Goal: Transaction & Acquisition: Subscribe to service/newsletter

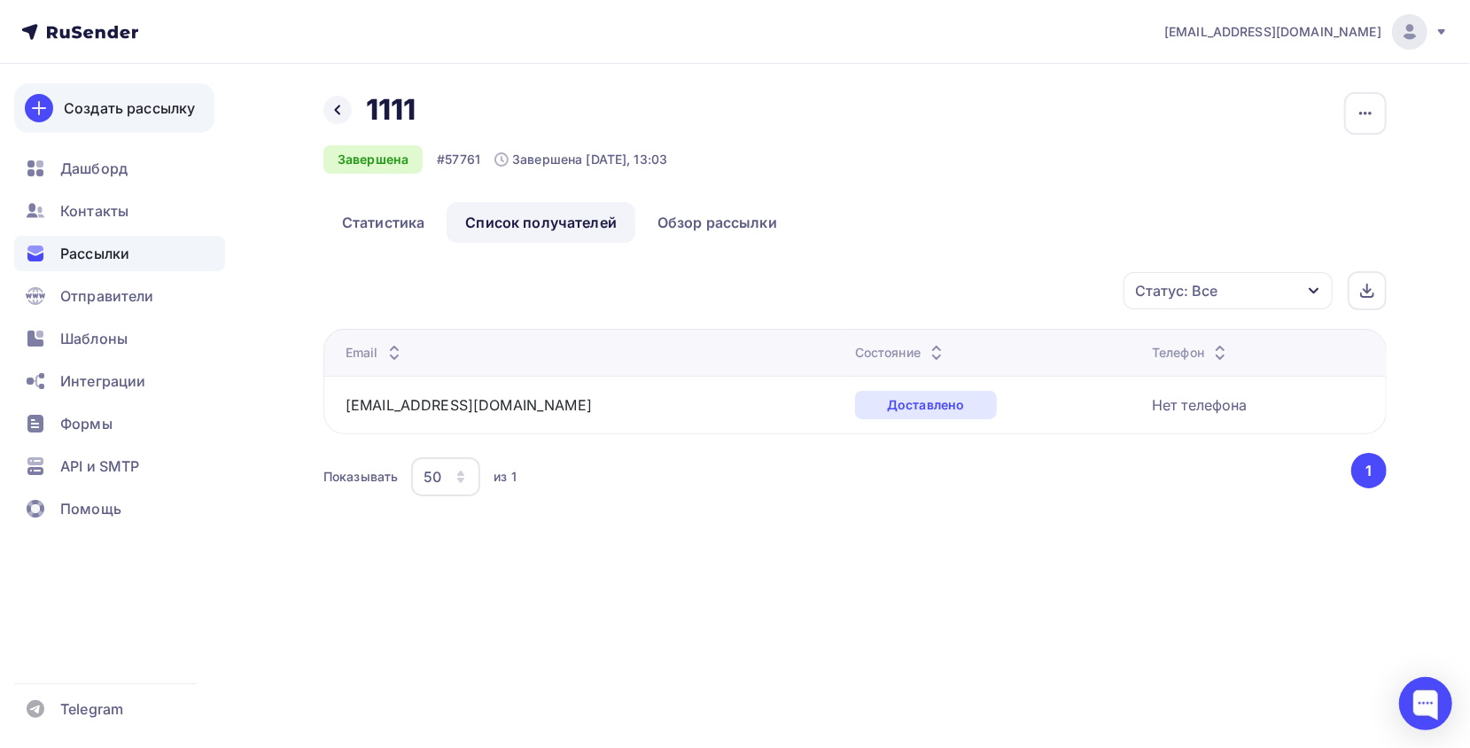
click at [125, 117] on div "Создать рассылку" at bounding box center [129, 107] width 131 height 21
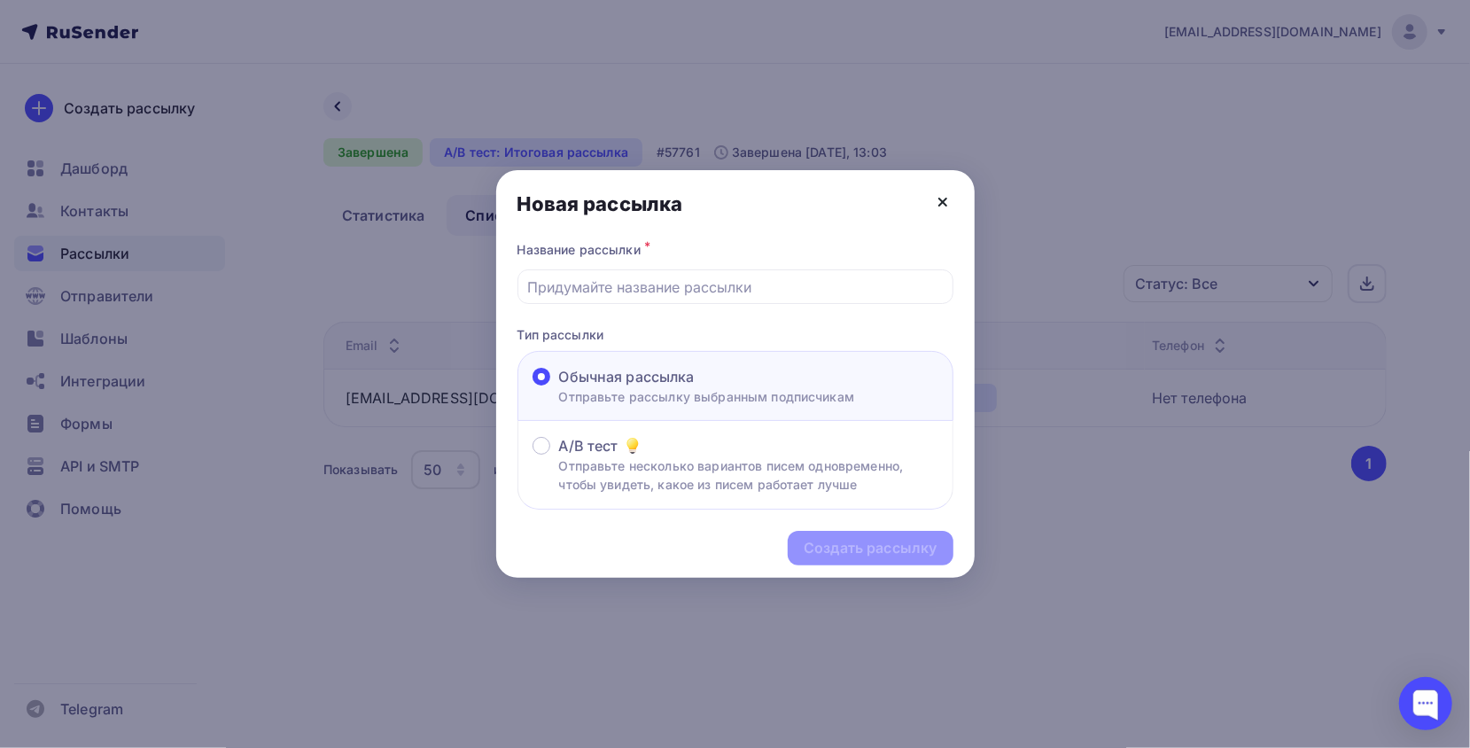
click at [938, 199] on icon at bounding box center [942, 201] width 21 height 21
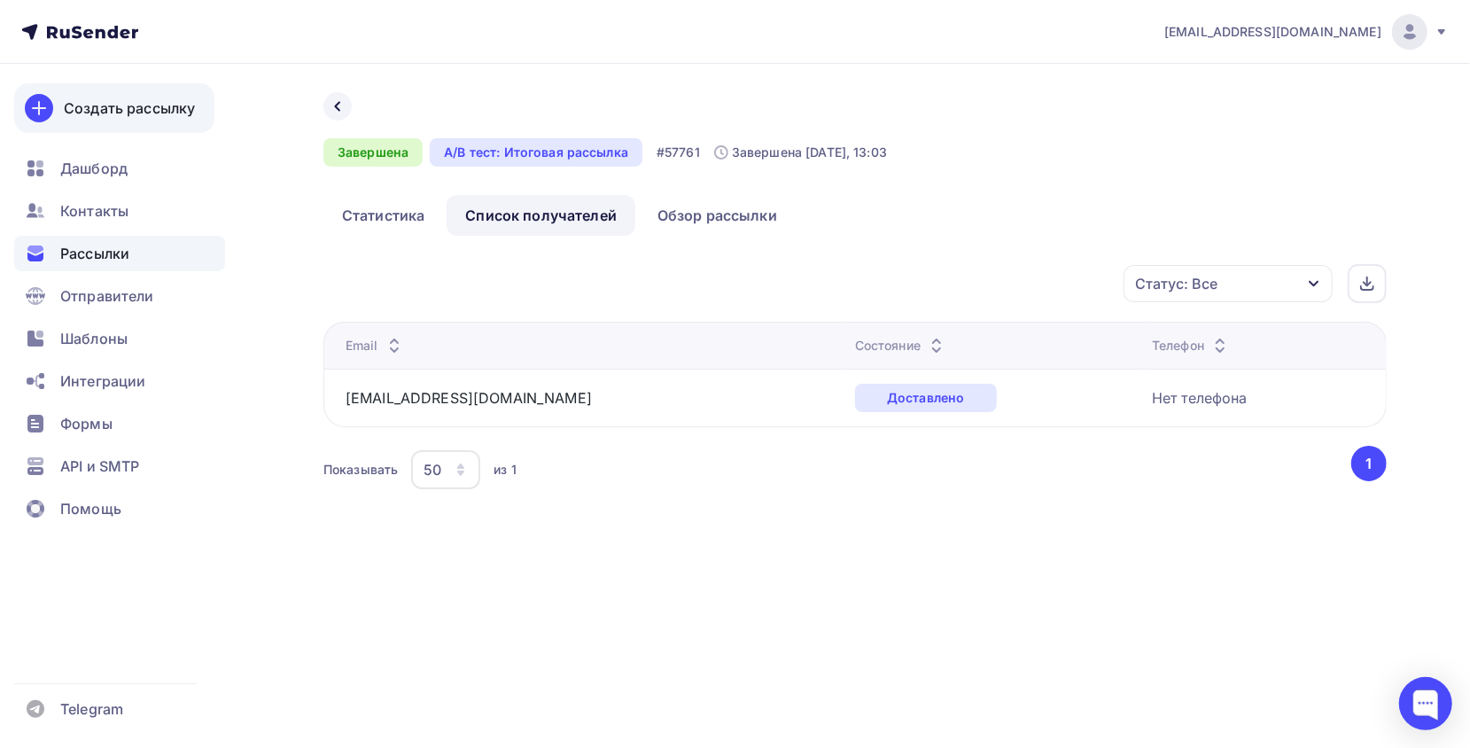
click at [185, 103] on div "Создать рассылку" at bounding box center [129, 107] width 131 height 21
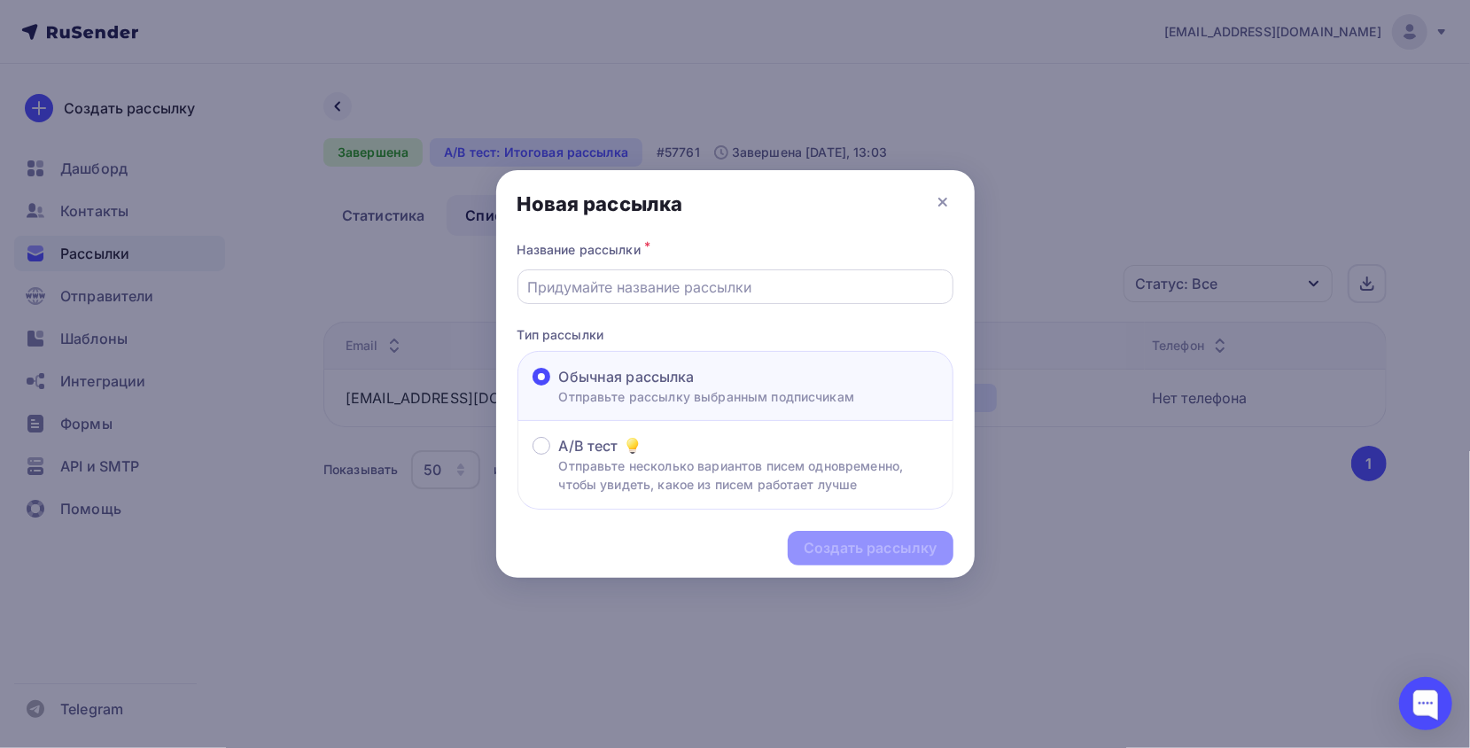
click at [759, 300] on div at bounding box center [736, 286] width 436 height 35
click at [666, 277] on input "text" at bounding box center [735, 287] width 416 height 21
click at [631, 279] on input "text" at bounding box center [735, 287] width 416 height 21
click at [617, 292] on input "text" at bounding box center [735, 287] width 416 height 21
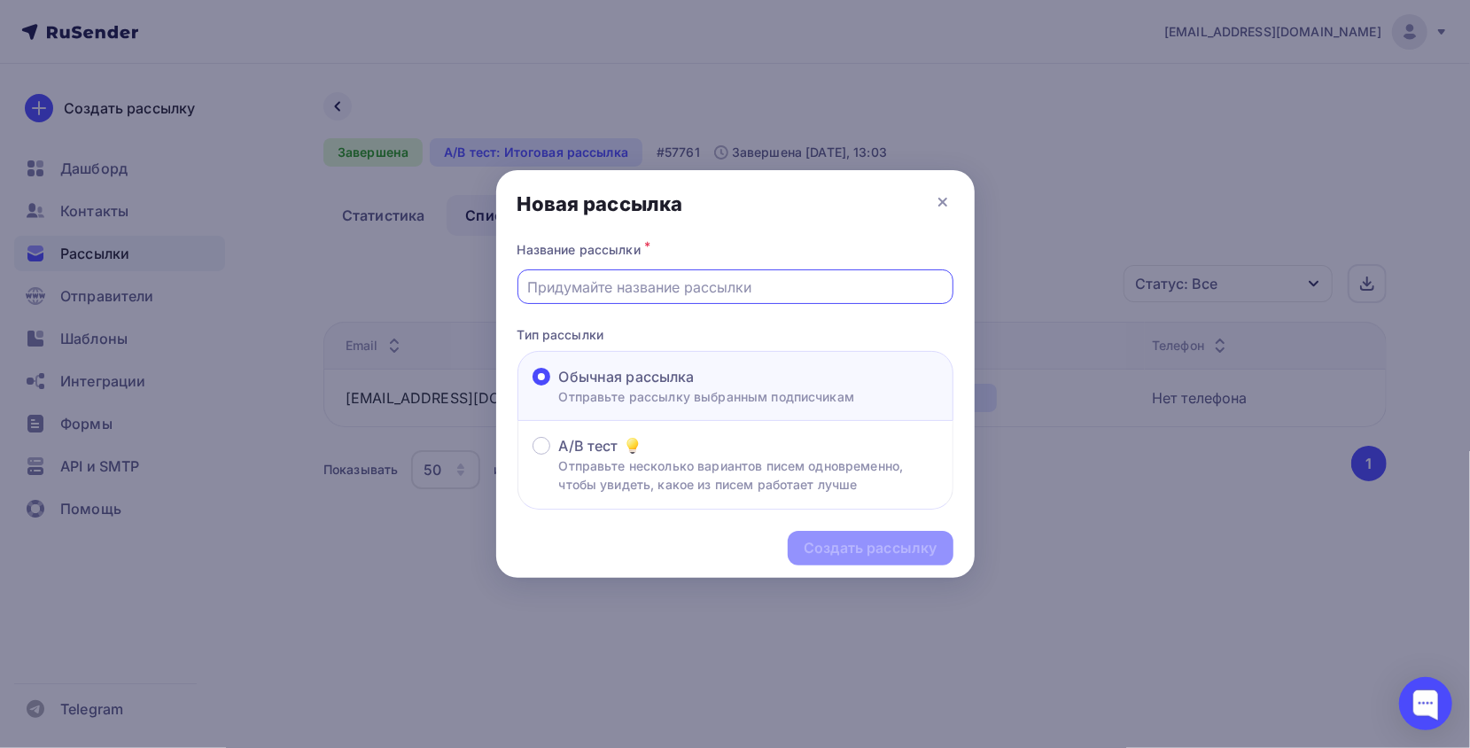
click at [698, 315] on div "Название рассылки * Тип рассылки Обычная рассылка Отправьте рассылку выбранным …" at bounding box center [735, 374] width 479 height 272
click at [668, 294] on input "text" at bounding box center [735, 287] width 416 height 21
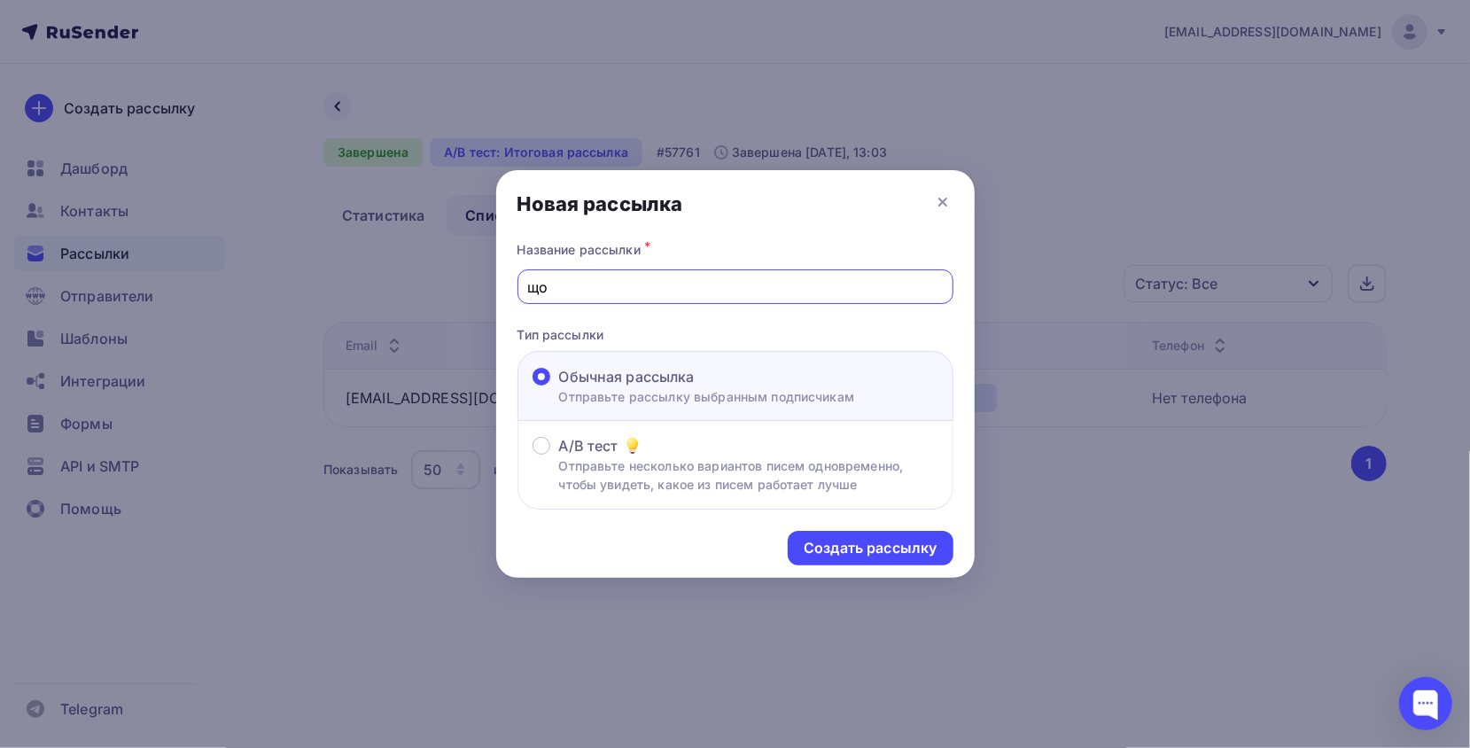
drag, startPoint x: 634, startPoint y: 291, endPoint x: 394, endPoint y: 282, distance: 239.5
click at [394, 282] on div "Новая рассылка Название рассылки * що Тип рассылки Обычная рассылка Отправьте р…" at bounding box center [735, 374] width 1470 height 748
type input "114"
click at [895, 550] on div "Создать рассылку" at bounding box center [870, 548] width 133 height 20
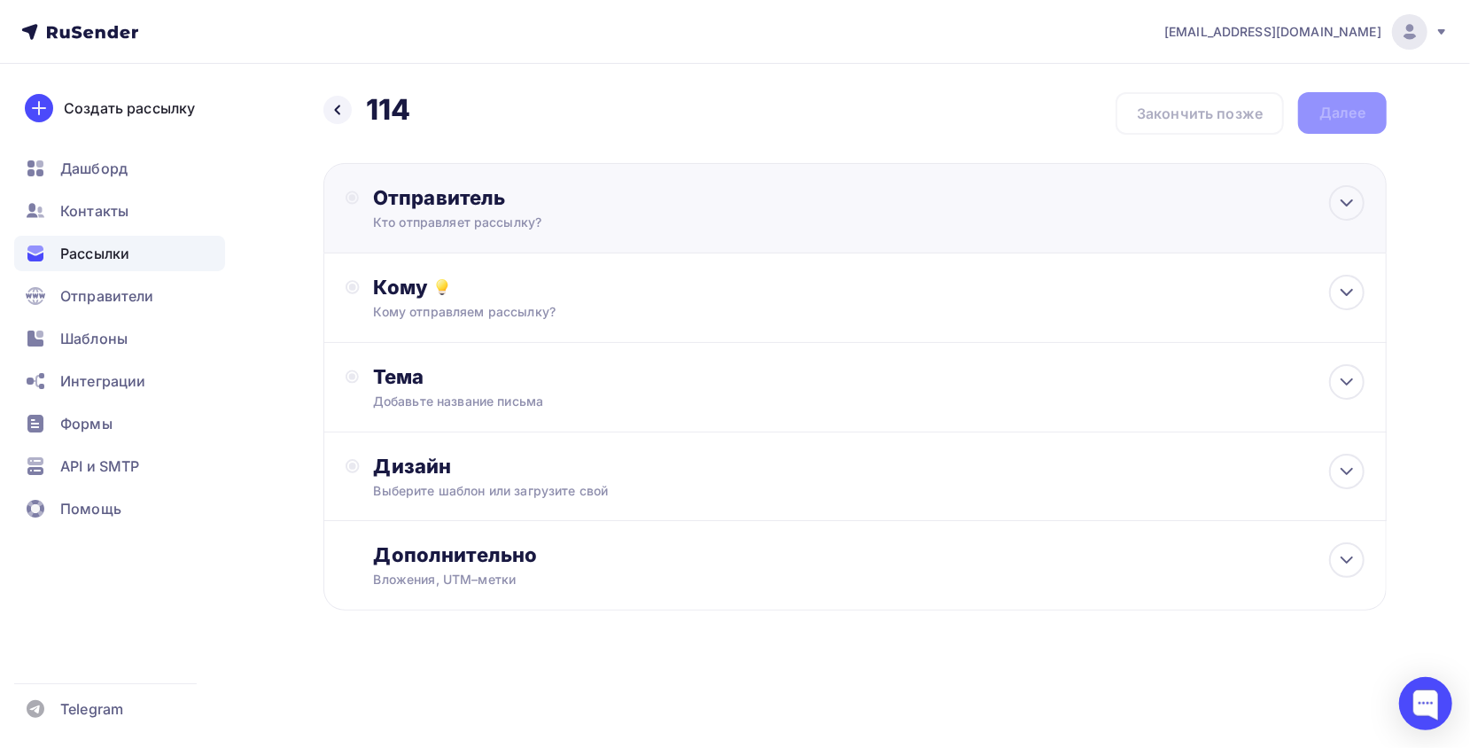
click at [464, 199] on div "Отправитель" at bounding box center [565, 197] width 384 height 25
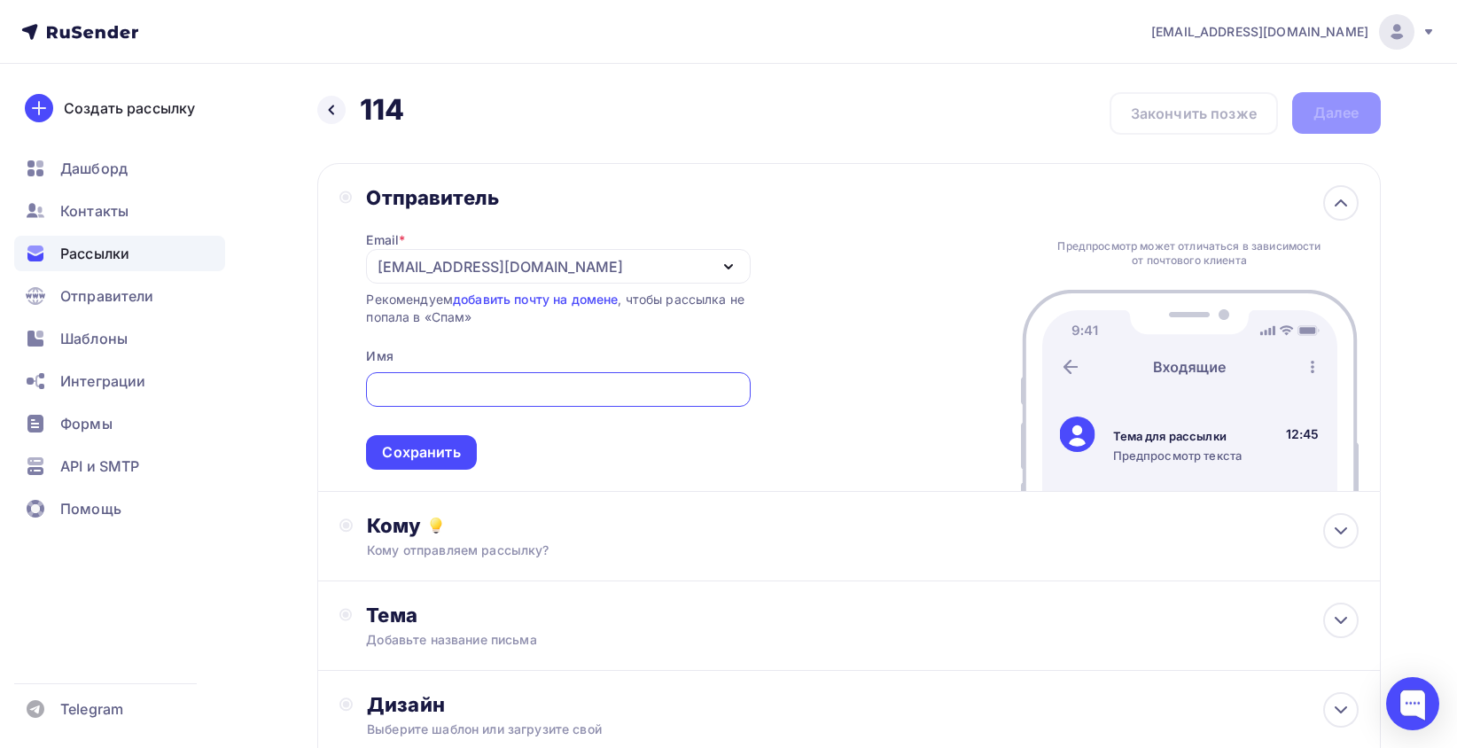
click at [509, 262] on div "m.vemervv@gmail.com" at bounding box center [501, 266] width 246 height 21
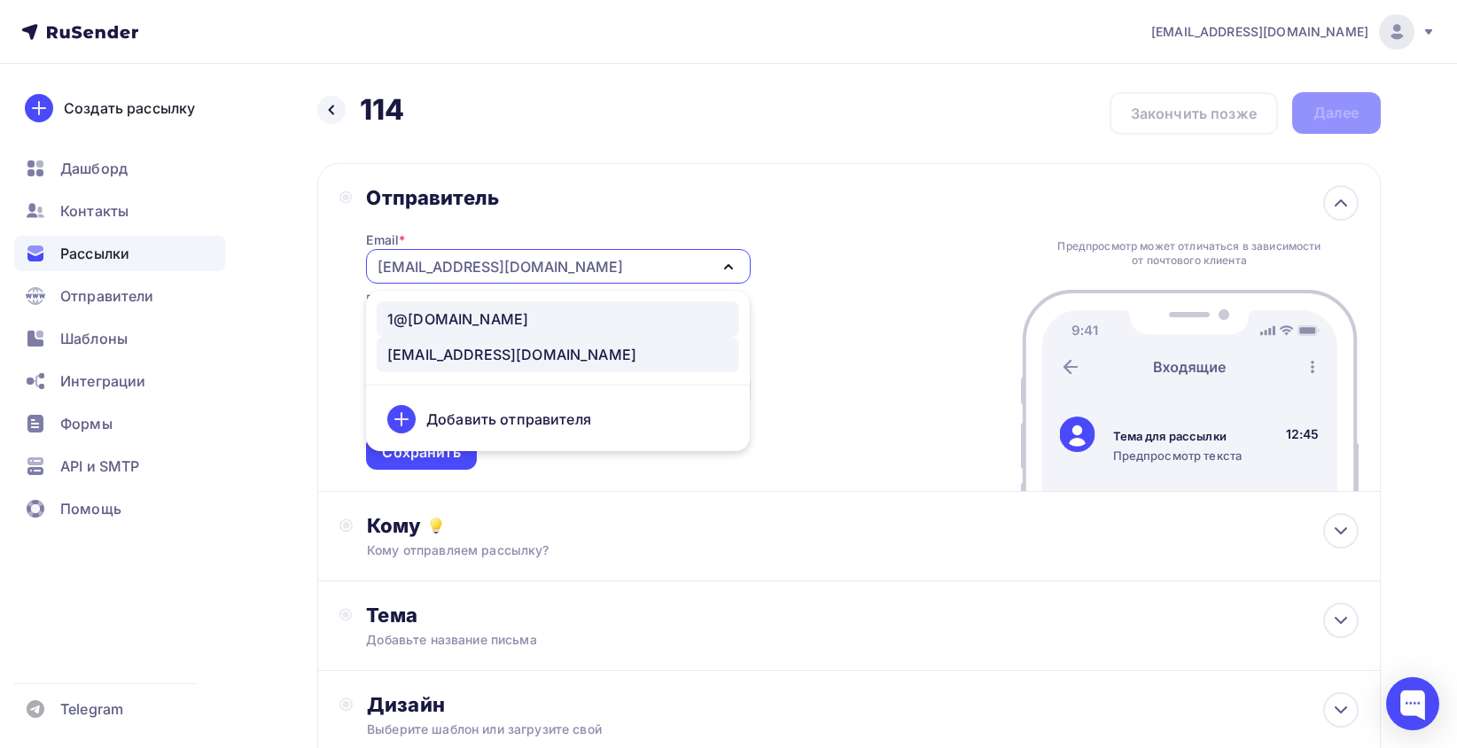
click at [518, 316] on div "1@armada-nsk-360.ru" at bounding box center [457, 318] width 141 height 21
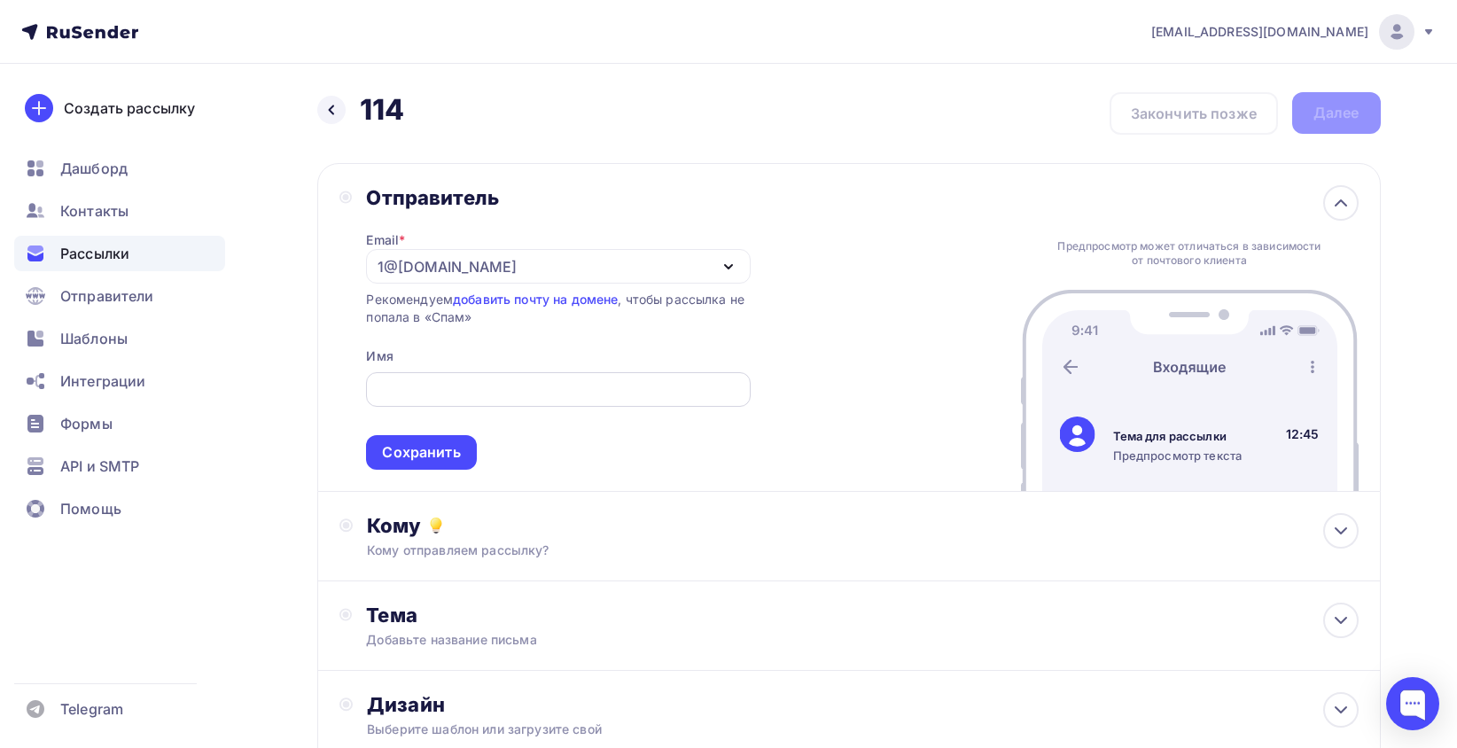
click at [484, 399] on input "text" at bounding box center [558, 389] width 363 height 21
click at [668, 383] on input "text" at bounding box center [558, 389] width 363 height 21
paste input "Завод входных дверей "Центурион""
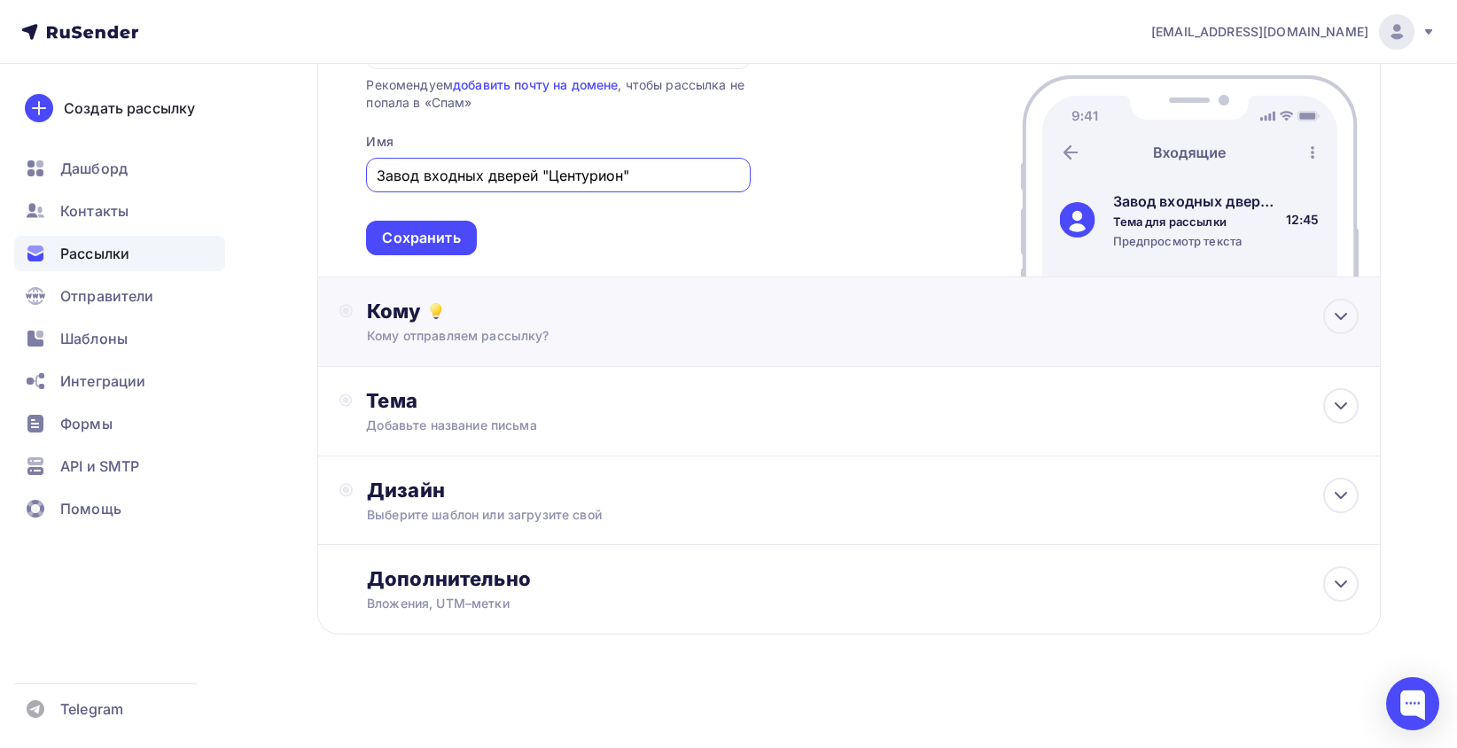
scroll to position [218, 0]
type input "Завод входных дверей "Центурион""
click at [349, 282] on div "Кому Кому отправляем рассылку? Списки получателей Выберите список Все списки id…" at bounding box center [849, 322] width 1064 height 90
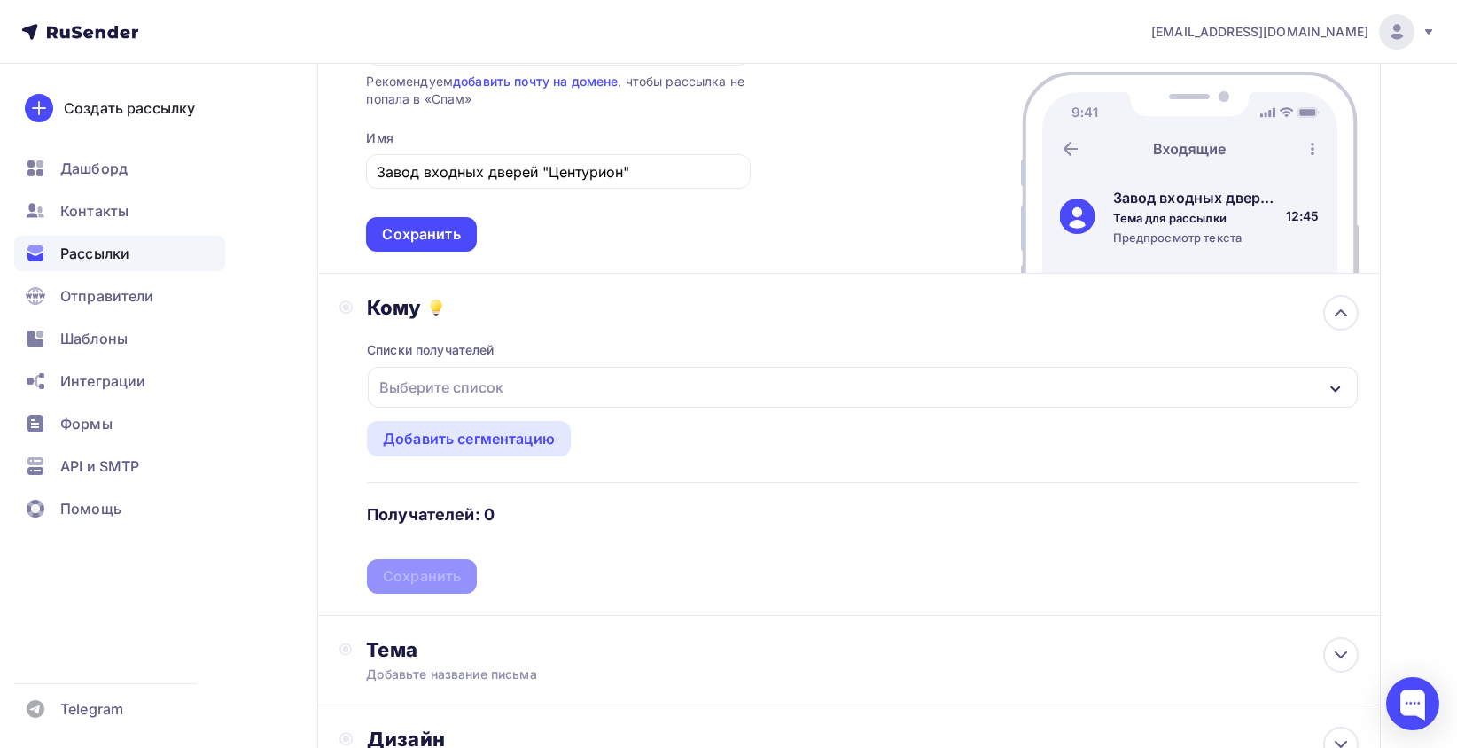
click at [546, 387] on div "Выберите список" at bounding box center [862, 387] width 989 height 41
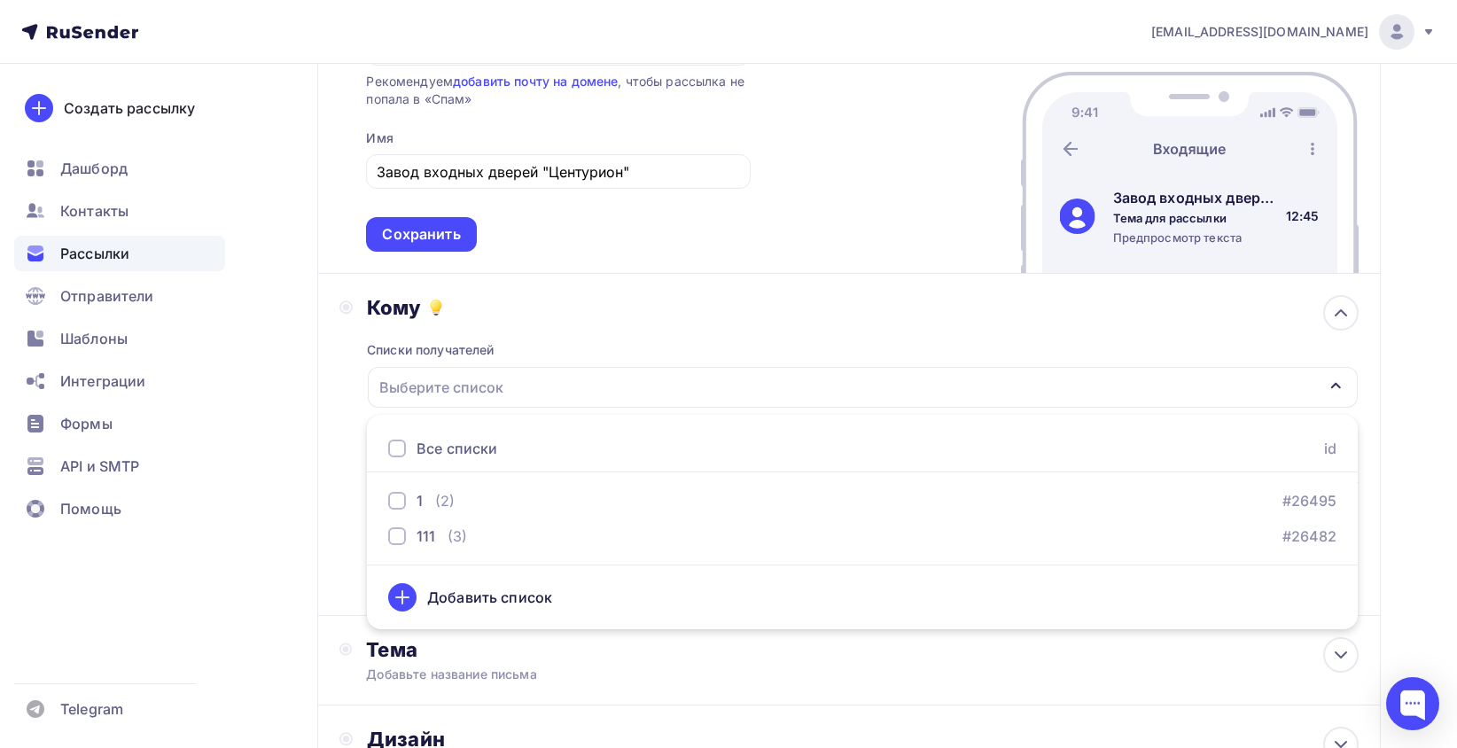
click at [470, 603] on div "Добавить список" at bounding box center [489, 597] width 125 height 21
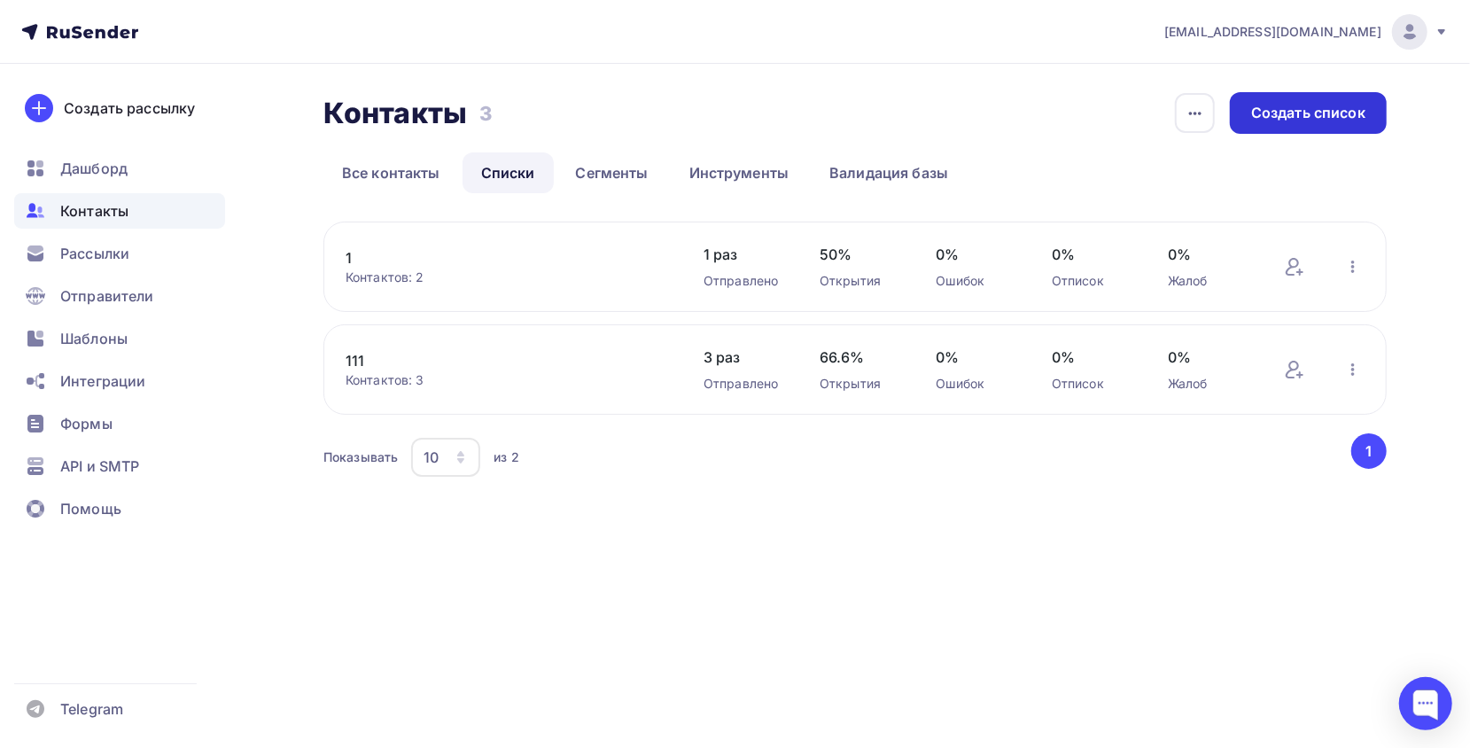
click at [1362, 110] on div "Создать список" at bounding box center [1308, 113] width 114 height 20
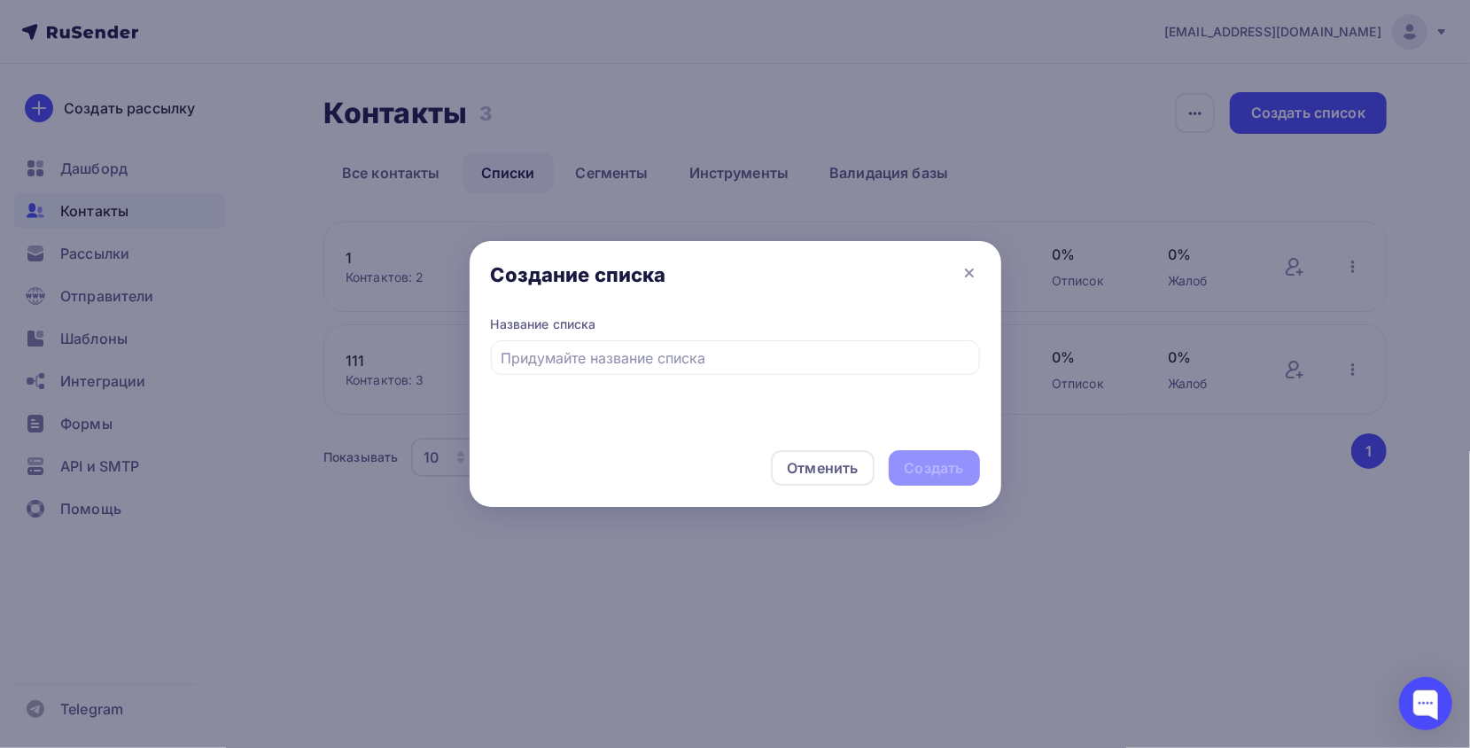
click at [696, 339] on div "Название списка" at bounding box center [735, 345] width 489 height 59
click at [662, 360] on input "text" at bounding box center [735, 357] width 469 height 21
type input "с"
type input "центурион"
click at [947, 472] on div "Создать" at bounding box center [934, 468] width 59 height 20
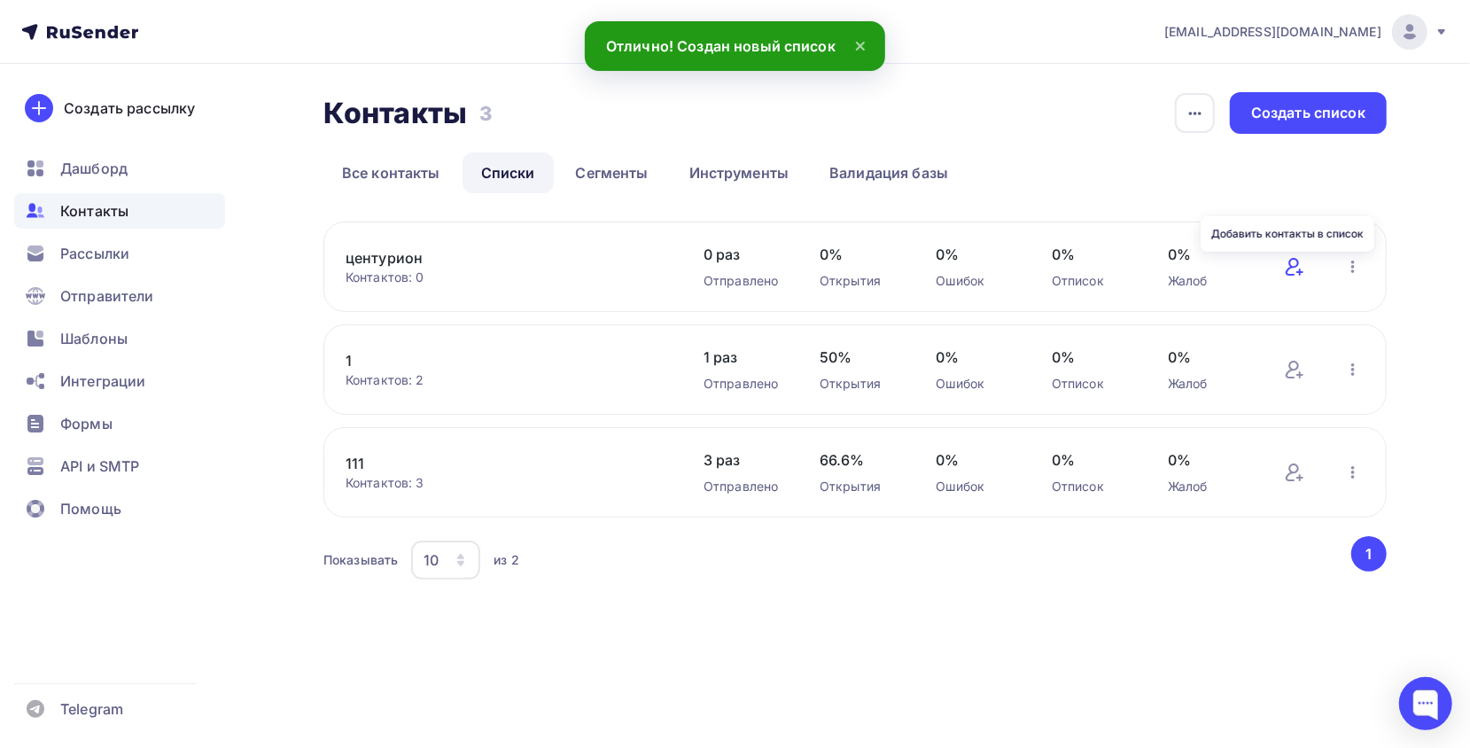
click at [1300, 269] on icon at bounding box center [1300, 271] width 0 height 5
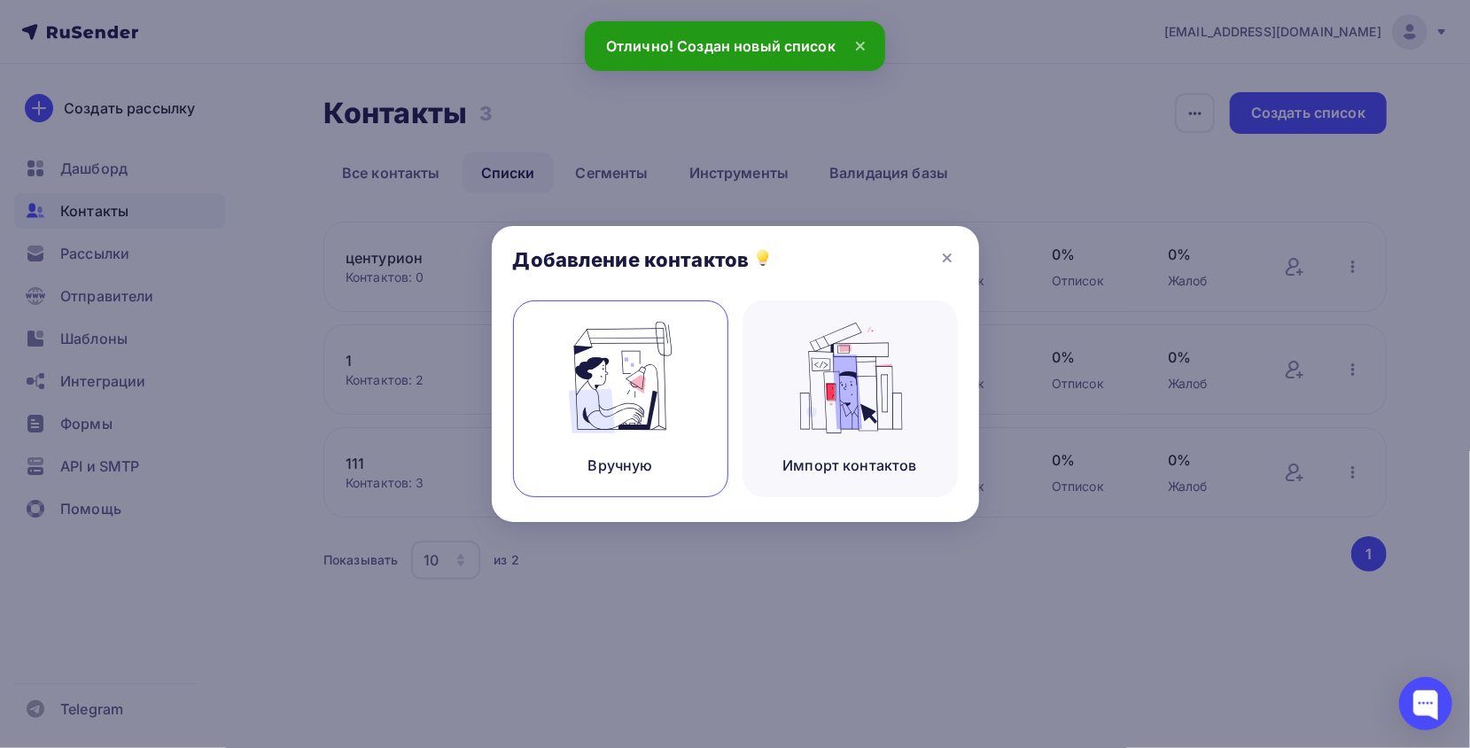
click at [693, 415] on div "Вручную" at bounding box center [620, 398] width 215 height 197
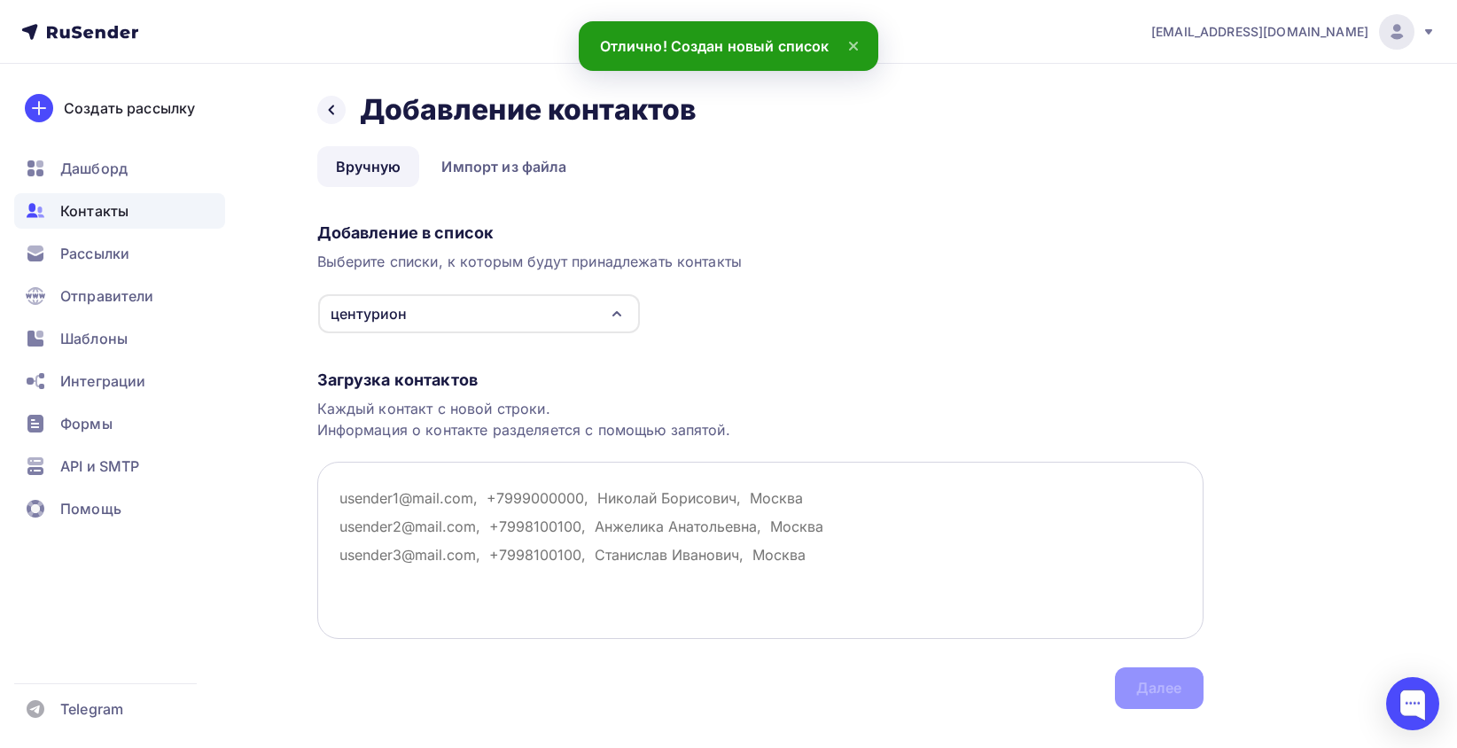
click at [464, 522] on textarea at bounding box center [760, 550] width 886 height 177
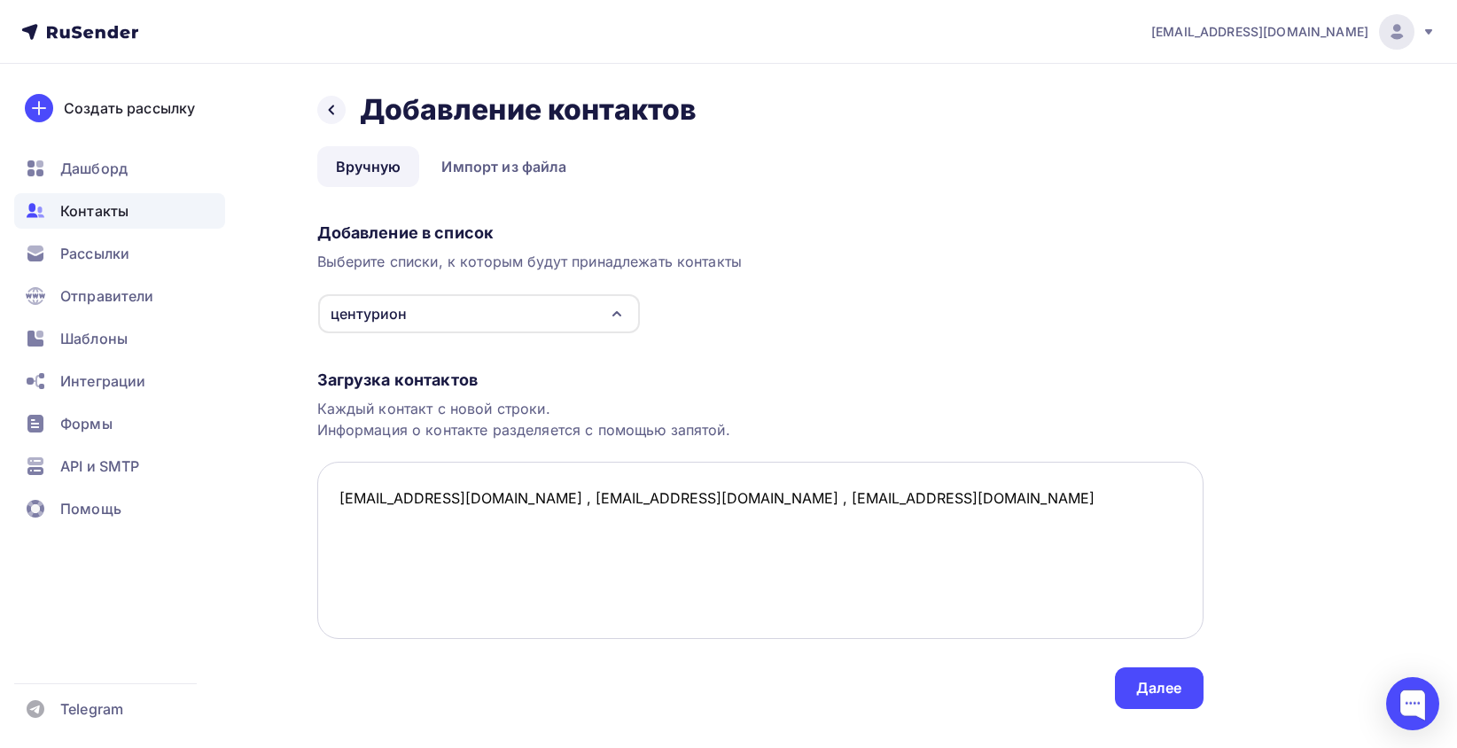
drag, startPoint x: 550, startPoint y: 506, endPoint x: 533, endPoint y: 502, distance: 17.4
click at [533, 502] on textarea "rekmarket@centurion-door.ru , m2@centurion-door.ru , komdir@centurion-door.ru" at bounding box center [760, 550] width 886 height 177
click at [549, 503] on textarea "rekmarket@centurion-door.ru , m2@centurion-door.ru , komdir@centurion-door.ru" at bounding box center [760, 550] width 886 height 177
drag, startPoint x: 549, startPoint y: 503, endPoint x: 539, endPoint y: 501, distance: 10.1
click at [539, 501] on textarea "rekmarket@centurion-door.ru , m2@centurion-door.ru , komdir@centurion-door.ru" at bounding box center [760, 550] width 886 height 177
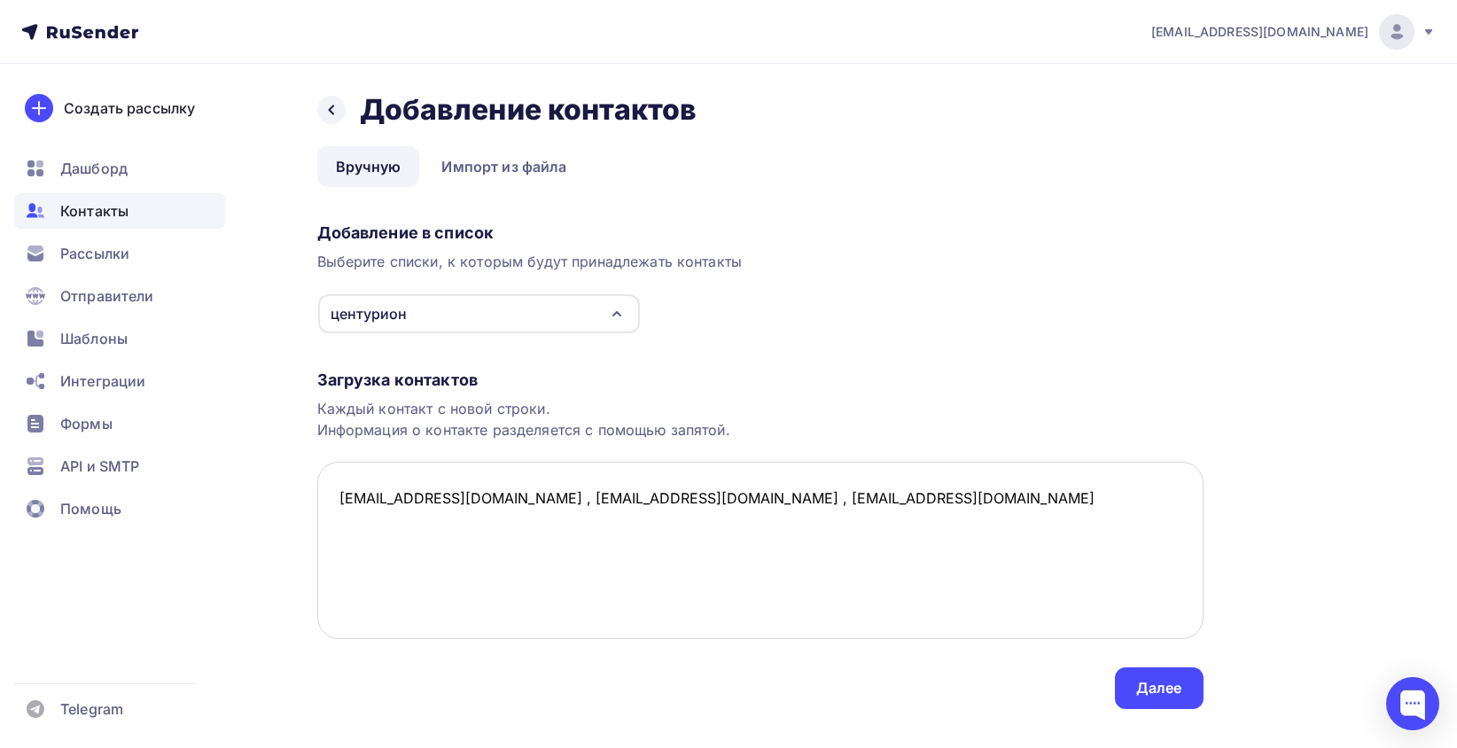
click at [548, 502] on textarea "rekmarket@centurion-door.ru , m2@centurion-door.ru , komdir@centurion-door.ru" at bounding box center [760, 550] width 886 height 177
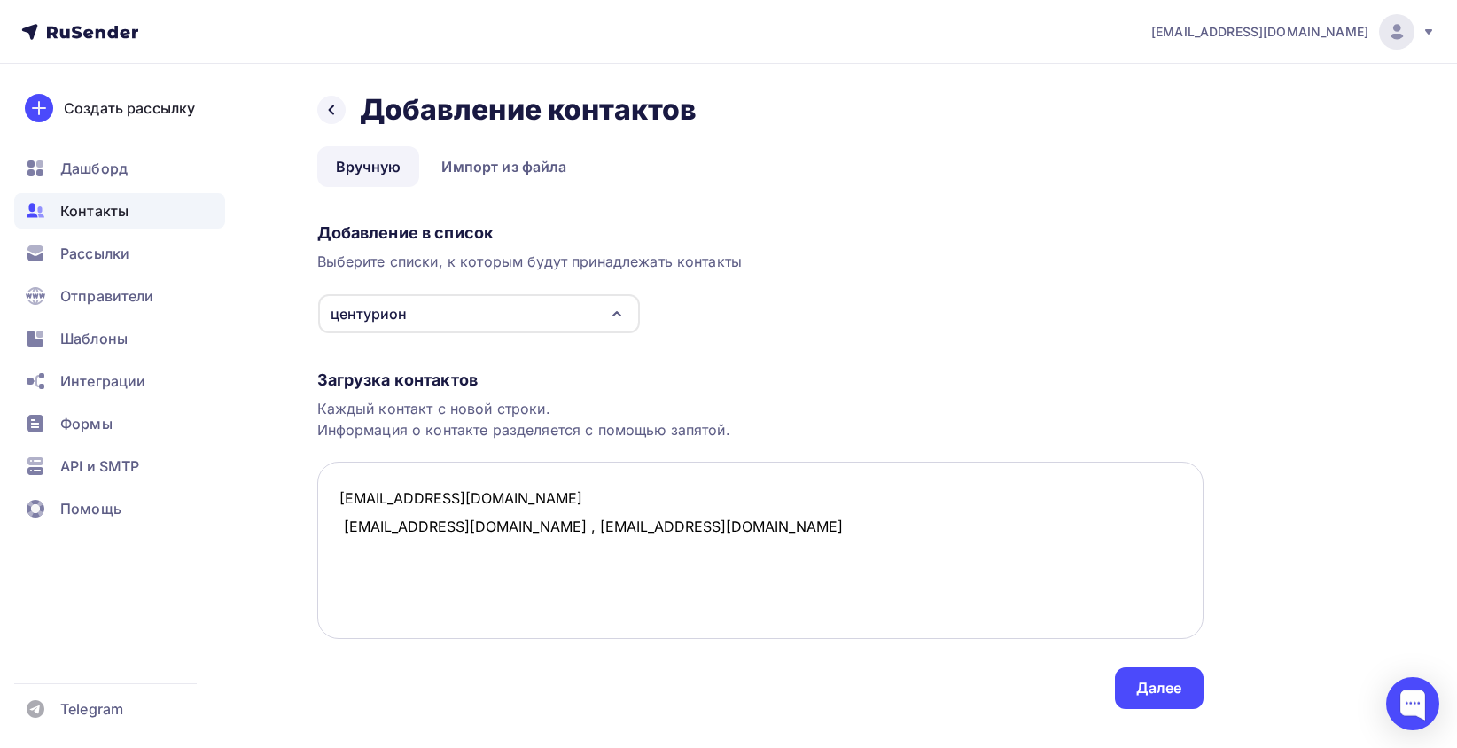
click at [344, 526] on textarea "rekmarket@centurion-door.ru m2@centurion-door.ru , komdir@centurion-door.ru" at bounding box center [760, 550] width 886 height 177
drag, startPoint x: 503, startPoint y: 529, endPoint x: 491, endPoint y: 529, distance: 12.4
click at [491, 529] on textarea "rekmarket@centurion-door.ru m2@centurion-door.ru , komdir@centurion-door.ru" at bounding box center [760, 550] width 886 height 177
click at [350, 515] on textarea "rekmarket@centurion-door.ru m2@centurion-door.ru komdir@centurion-door.ru" at bounding box center [760, 550] width 886 height 177
click at [571, 579] on textarea "rekmarket@centurion-door.ru m2@centurion-door.ru komdir@centurion-door.ru" at bounding box center [760, 550] width 886 height 177
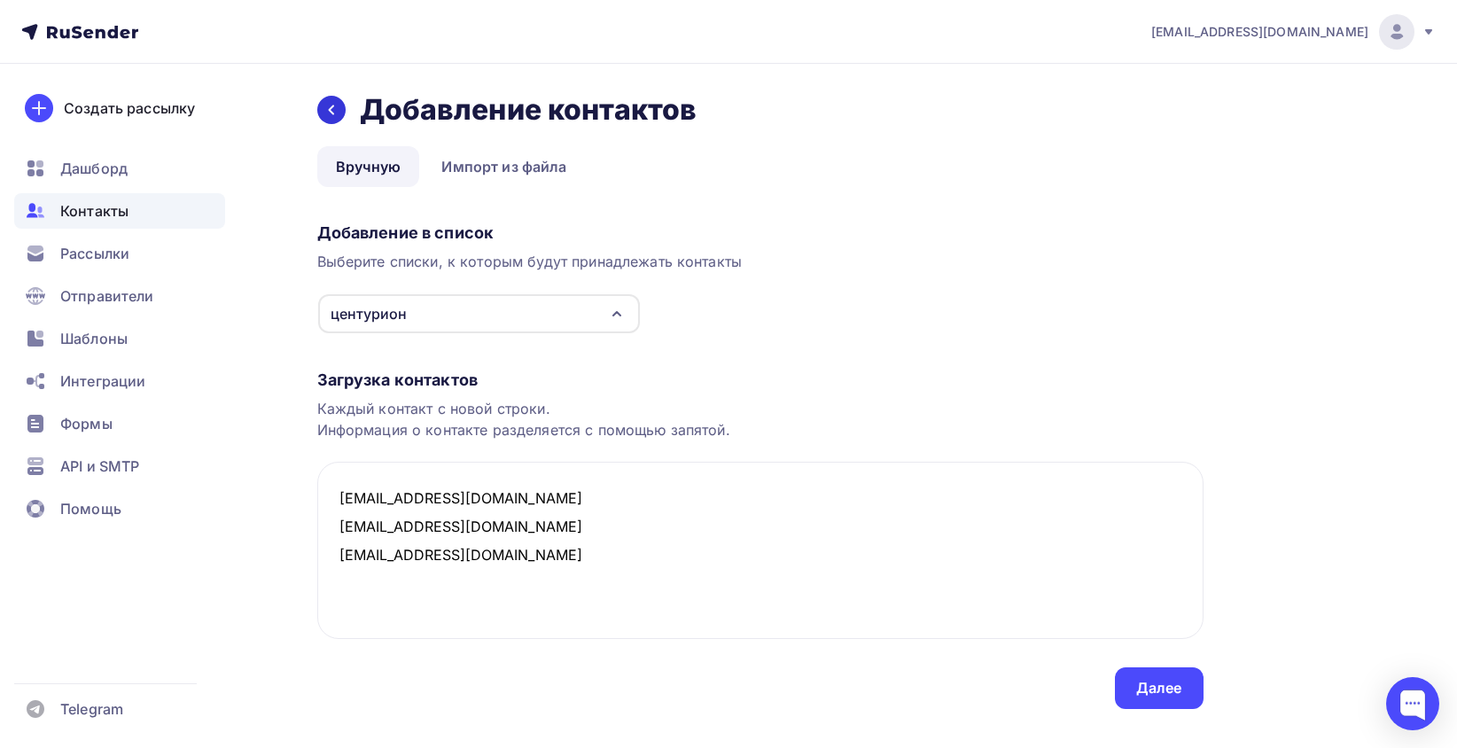
type textarea "rekmarket@centurion-door.ru m2@centurion-door.ru komdir@centurion-door.ru"
click at [333, 101] on div at bounding box center [331, 110] width 28 height 28
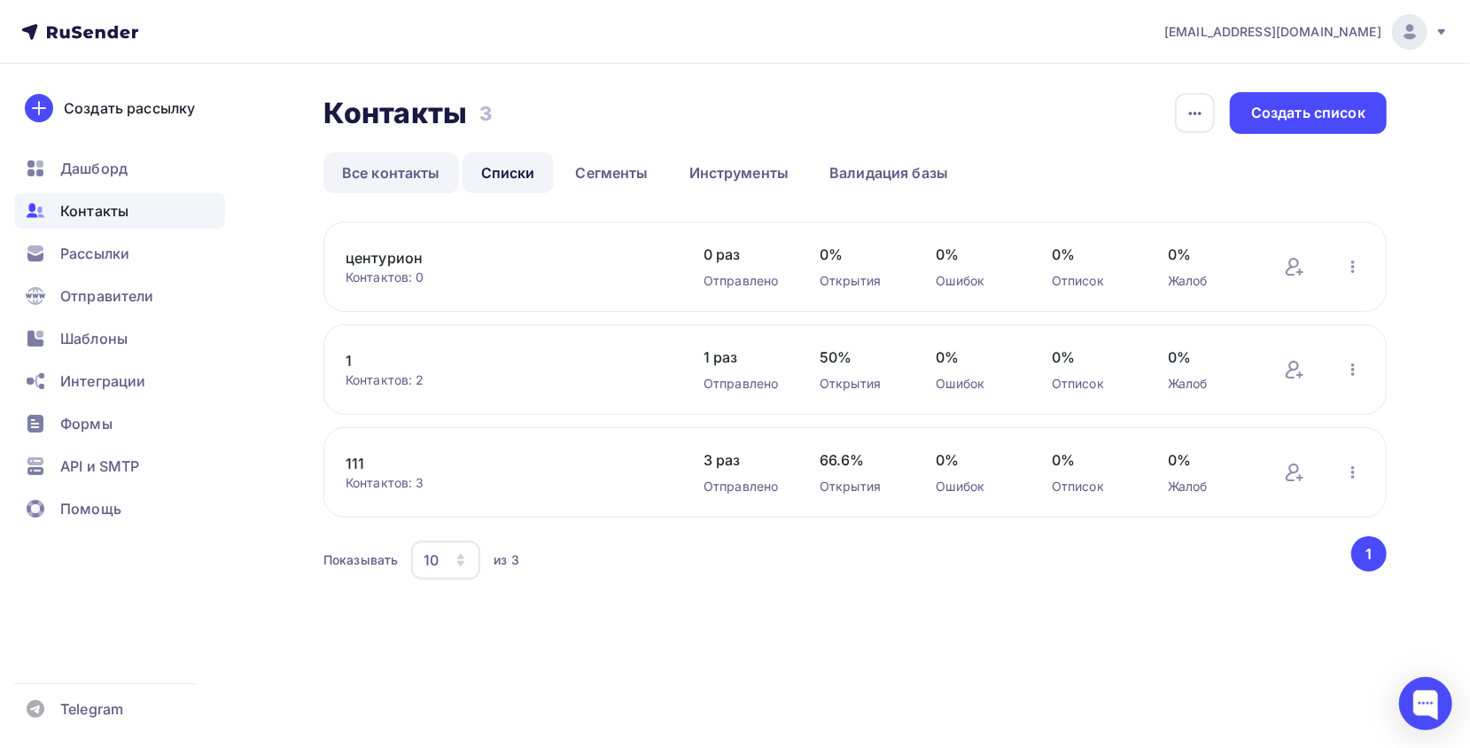
click at [448, 161] on link "Все контакты" at bounding box center [391, 172] width 136 height 41
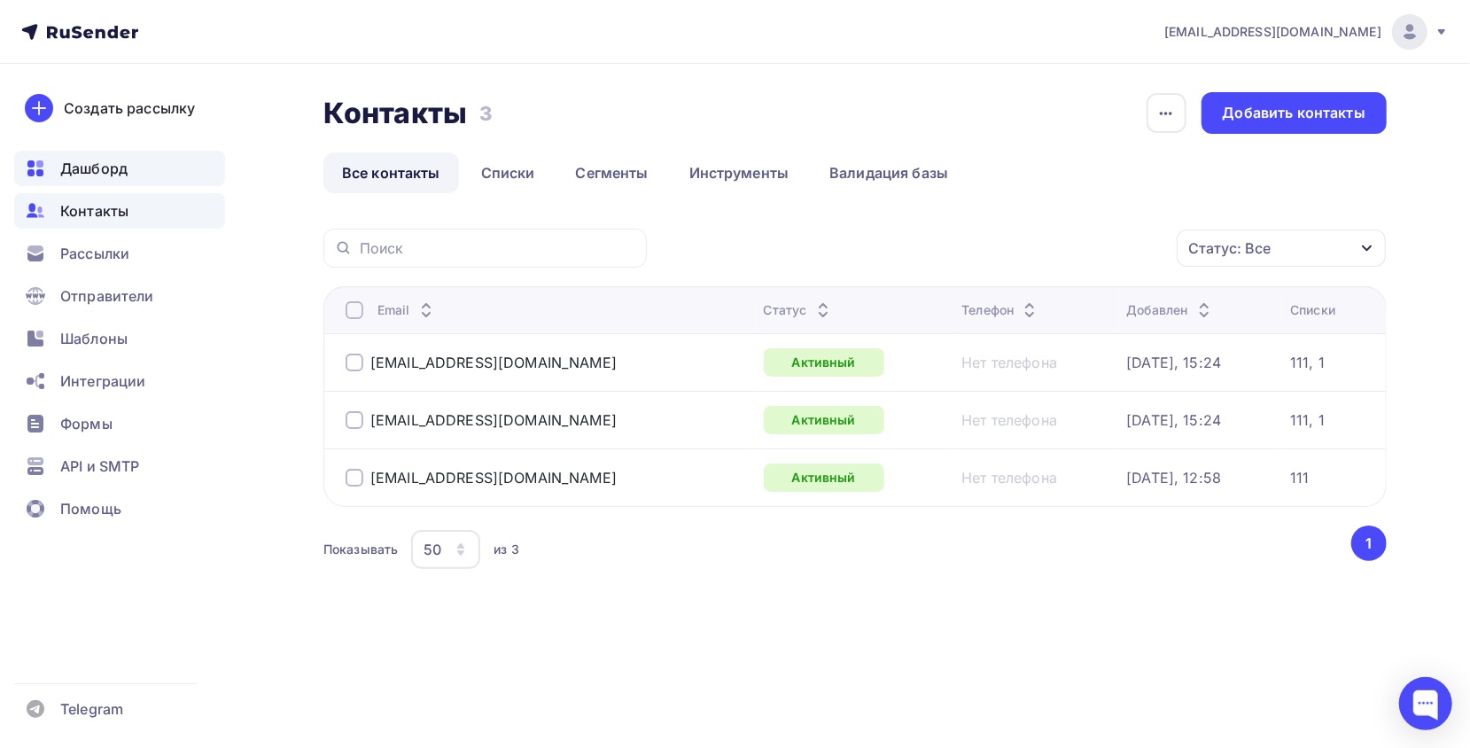
click at [173, 160] on div "Дашборд" at bounding box center [119, 168] width 211 height 35
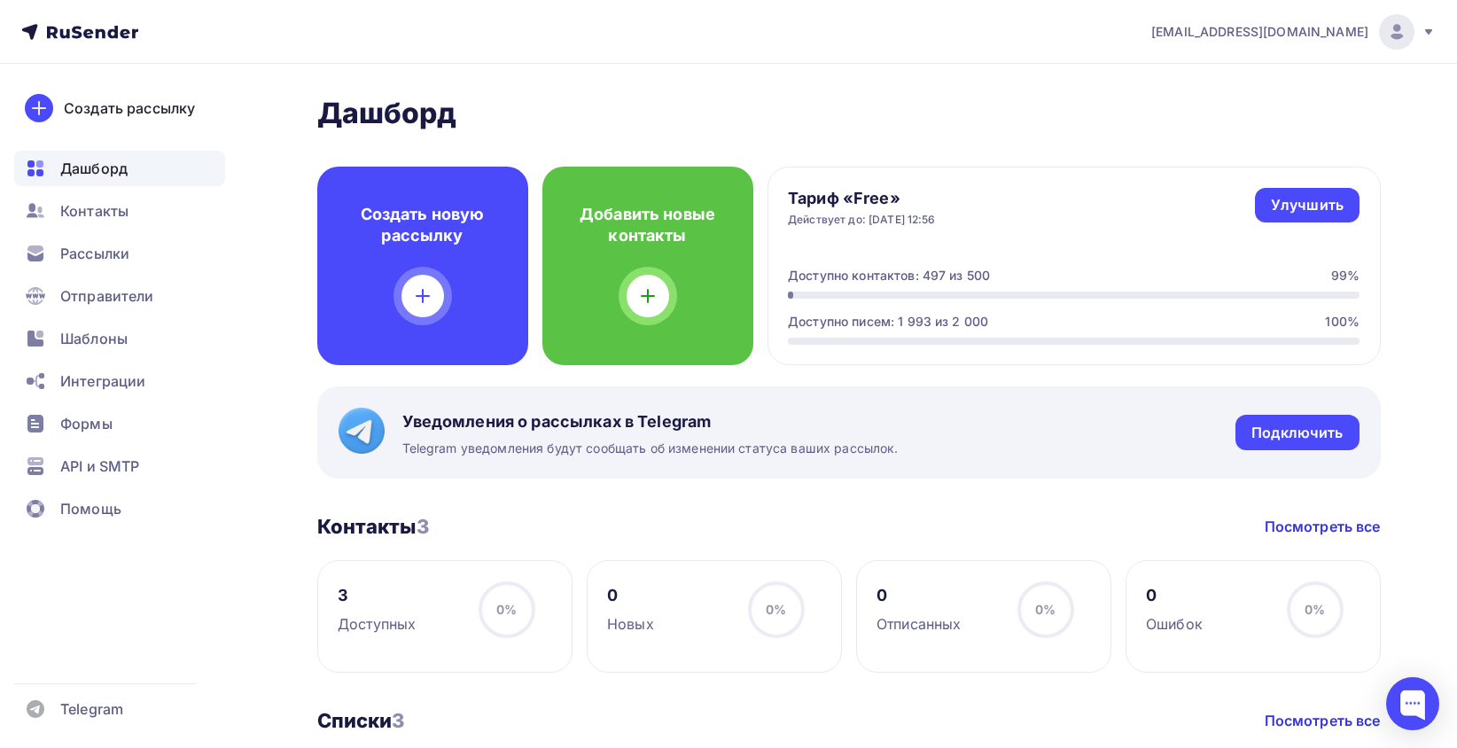
click at [166, 275] on ul "Дашборд Контакты Рассылки Отправители Шаблоны Интеграции Формы API и SMTP Помощь" at bounding box center [119, 344] width 211 height 386
click at [167, 249] on div "Рассылки" at bounding box center [119, 253] width 211 height 35
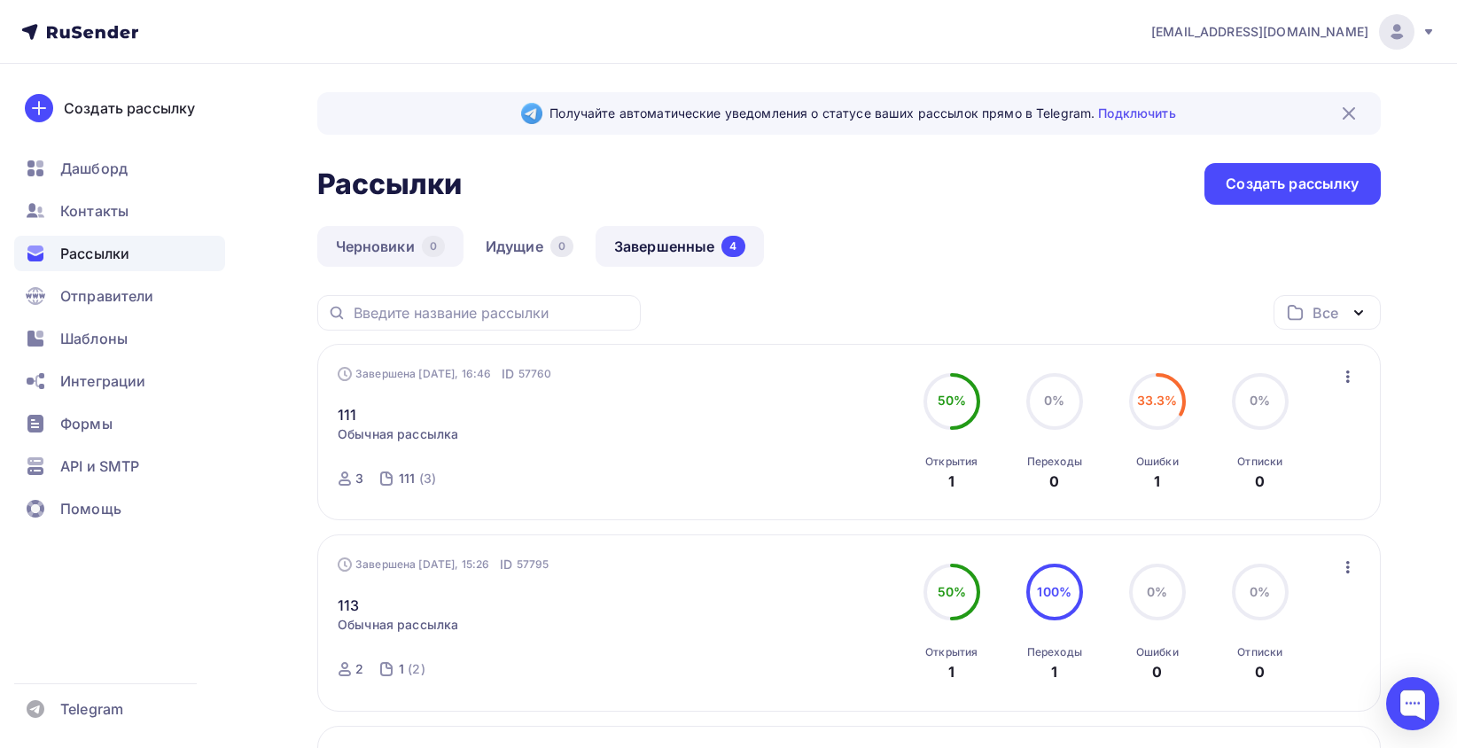
click at [401, 246] on link "Черновики 0" at bounding box center [390, 246] width 146 height 41
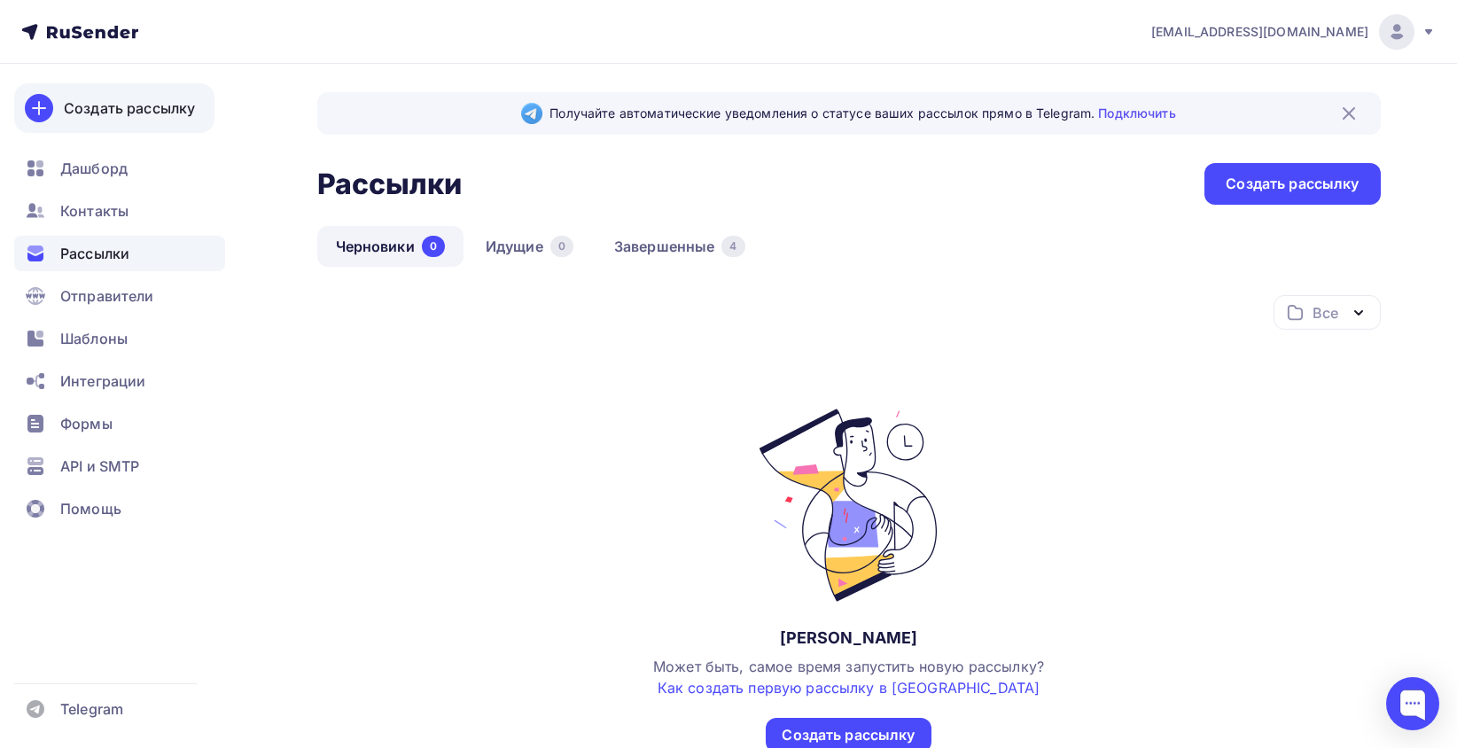
click at [163, 99] on div "Создать рассылку" at bounding box center [129, 107] width 131 height 21
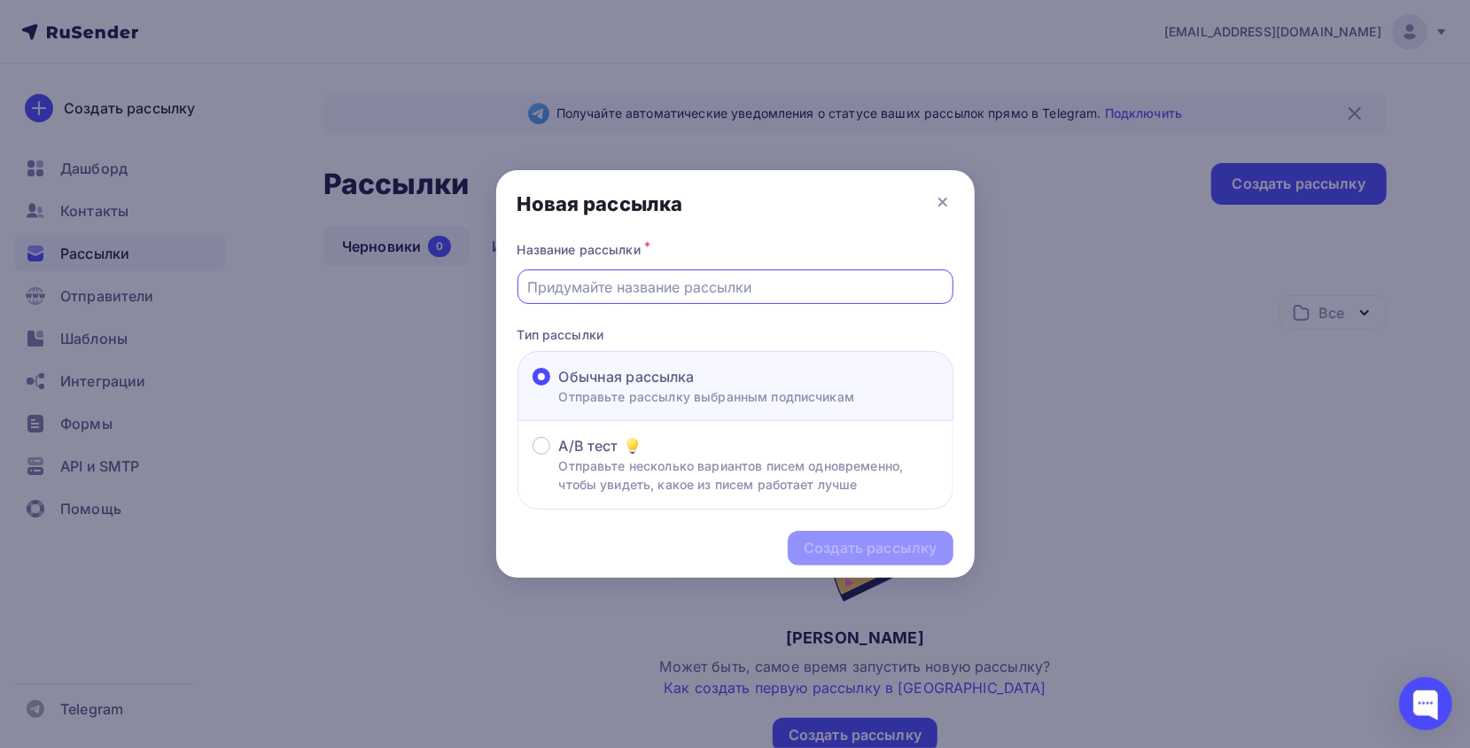
click at [674, 277] on input "text" at bounding box center [735, 287] width 416 height 21
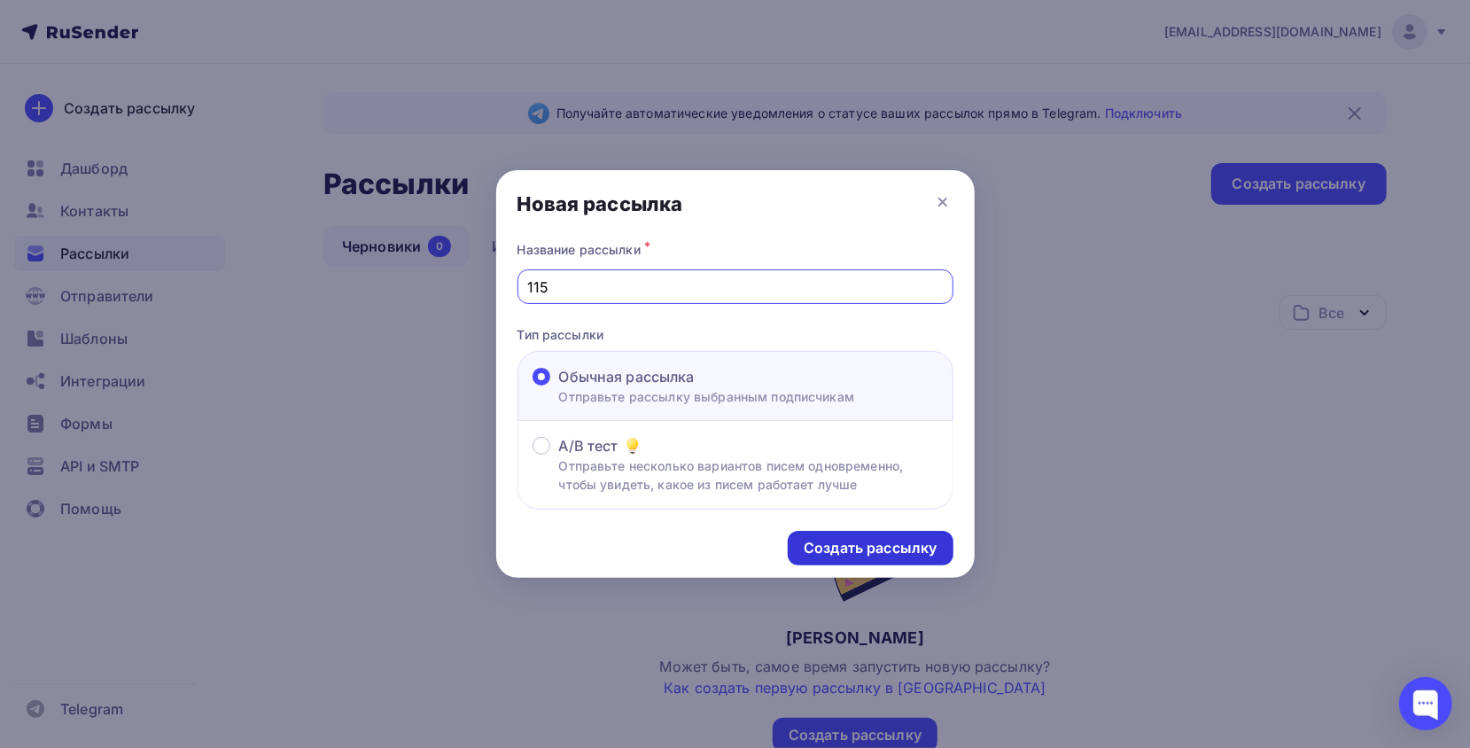
type input "115"
click at [877, 542] on div "Создать рассылку" at bounding box center [870, 548] width 133 height 20
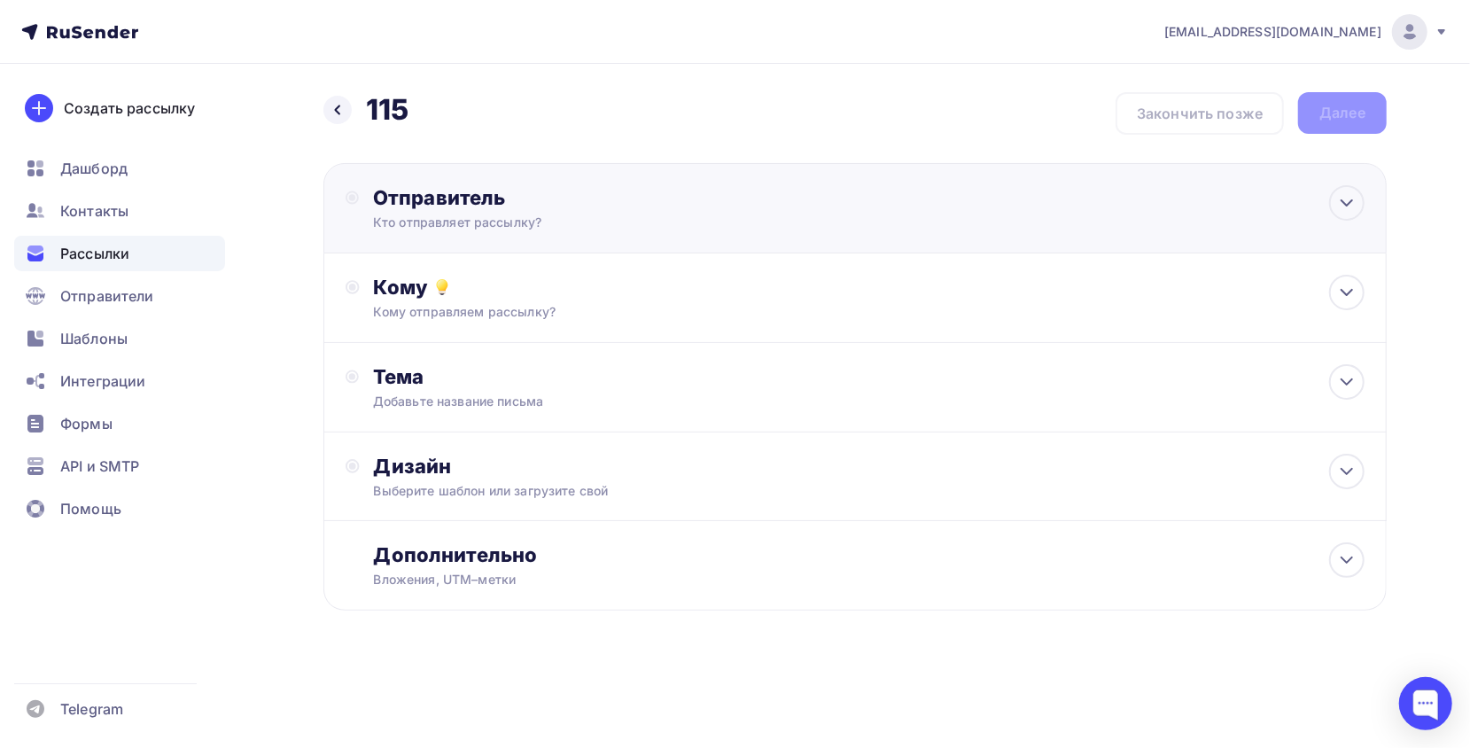
click at [528, 213] on div "Отправитель Кто отправляет рассылку? Email * m.vemervv@gmail.com 1@armada-nsk-3…" at bounding box center [565, 208] width 384 height 46
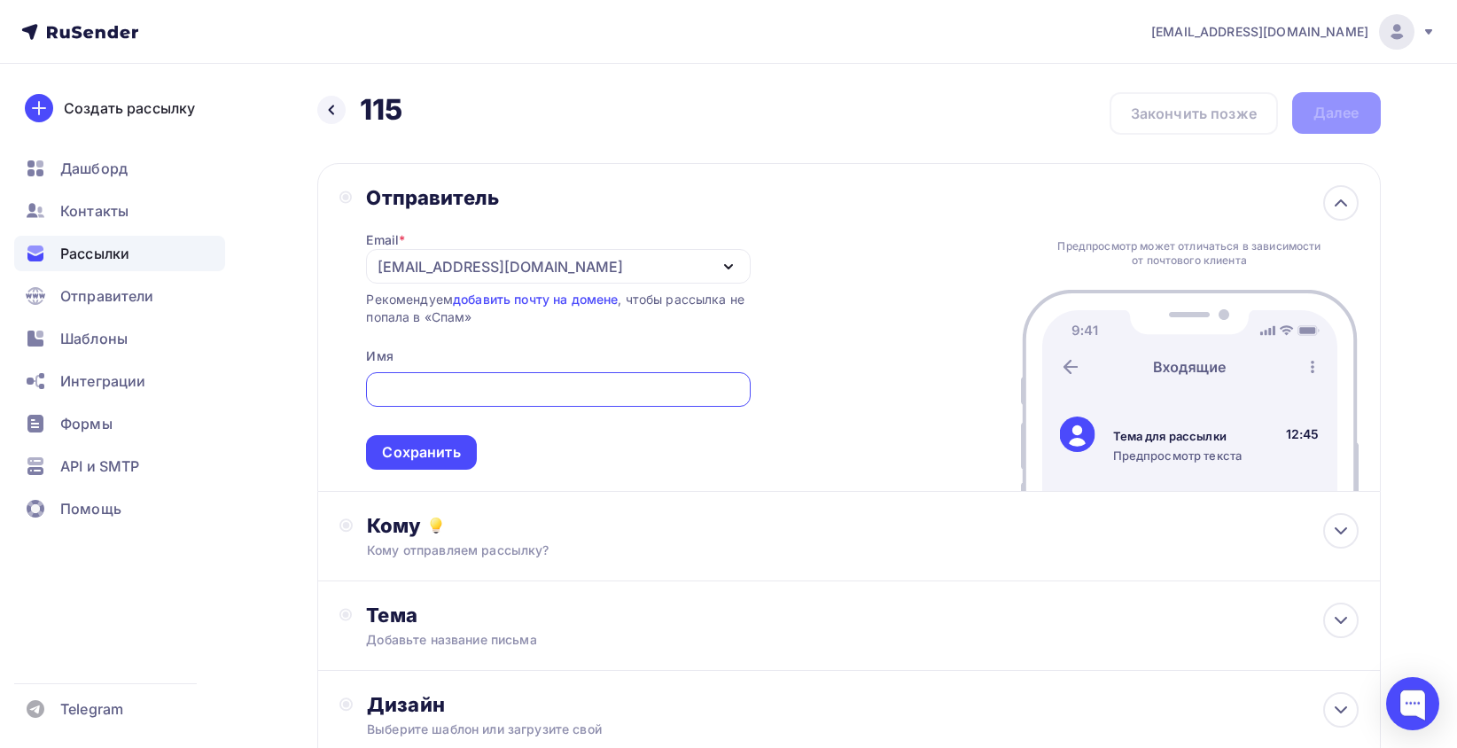
click at [571, 269] on div "m.vemervv@gmail.com" at bounding box center [558, 266] width 384 height 35
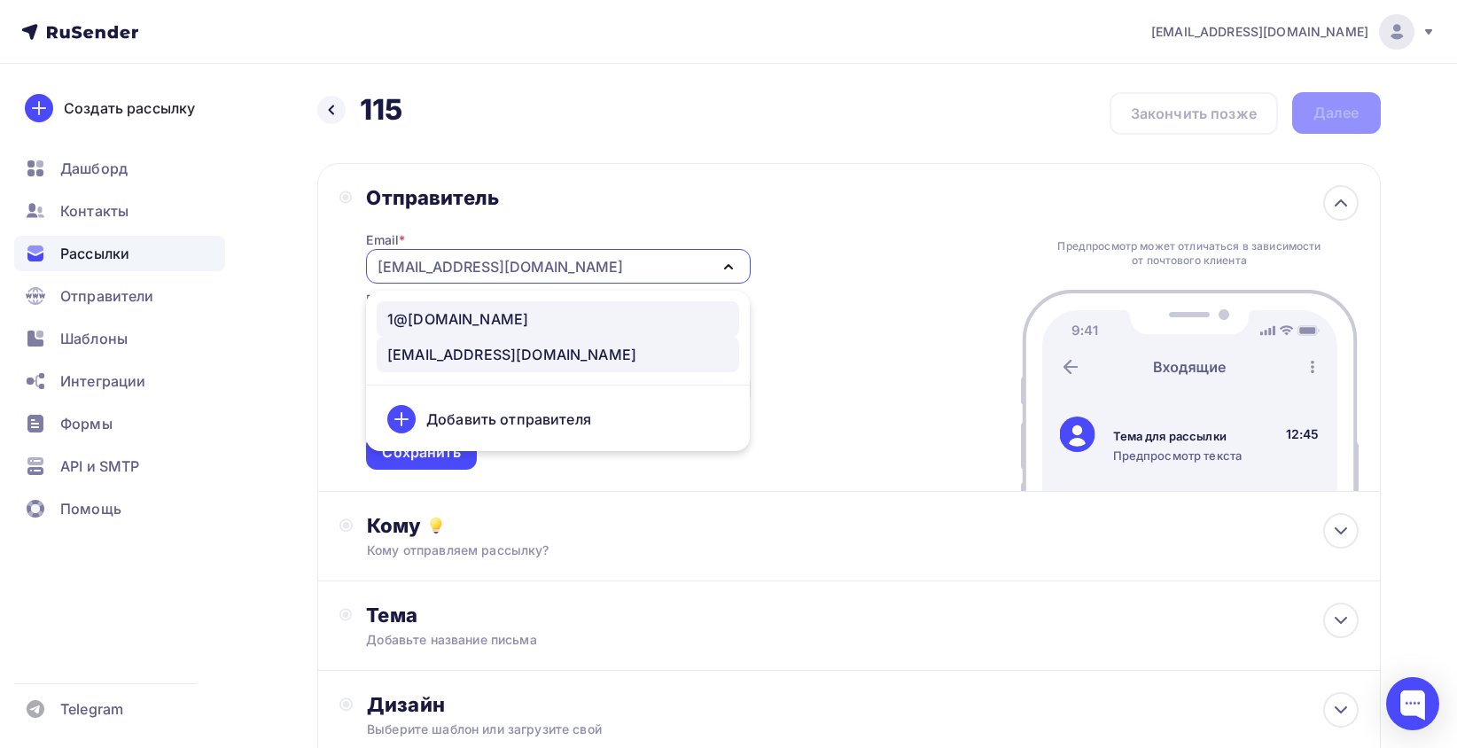
click at [528, 323] on div "1@armada-nsk-360.ru" at bounding box center [457, 318] width 141 height 21
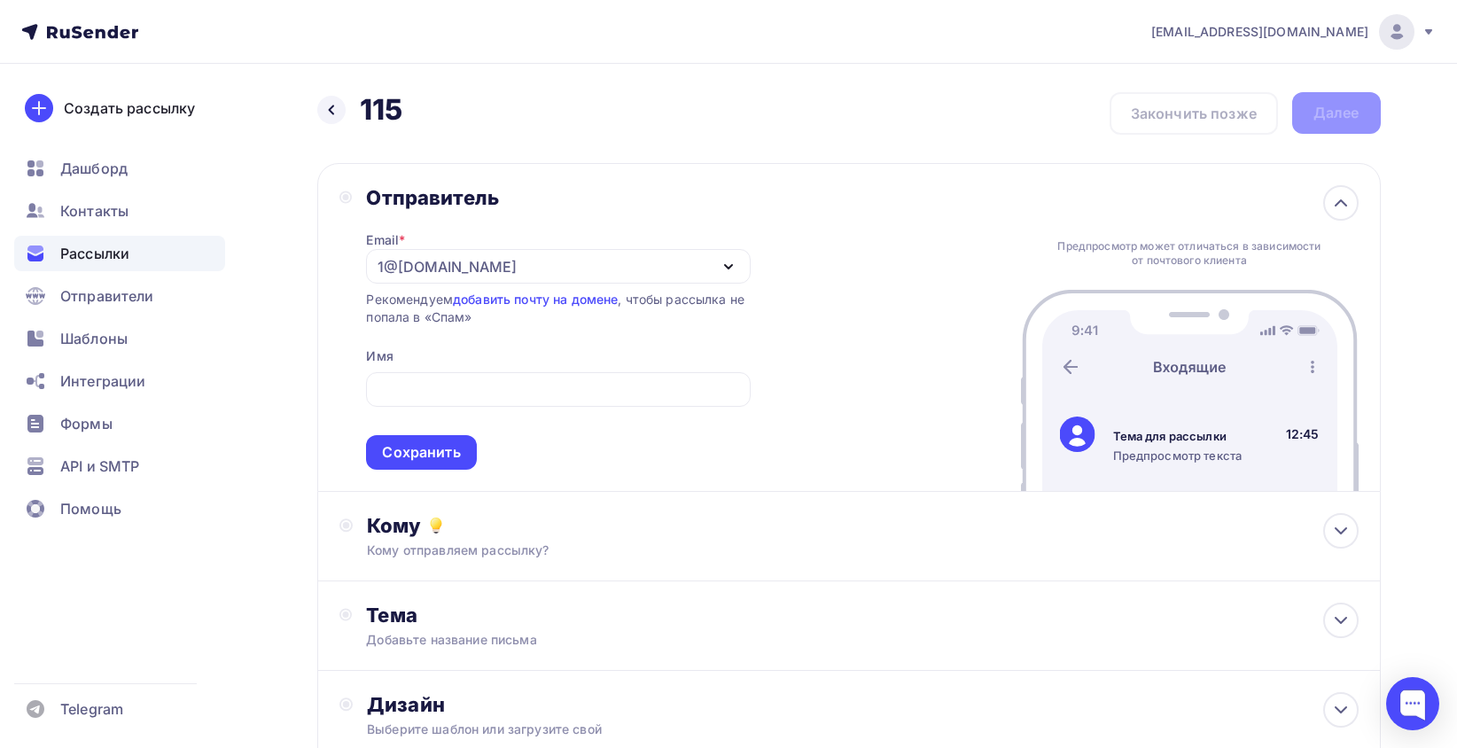
click at [565, 258] on div "1@armada-nsk-360.ru" at bounding box center [558, 266] width 384 height 35
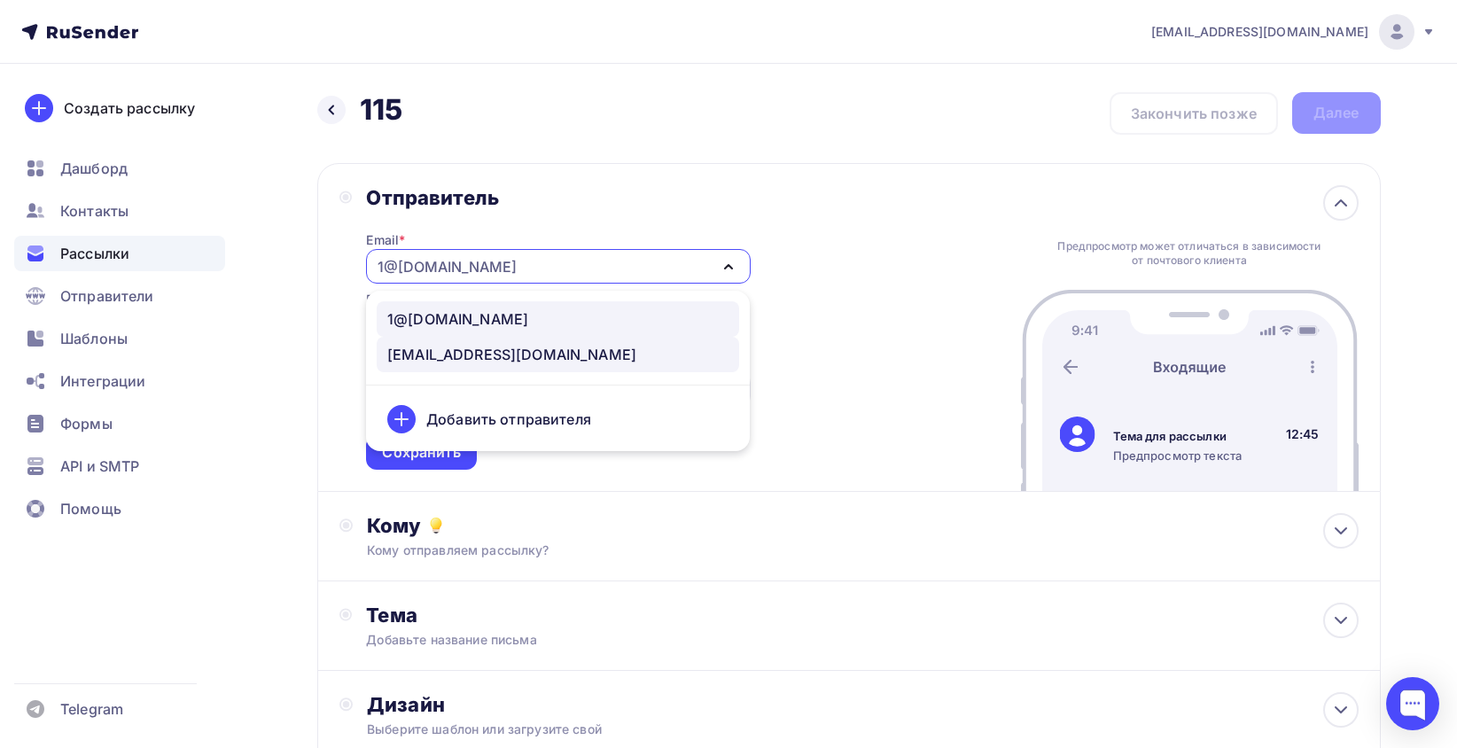
click at [537, 345] on div "m.vemervv@gmail.com" at bounding box center [511, 354] width 249 height 21
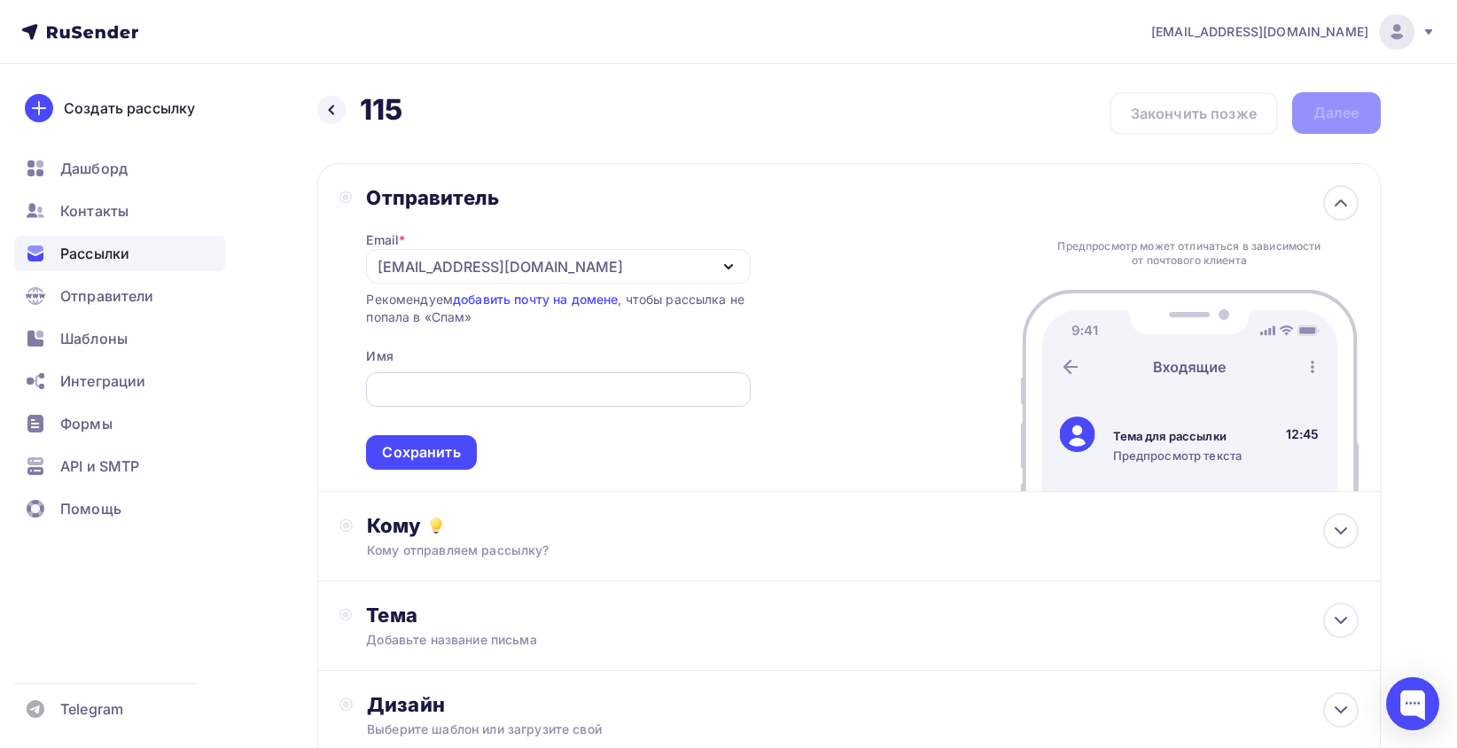
click at [473, 394] on input "text" at bounding box center [558, 389] width 363 height 21
click at [411, 401] on input "text" at bounding box center [558, 389] width 363 height 21
paste input "Завод входных дверей "Центурион""
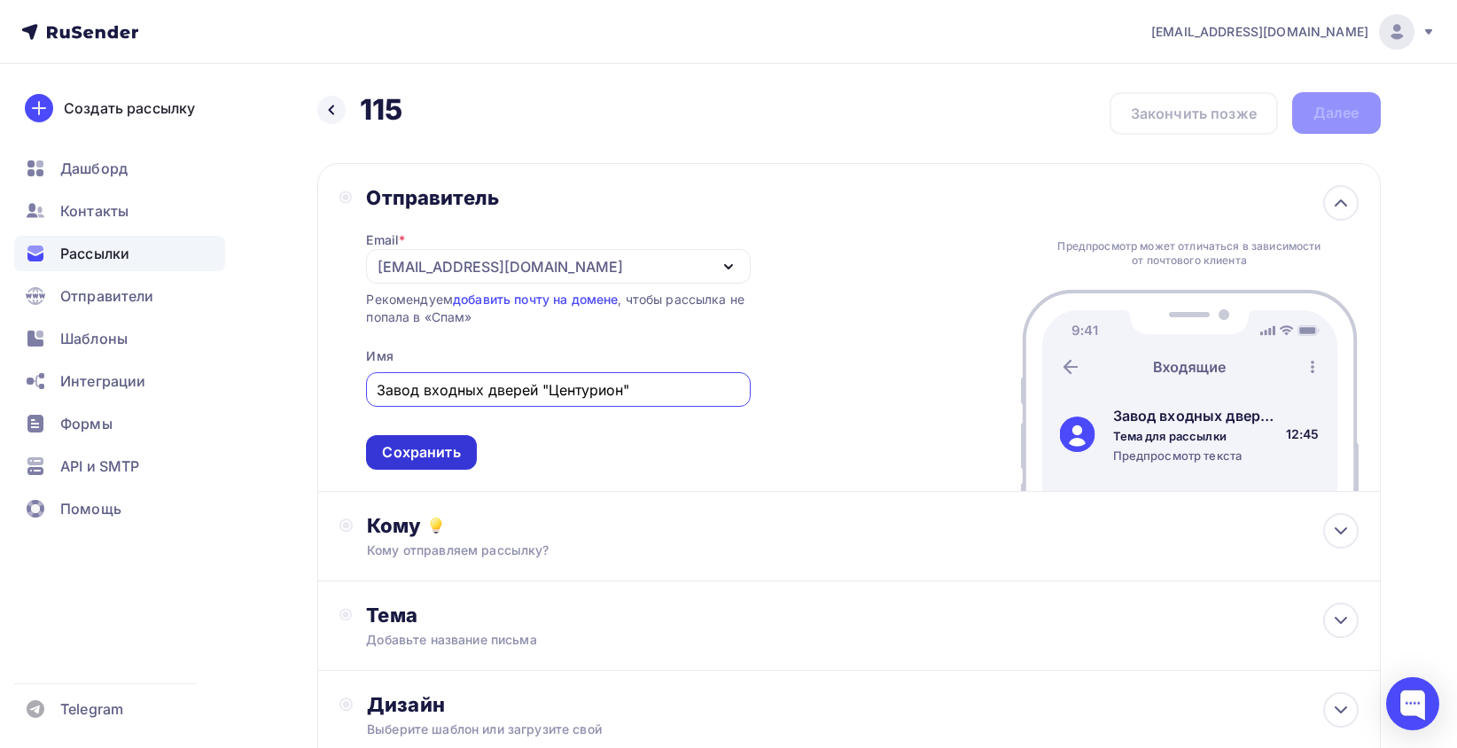
type input "Завод входных дверей "Центурион""
click at [425, 455] on div "Сохранить" at bounding box center [421, 452] width 78 height 20
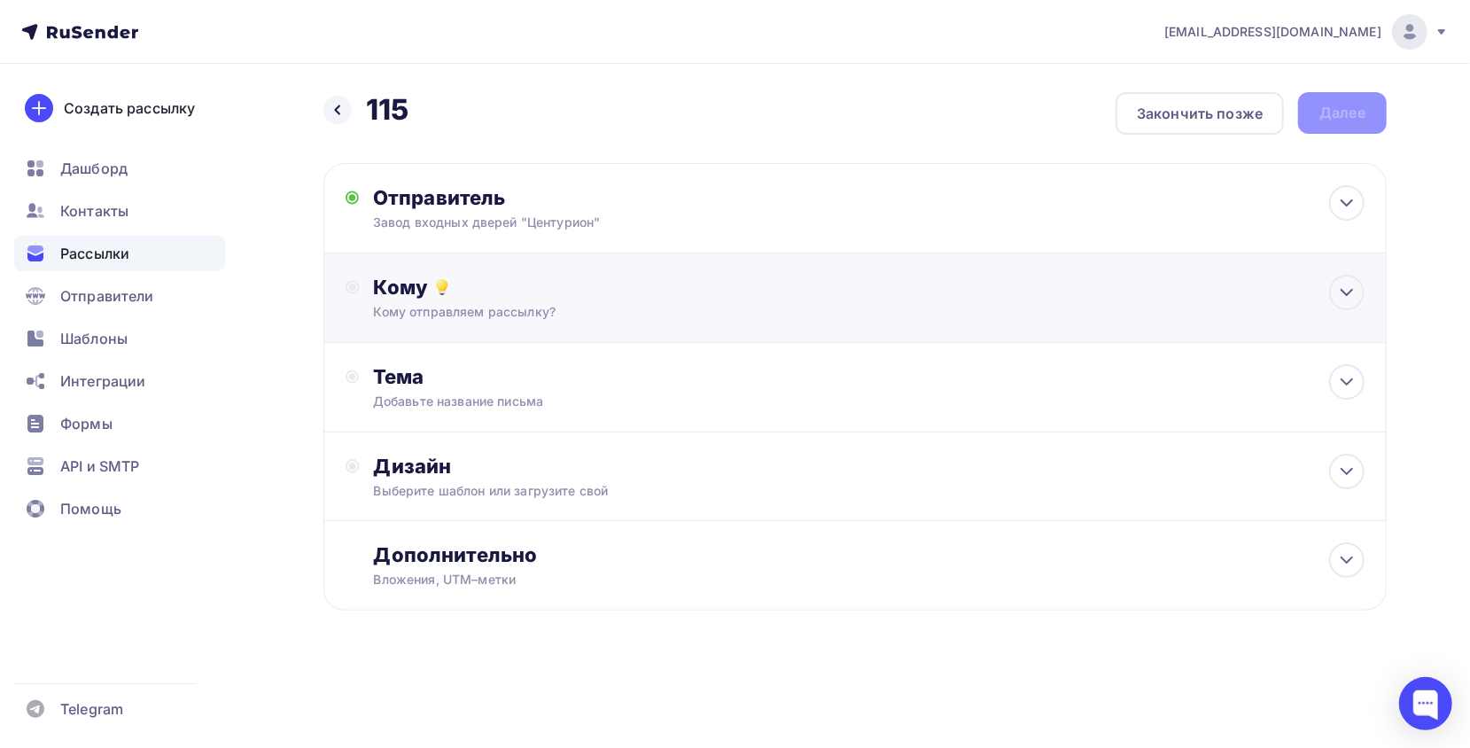
click at [548, 282] on div "Кому" at bounding box center [869, 287] width 991 height 25
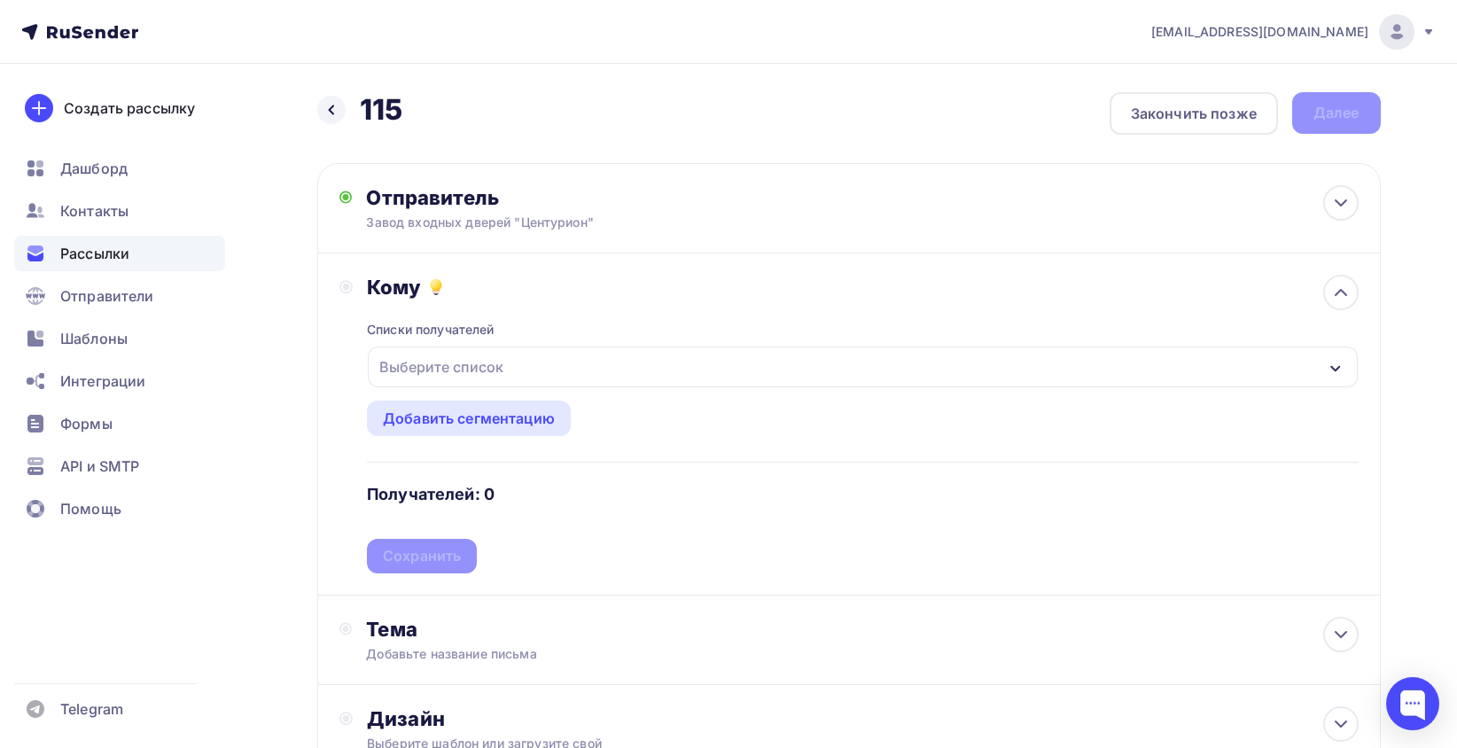
click at [508, 362] on div "Выберите список" at bounding box center [441, 367] width 138 height 32
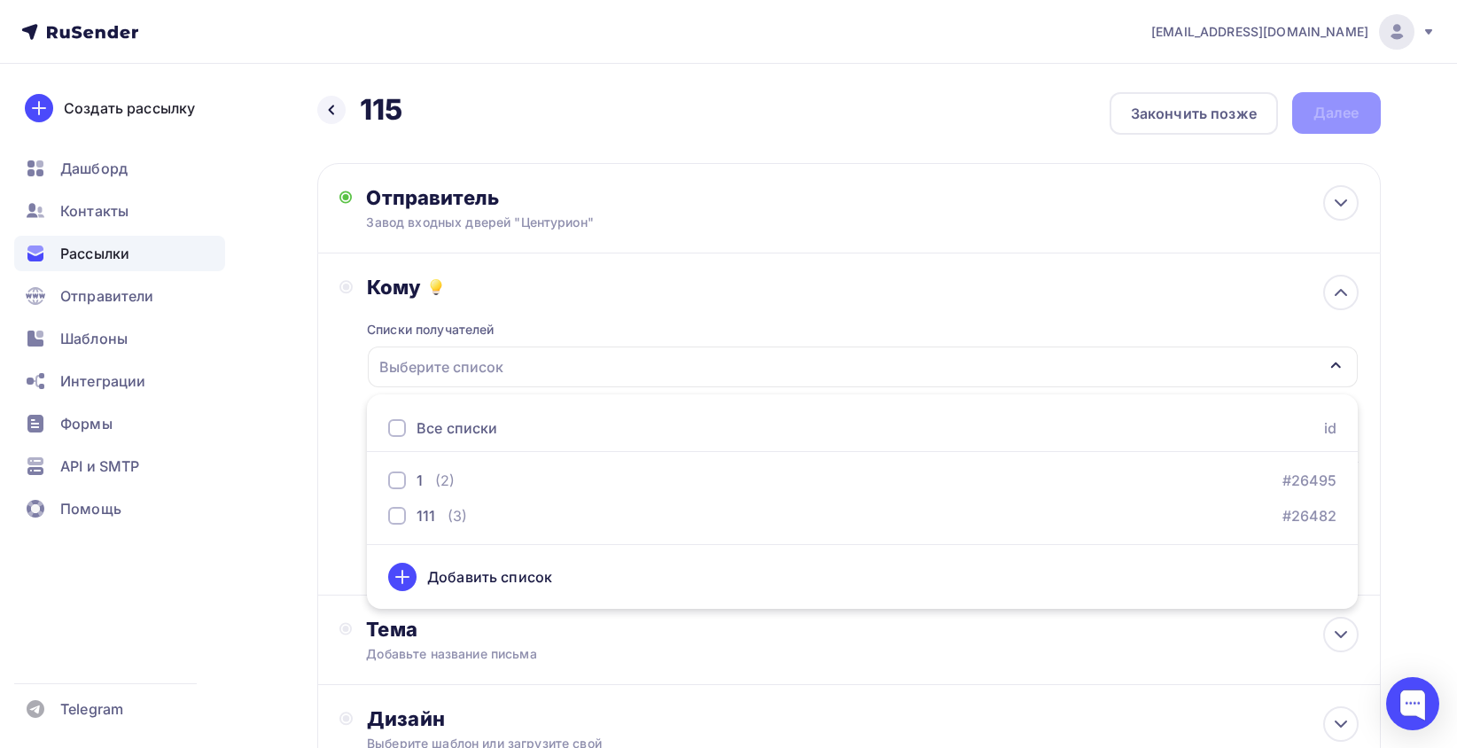
click at [495, 580] on div "Добавить список" at bounding box center [489, 576] width 125 height 21
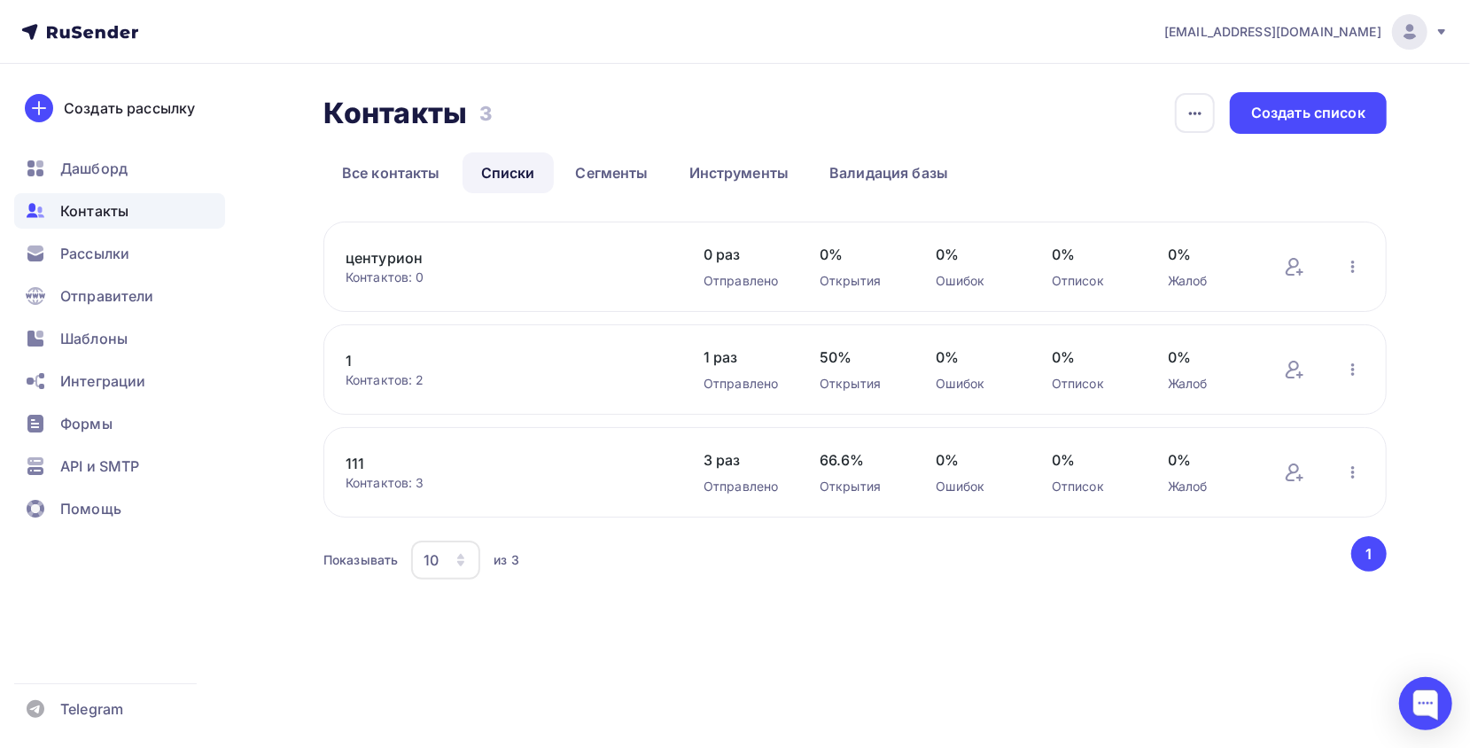
click at [485, 238] on div "центурион Контактов: 0 Добавить контакты Переименовать список Скачать список От…" at bounding box center [855, 267] width 1064 height 90
click at [1287, 269] on icon at bounding box center [1292, 267] width 13 height 18
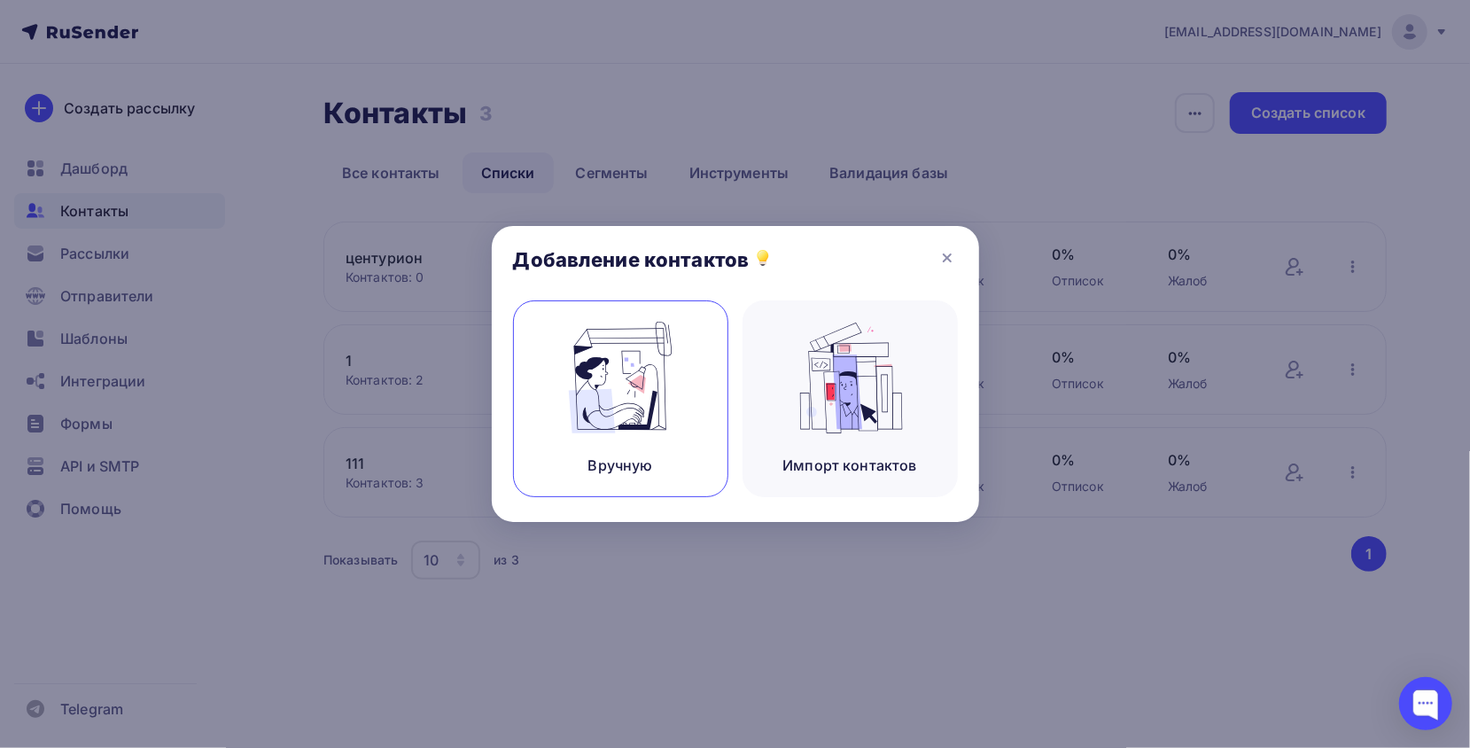
click at [706, 403] on div "Вручную" at bounding box center [620, 398] width 215 height 197
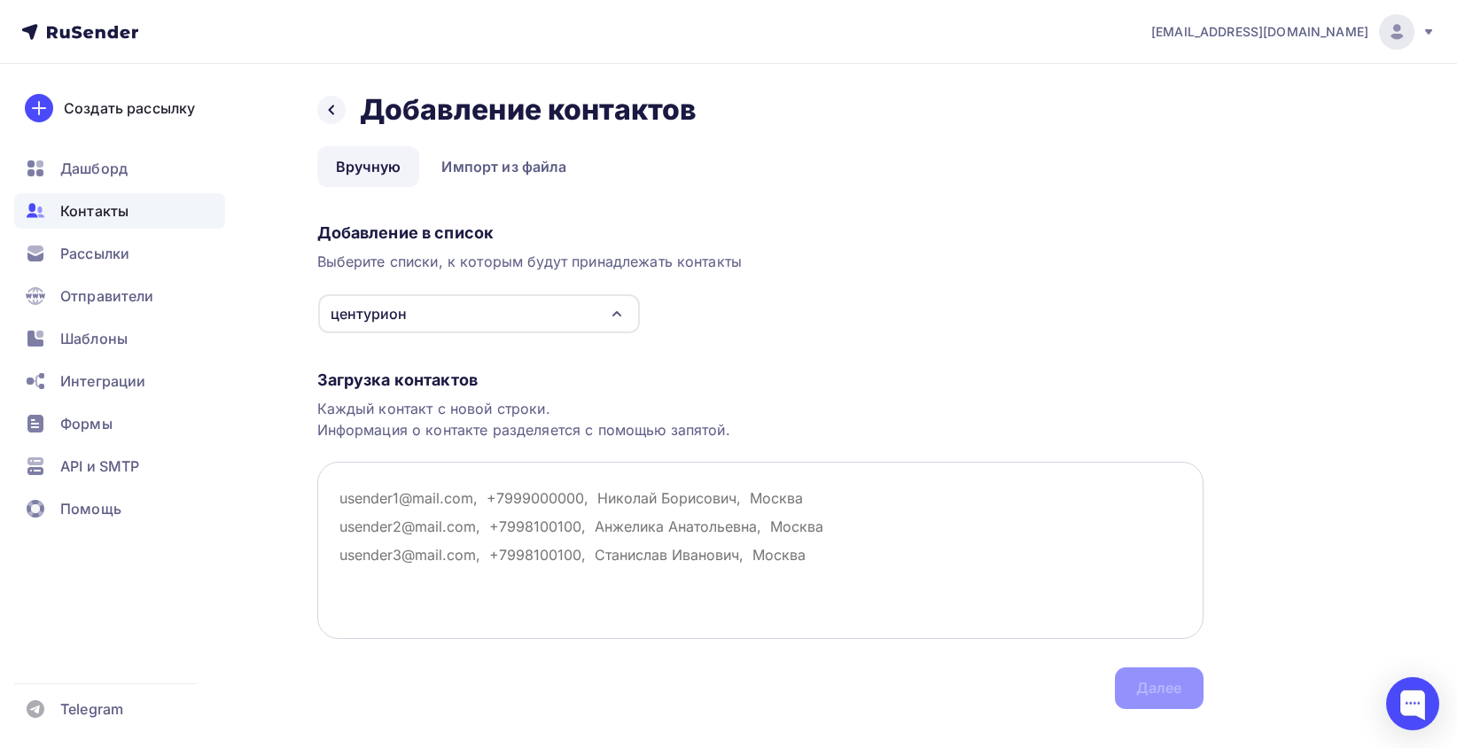
click at [472, 500] on textarea at bounding box center [760, 550] width 886 height 177
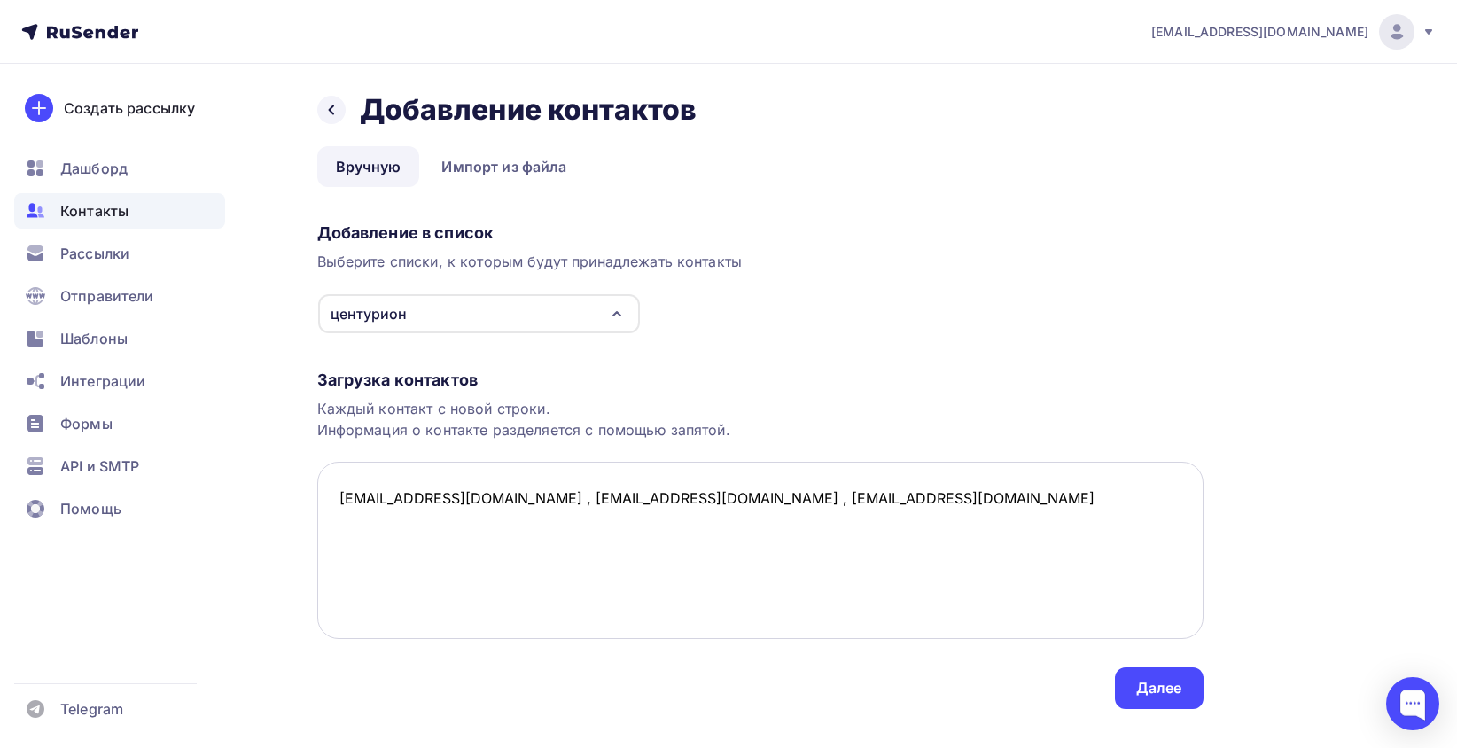
drag, startPoint x: 548, startPoint y: 499, endPoint x: 537, endPoint y: 499, distance: 10.6
click at [537, 499] on textarea "rekmarket@centurion-door.ru , m2@centurion-door.ru , komdir@centurion-door.ru" at bounding box center [760, 550] width 886 height 177
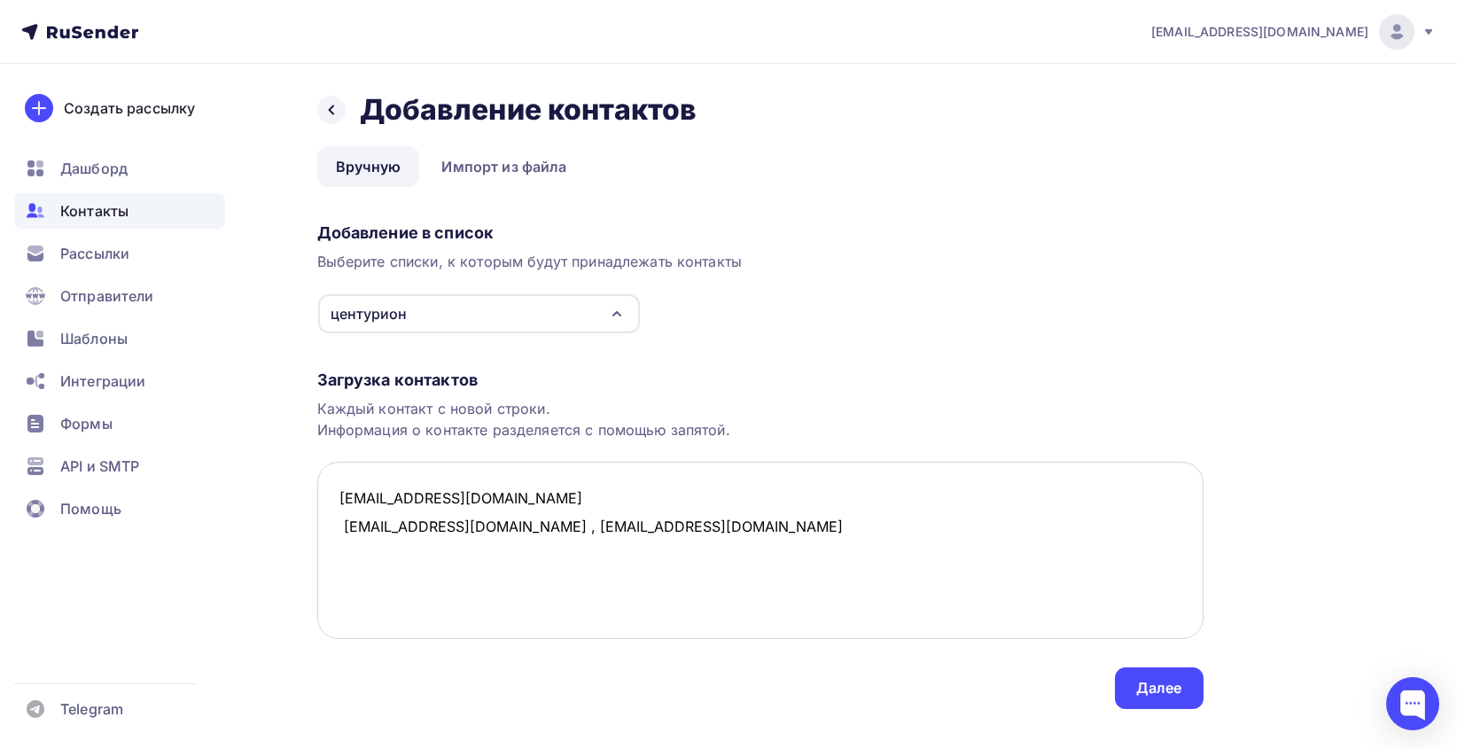
click at [346, 525] on textarea "rekmarket@centurion-door.ru m2@centurion-door.ru , komdir@centurion-door.ru" at bounding box center [760, 550] width 886 height 177
drag, startPoint x: 505, startPoint y: 531, endPoint x: 491, endPoint y: 533, distance: 14.3
click at [491, 533] on textarea "rekmarket@centurion-door.ru m2@centurion-door.ru , komdir@centurion-door.ru" at bounding box center [760, 550] width 886 height 177
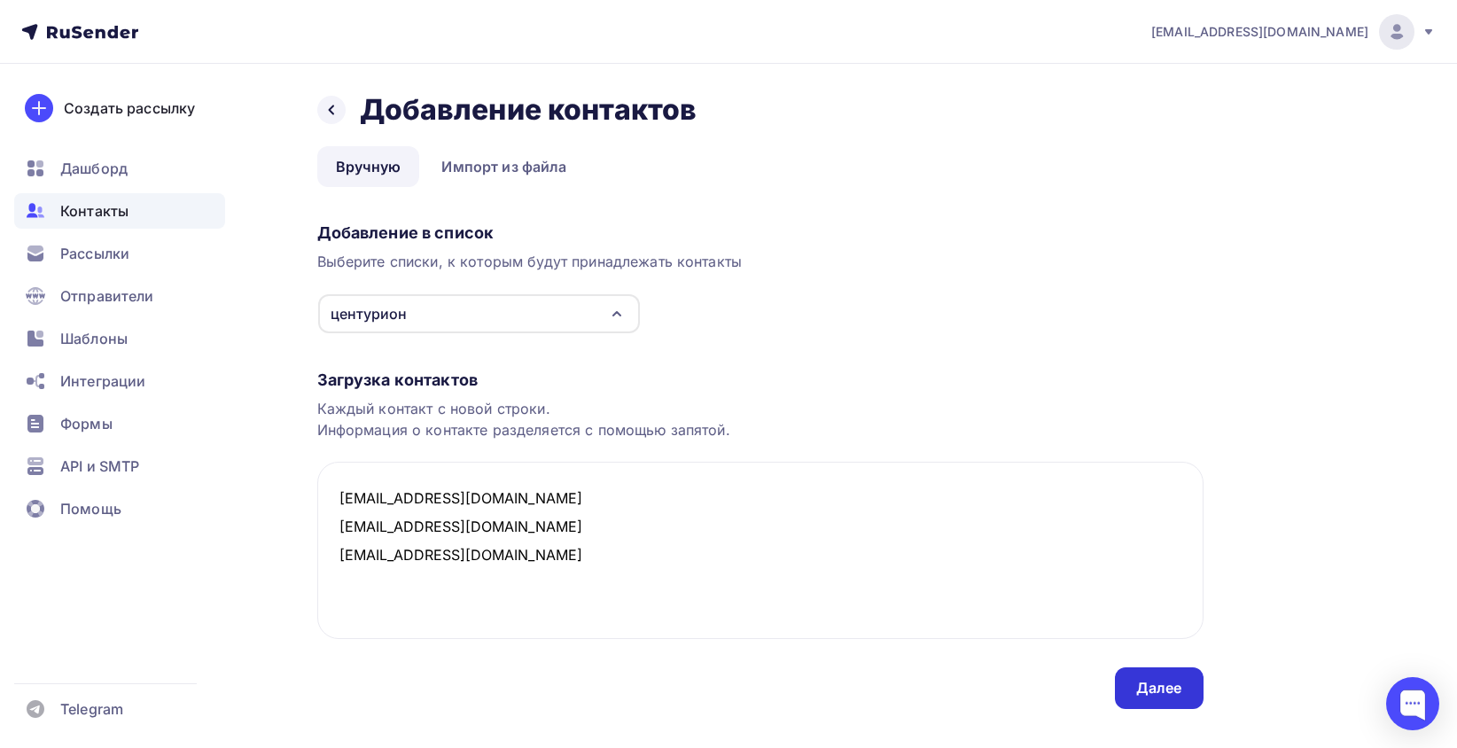
type textarea "rekmarket@centurion-door.ru m2@centurion-door.ru komdir@centurion-door.ru"
click at [1131, 698] on div "Далее" at bounding box center [1159, 688] width 89 height 42
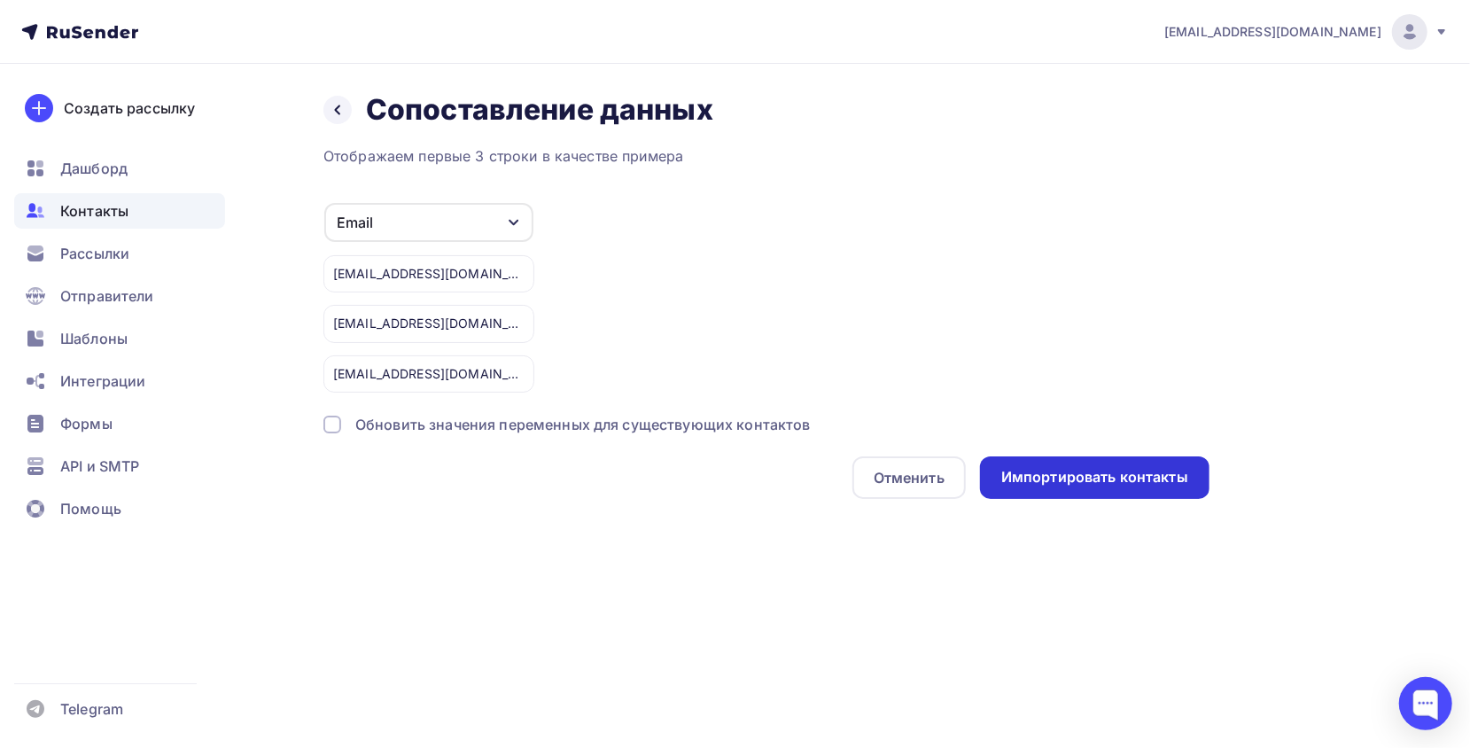
click at [1083, 488] on div "Импортировать контакты" at bounding box center [1095, 477] width 230 height 43
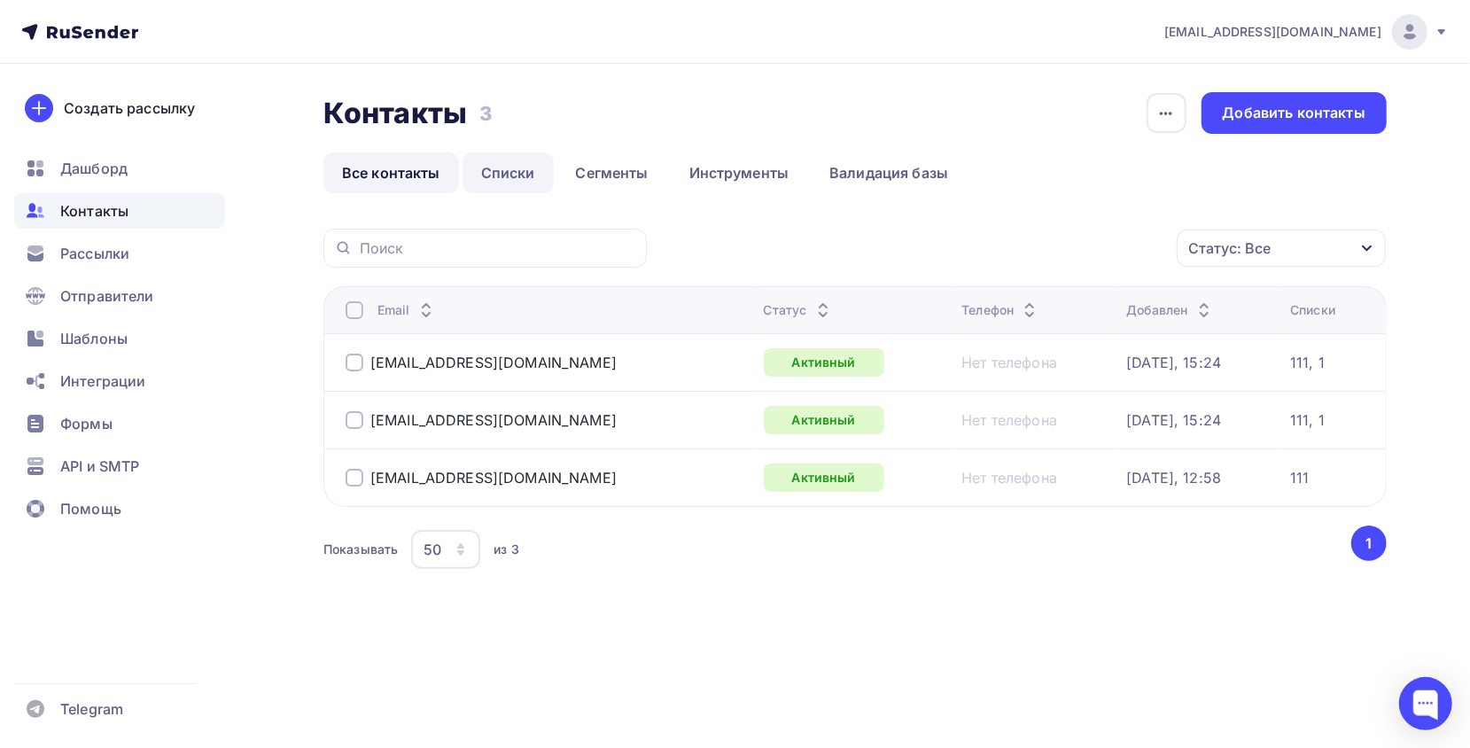
click at [527, 174] on link "Списки" at bounding box center [508, 172] width 91 height 41
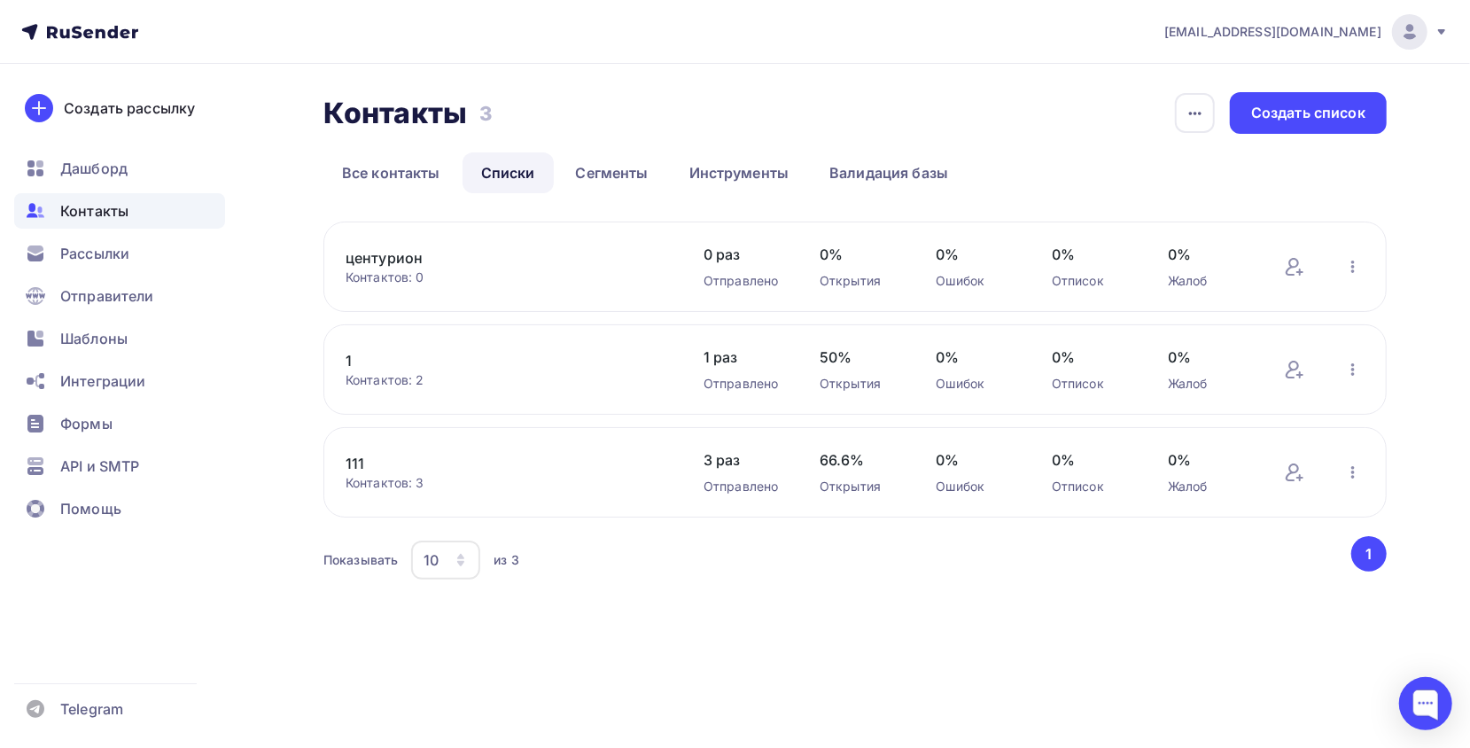
click at [417, 264] on link "центурион" at bounding box center [496, 257] width 301 height 21
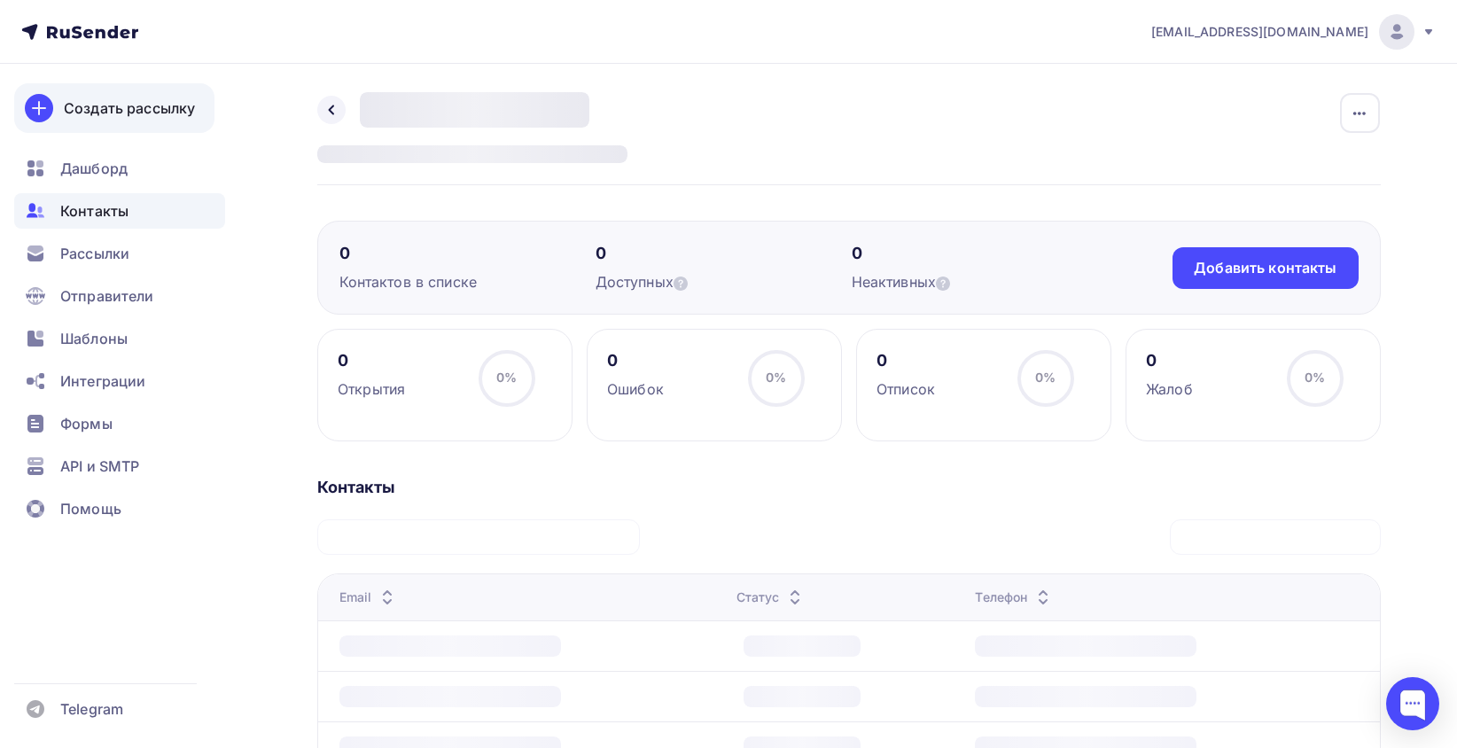
click at [144, 89] on link "Создать рассылку" at bounding box center [114, 108] width 200 height 50
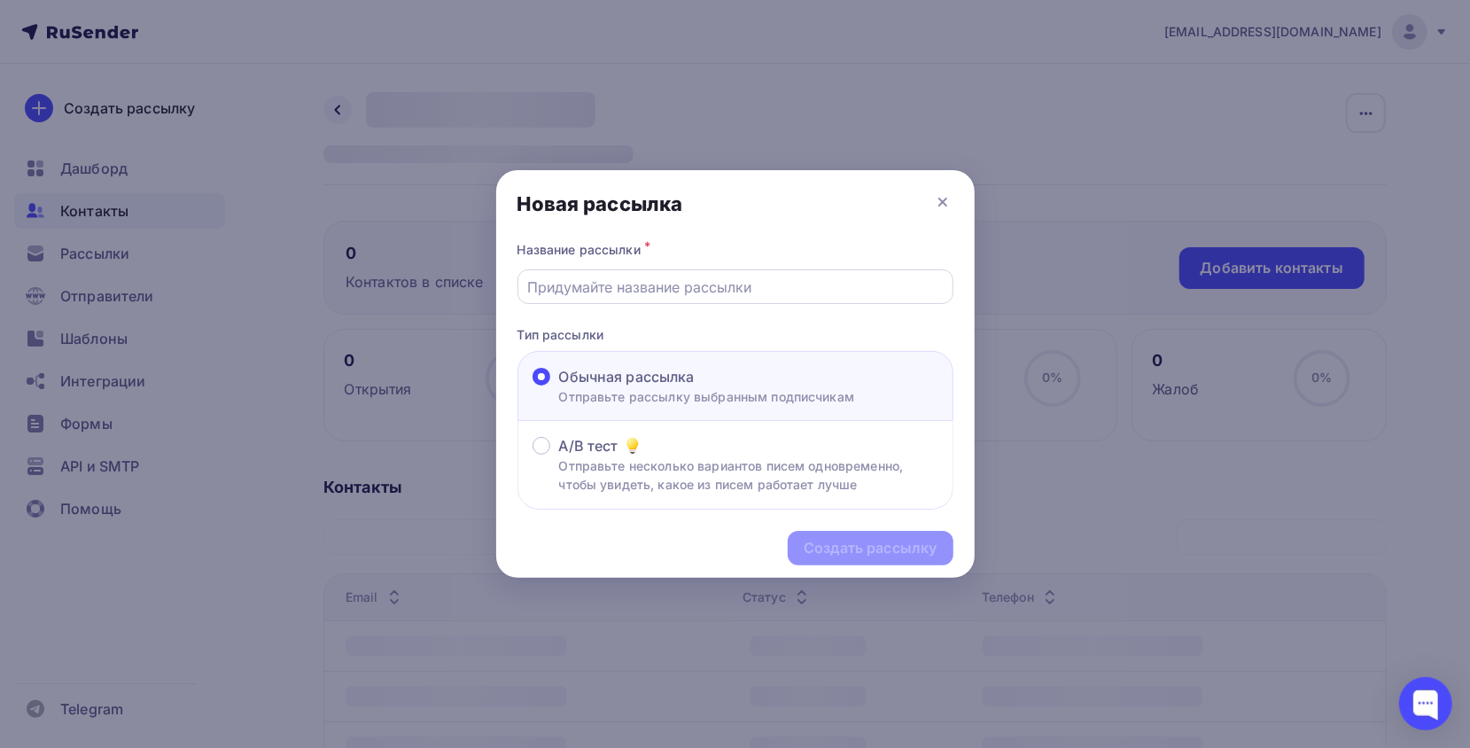
click at [613, 293] on input "text" at bounding box center [735, 287] width 416 height 21
type input "116"
click at [879, 552] on div "Создать рассылку" at bounding box center [870, 548] width 133 height 20
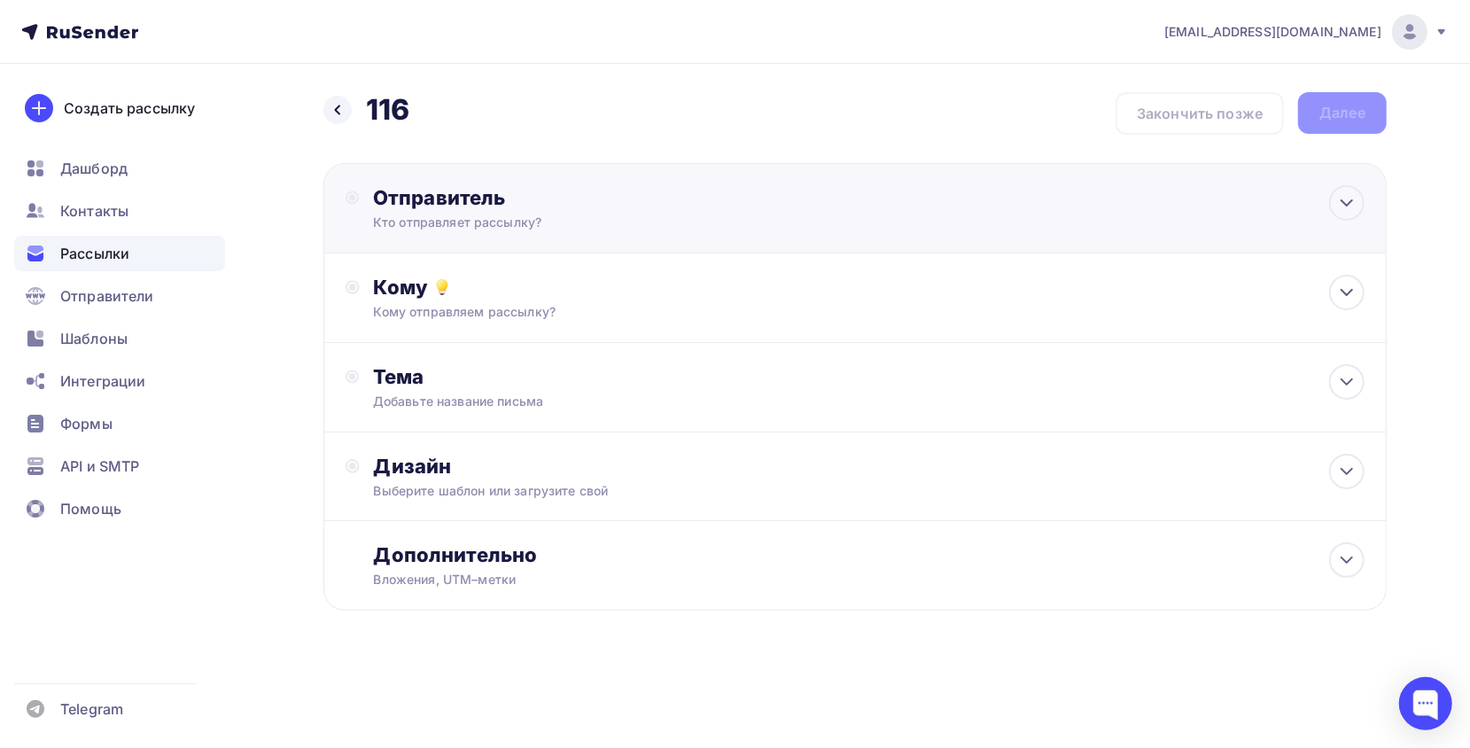
click at [565, 231] on div "Отправитель Кто отправляет рассылку? Email * m.vemervv@gmail.com 1@armada-nsk-3…" at bounding box center [855, 208] width 1064 height 90
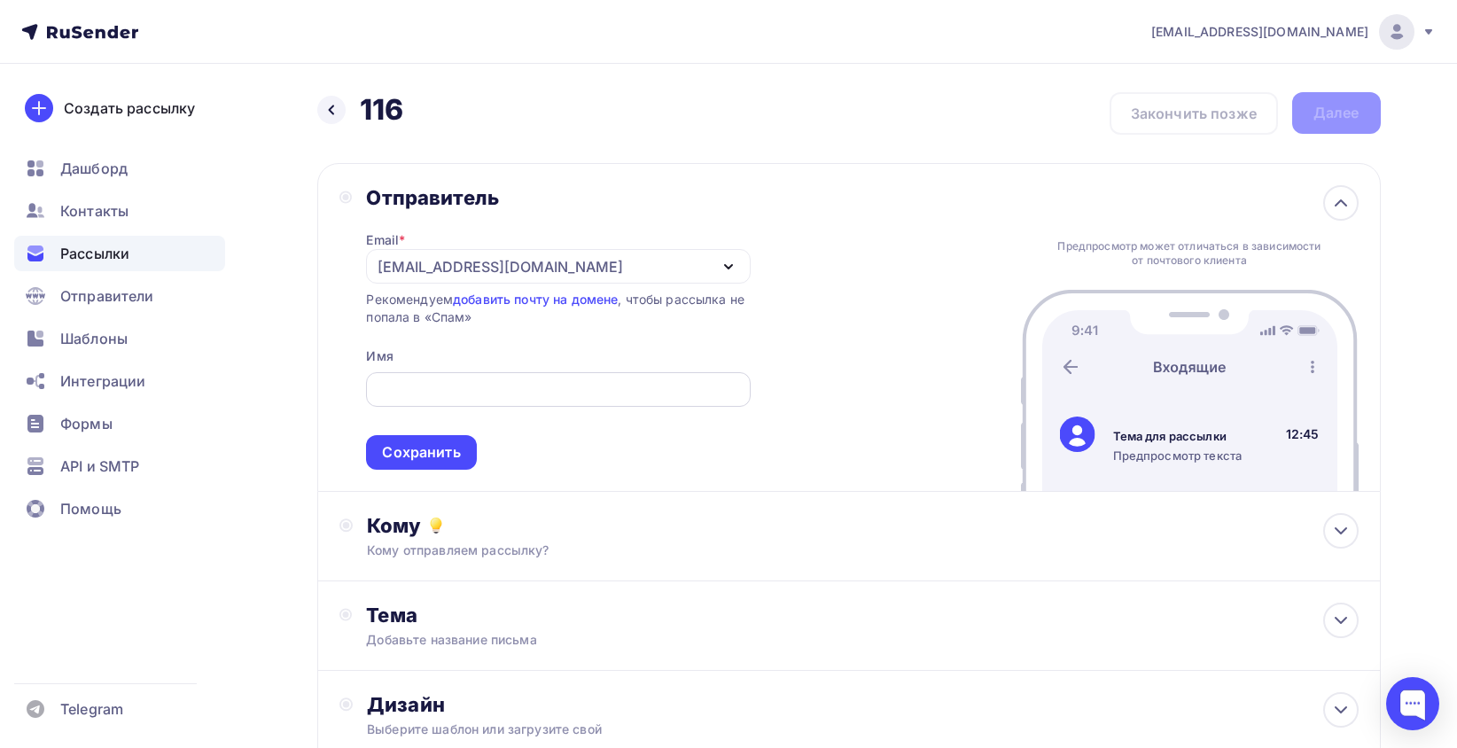
click at [509, 383] on input "text" at bounding box center [558, 389] width 363 height 21
paste input "Завод входных дверей "Центурион""
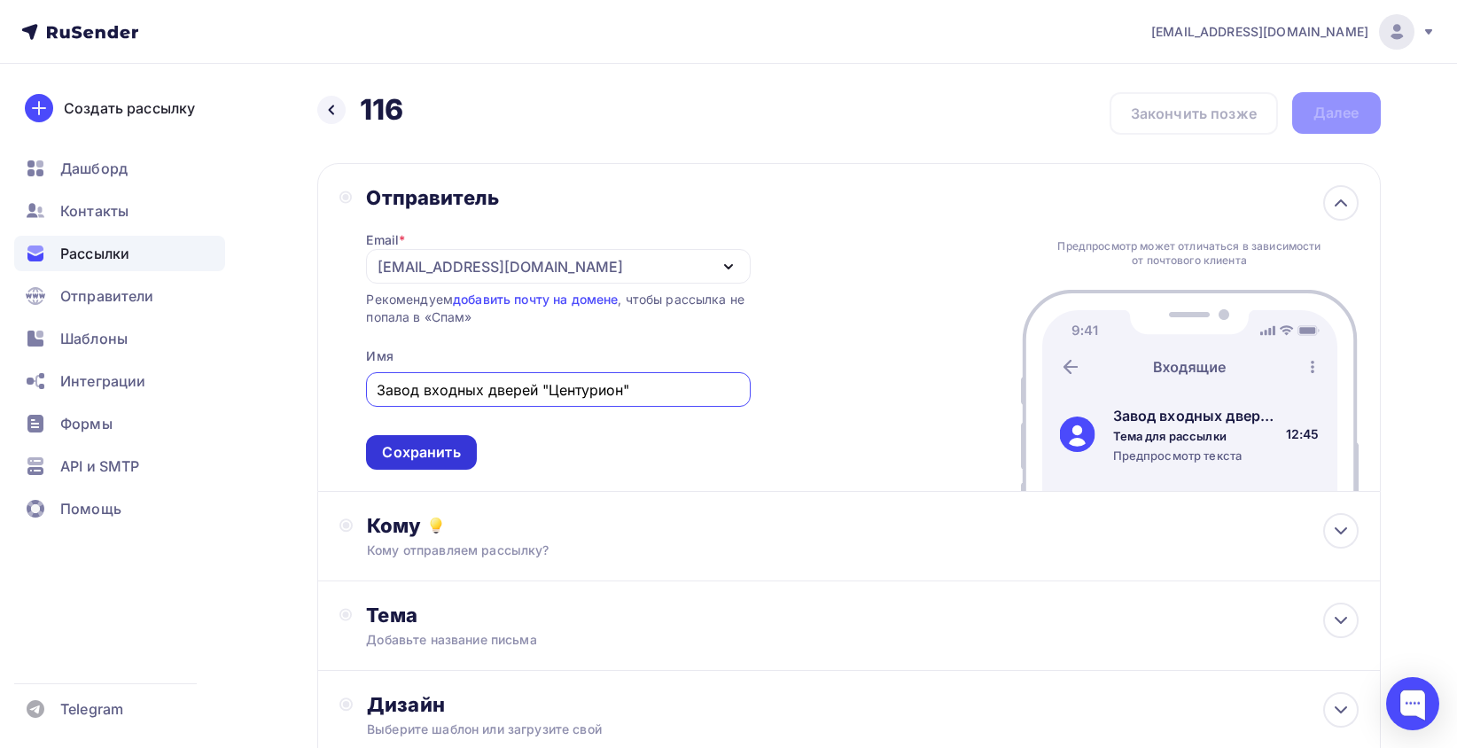
type input "Завод входных дверей "Центурион""
click at [423, 448] on div "Сохранить" at bounding box center [421, 452] width 78 height 20
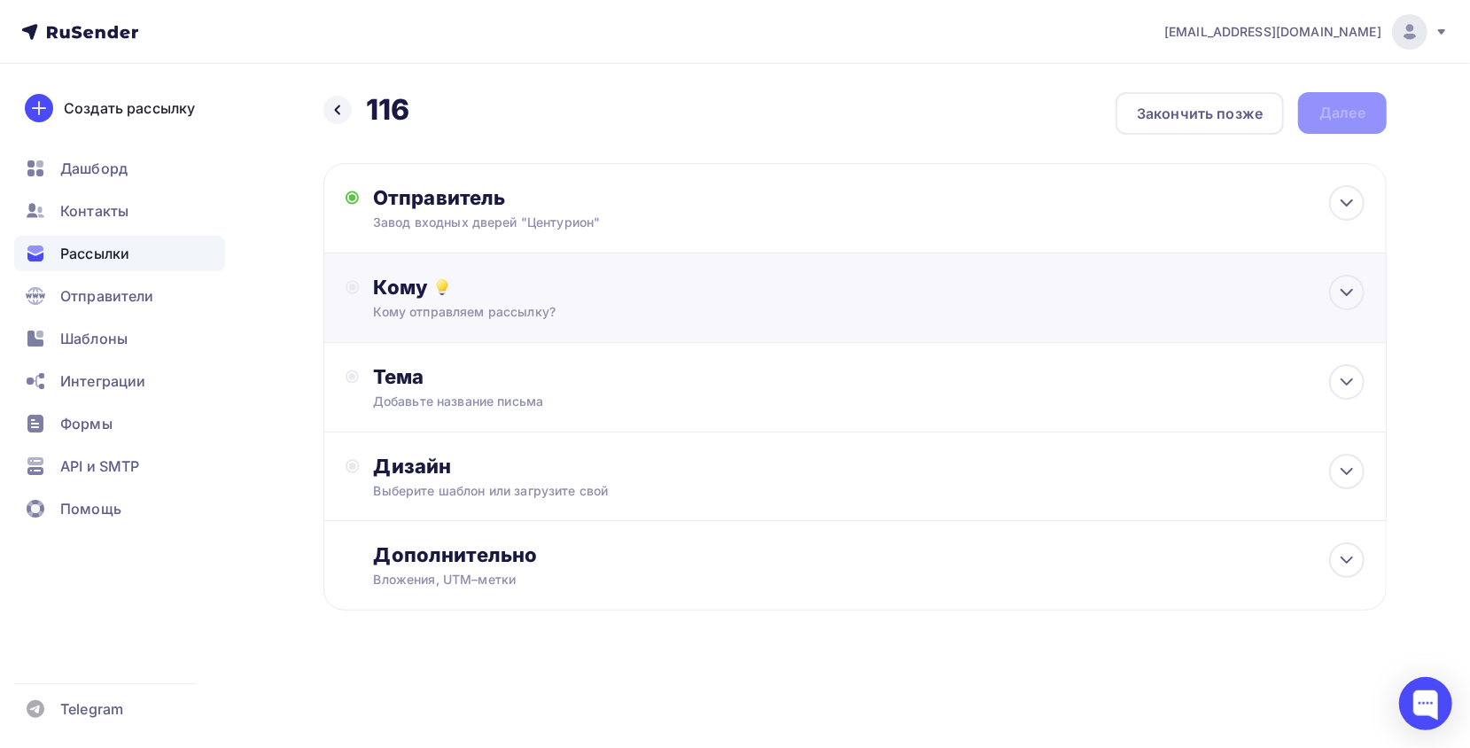
click at [555, 310] on div "Кому отправляем рассылку?" at bounding box center [820, 312] width 893 height 18
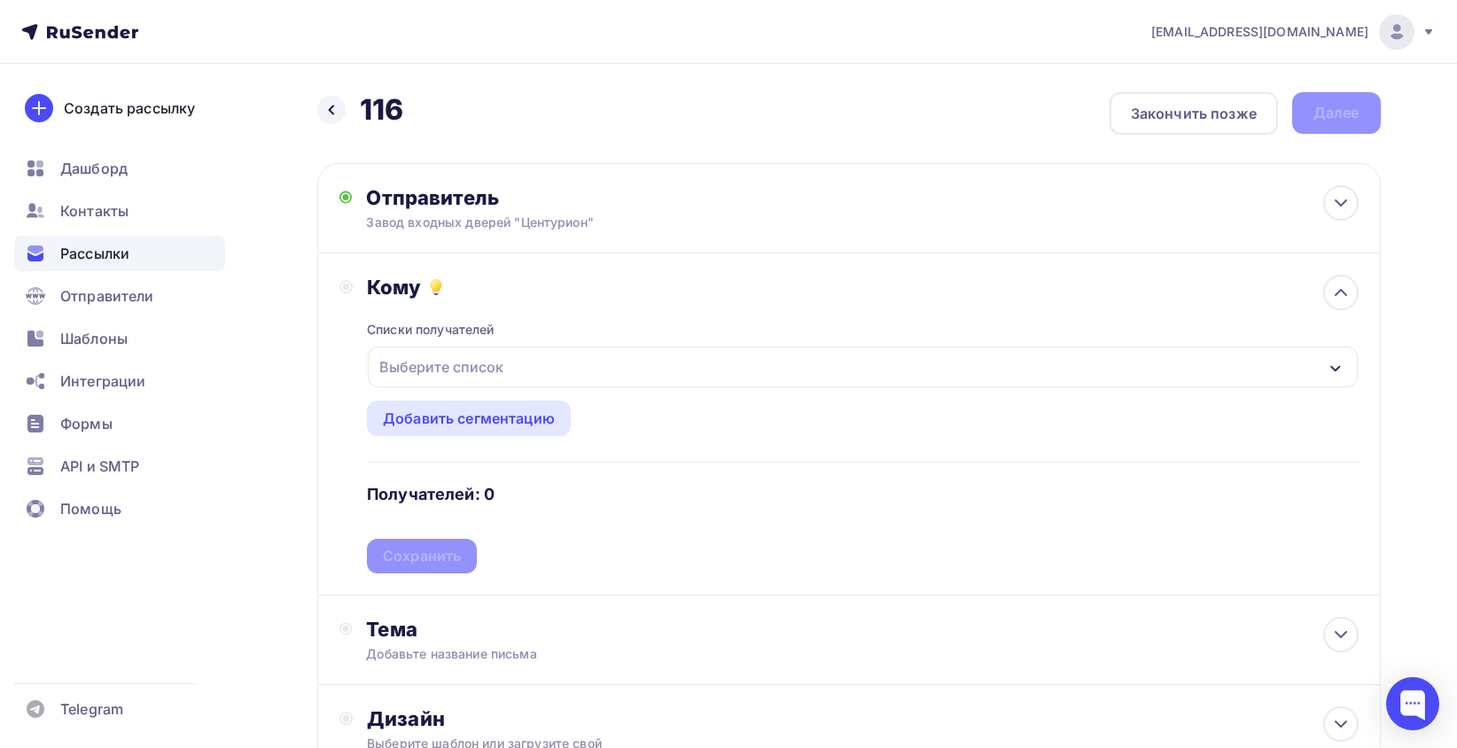
click at [471, 378] on div "Выберите список" at bounding box center [441, 367] width 138 height 32
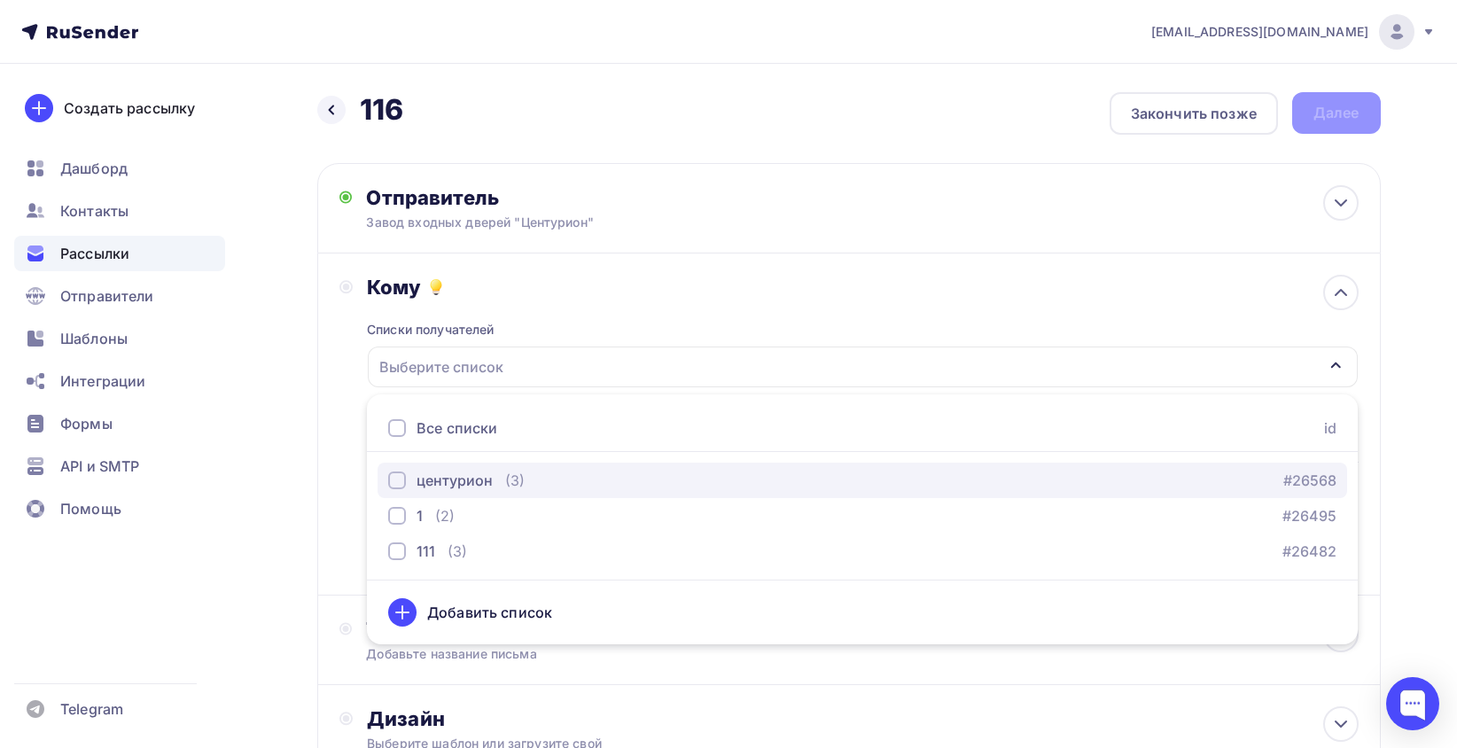
click at [463, 480] on div "центурион" at bounding box center [455, 480] width 76 height 21
click at [576, 334] on div "Списки получателей центурион Все списки id центурион (3) #26568 1 (2) #26495 11…" at bounding box center [862, 437] width 991 height 274
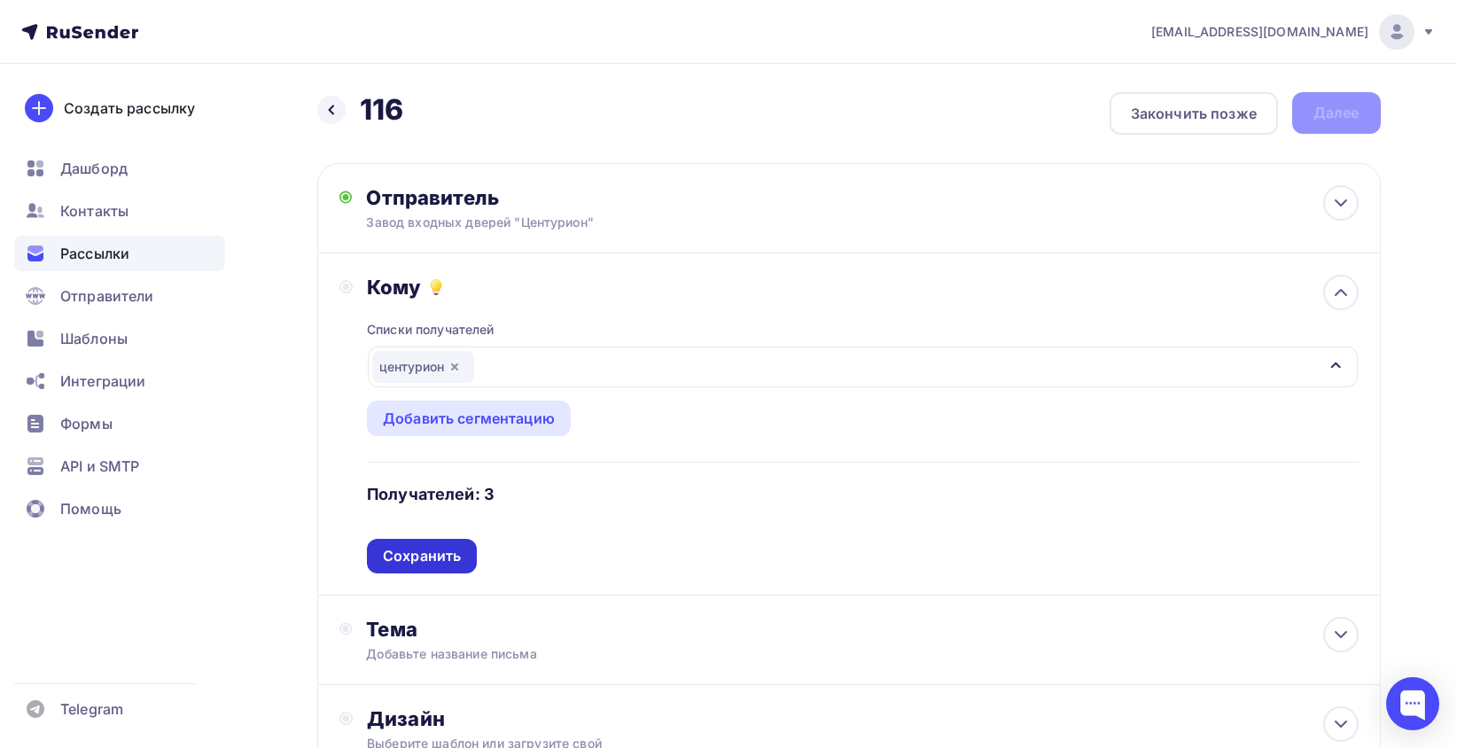
click at [447, 555] on div "Сохранить" at bounding box center [422, 556] width 78 height 20
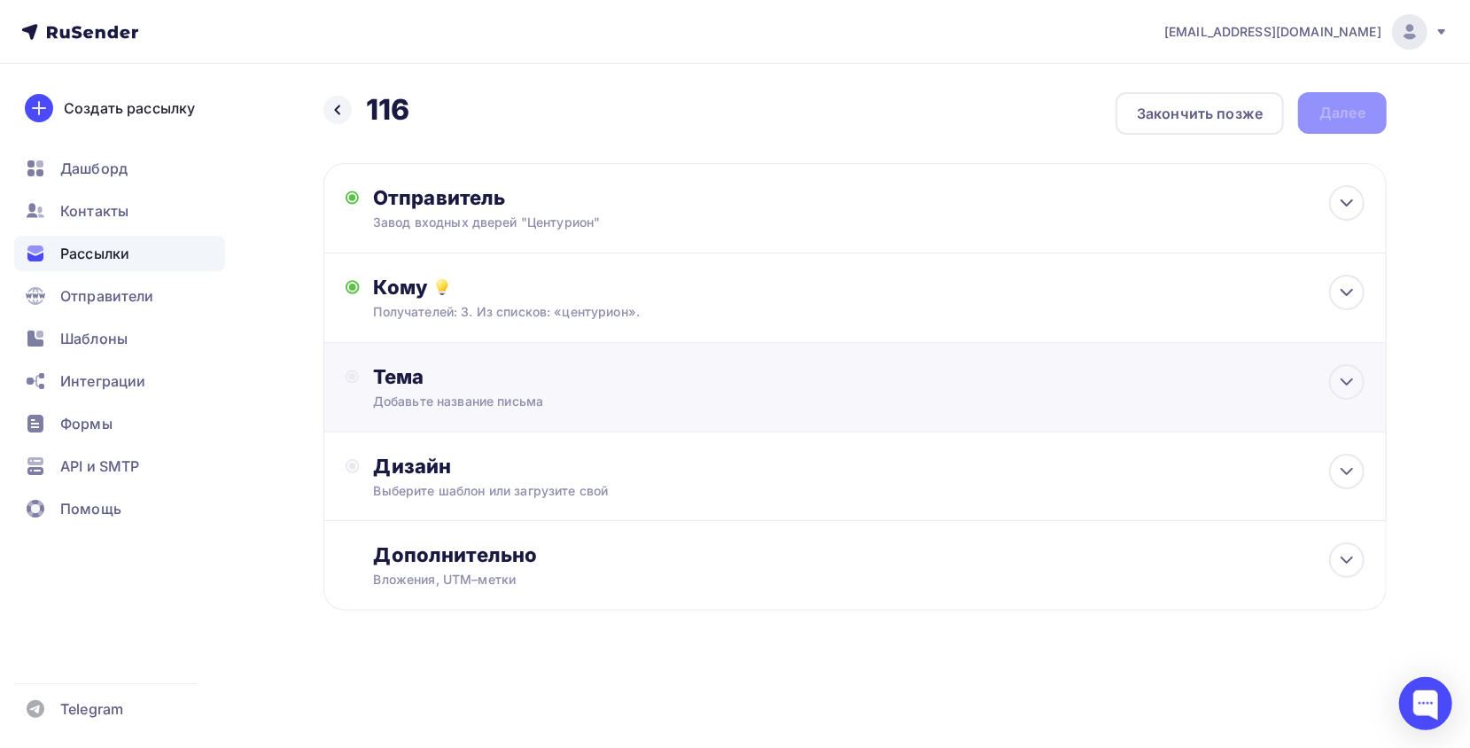
click at [497, 379] on div "Тема" at bounding box center [548, 376] width 350 height 25
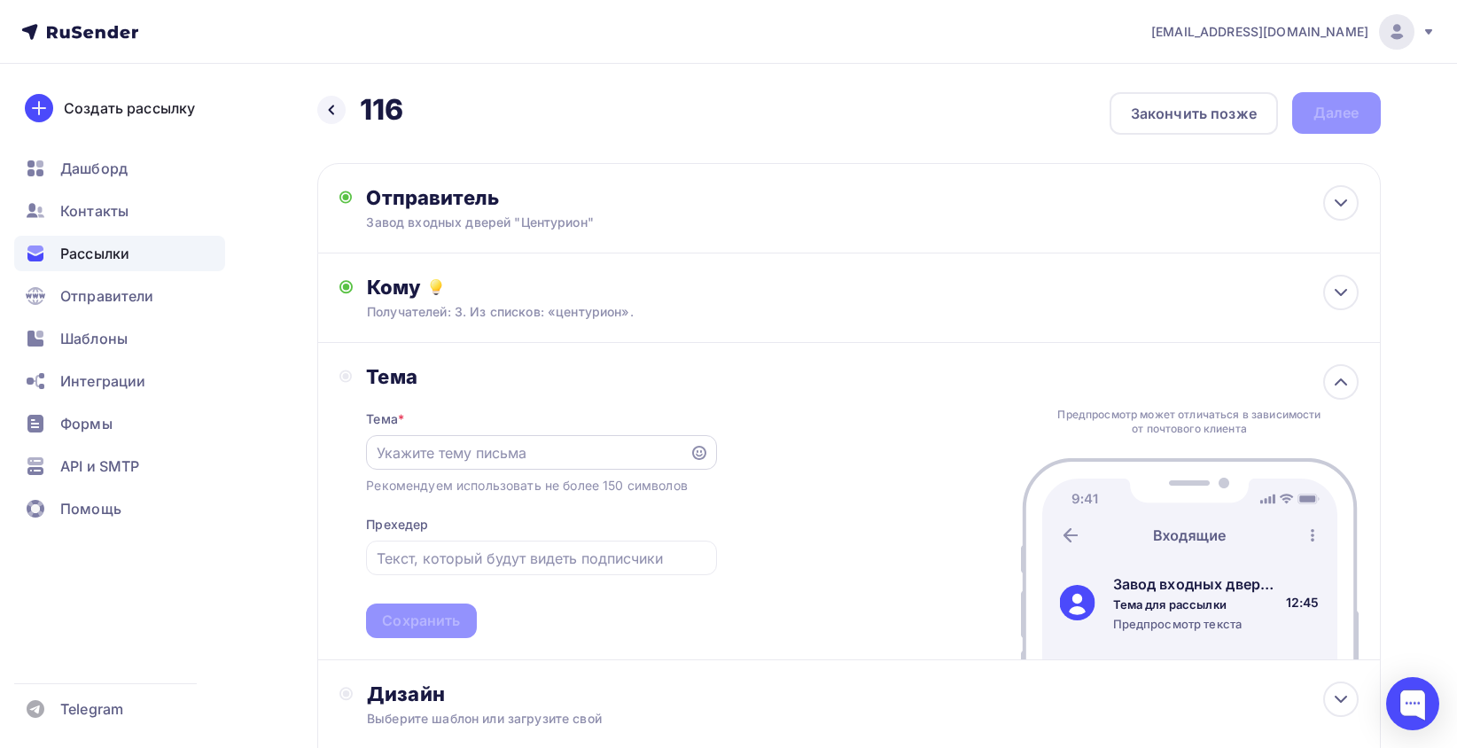
click at [505, 460] on input "text" at bounding box center [528, 452] width 303 height 21
paste input "Металлические двери оптом от 7510руб"
type input "Металлические двери оптом от 7510руб"
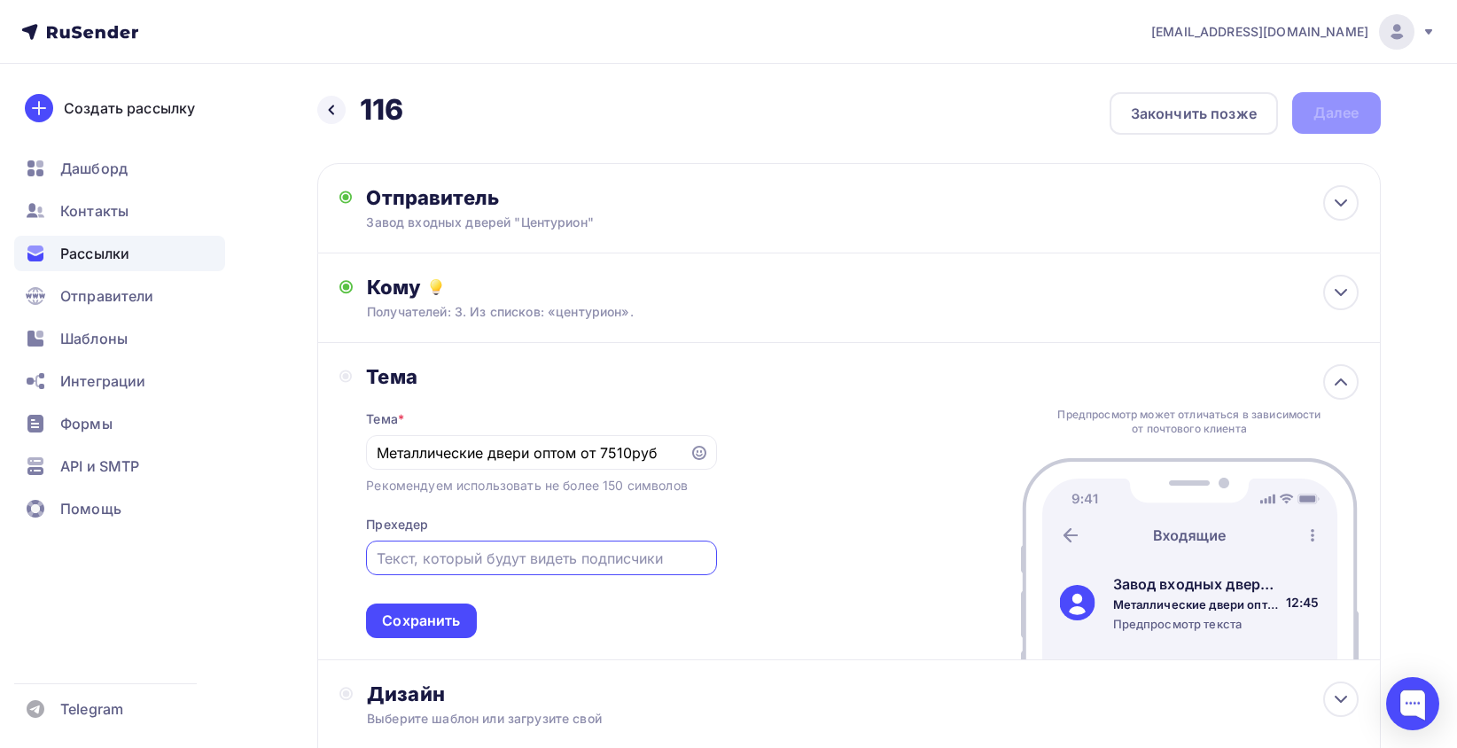
click at [462, 555] on input "text" at bounding box center [542, 558] width 330 height 21
paste input "Металлические двери оптом от 7510руб"
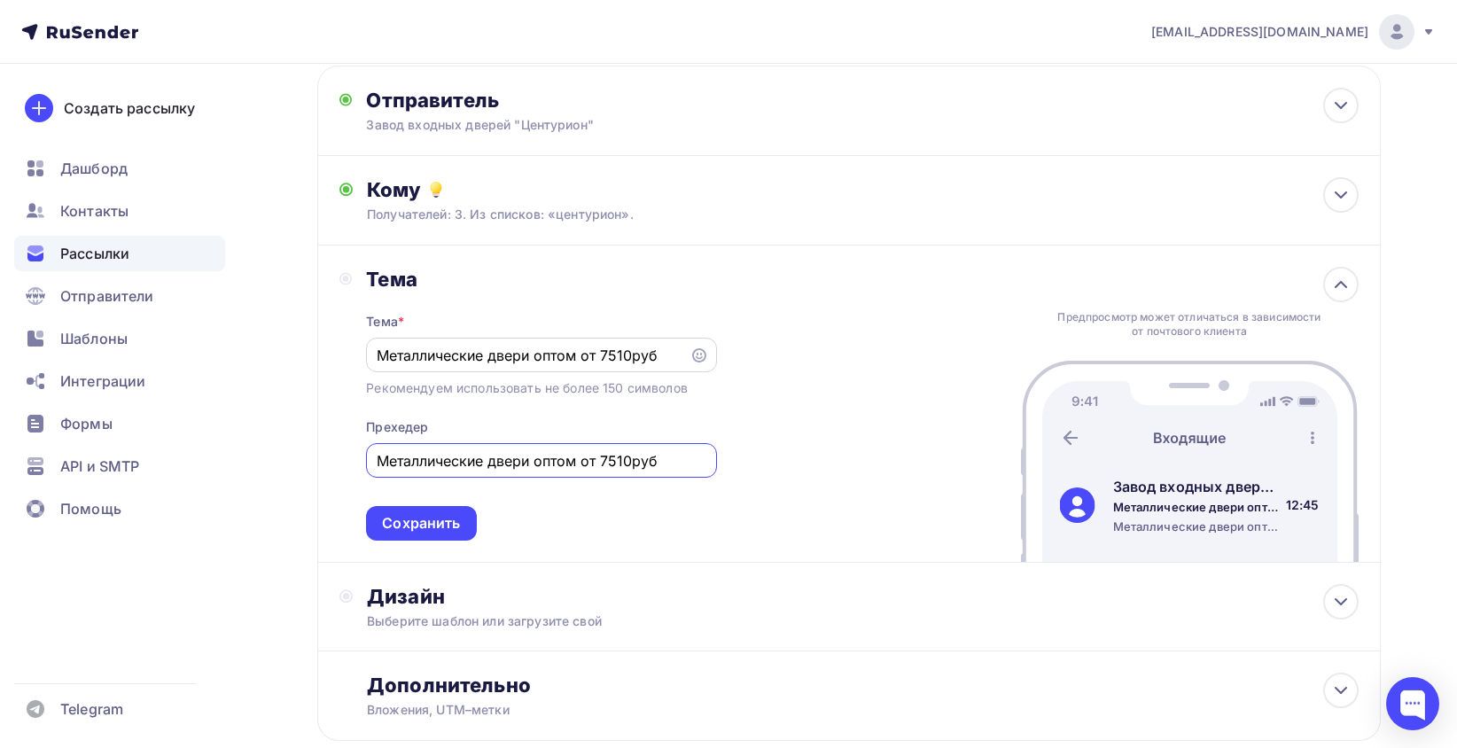
scroll to position [207, 0]
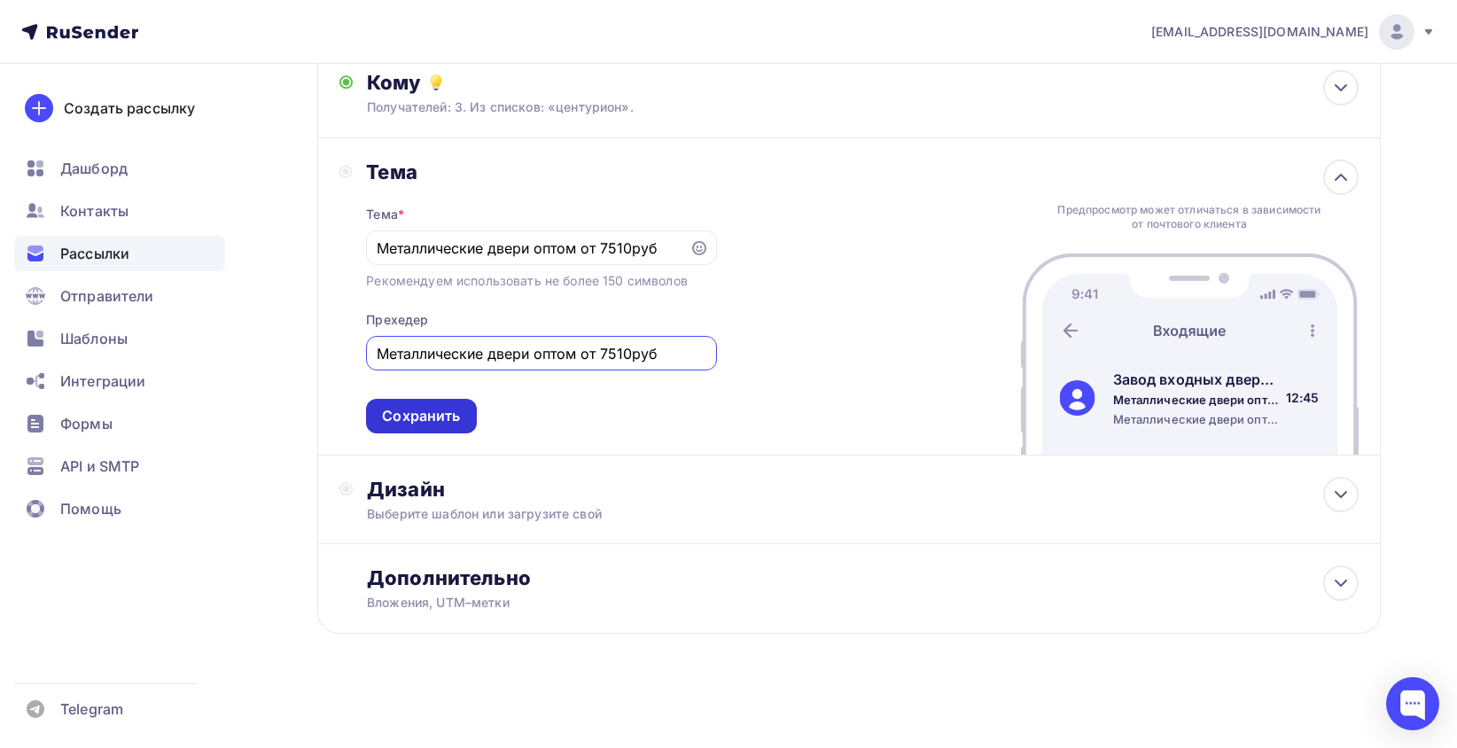
type input "Металлические двери оптом от 7510руб"
click at [452, 417] on div "Сохранить" at bounding box center [421, 416] width 78 height 20
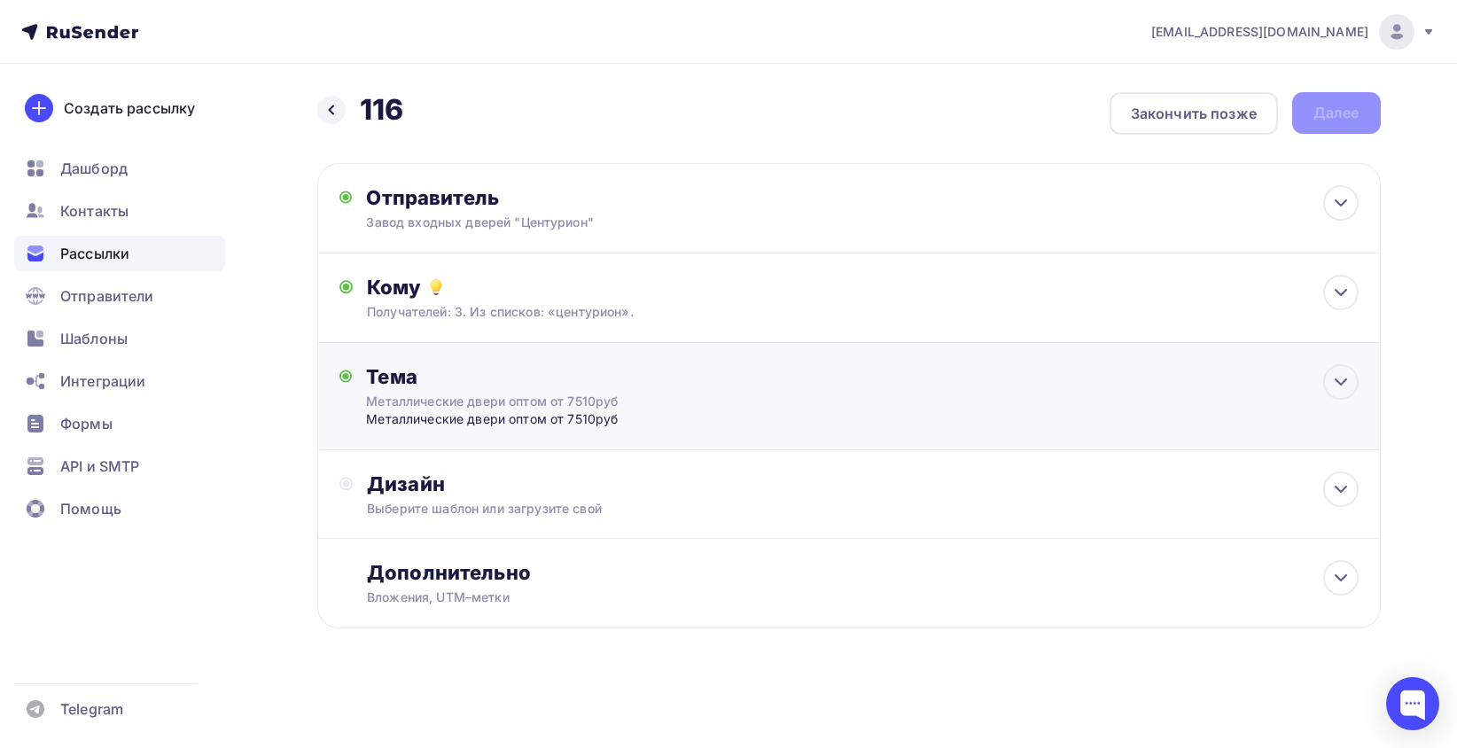
scroll to position [0, 0]
click at [532, 214] on div "Завод входных дверей "Центурион"" at bounding box center [546, 223] width 346 height 18
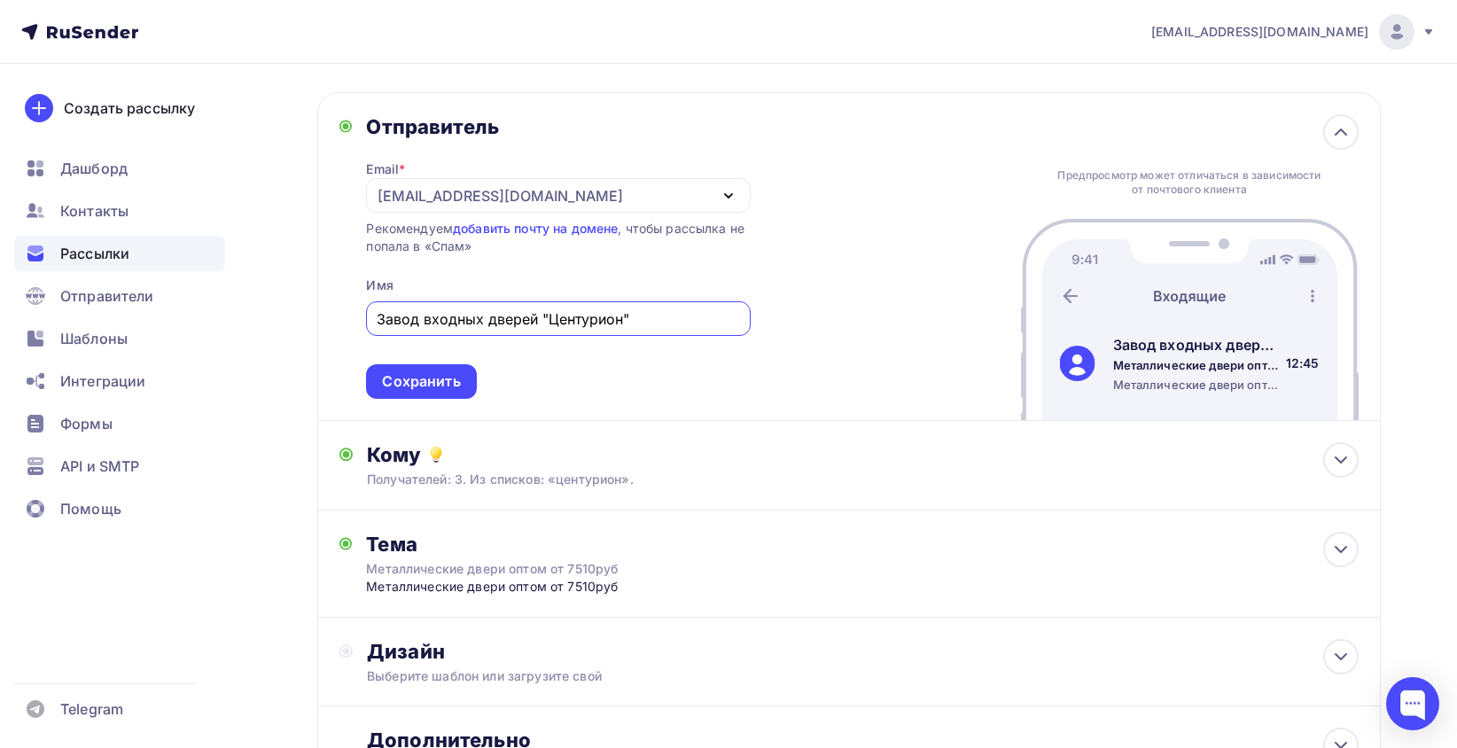
scroll to position [236, 0]
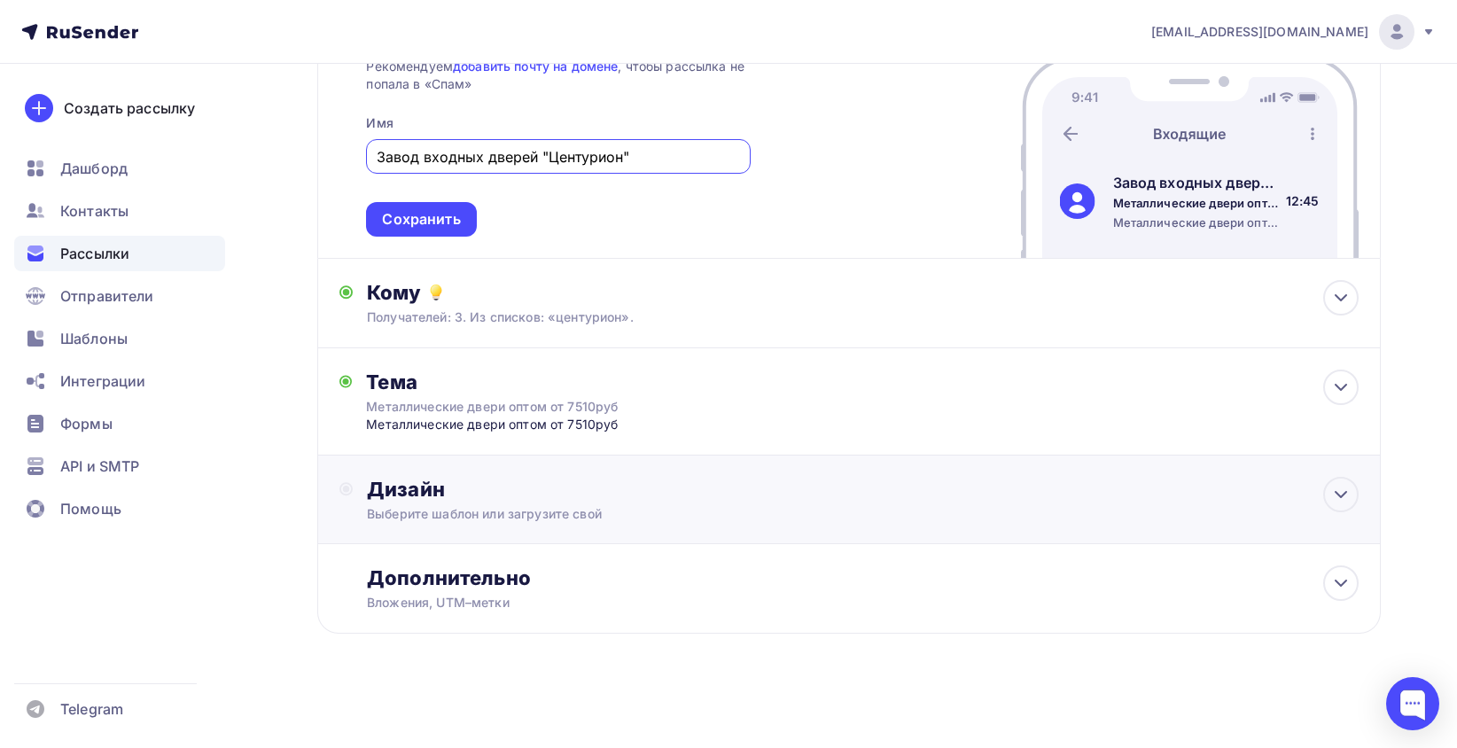
click at [529, 485] on div "Дизайн" at bounding box center [862, 489] width 991 height 25
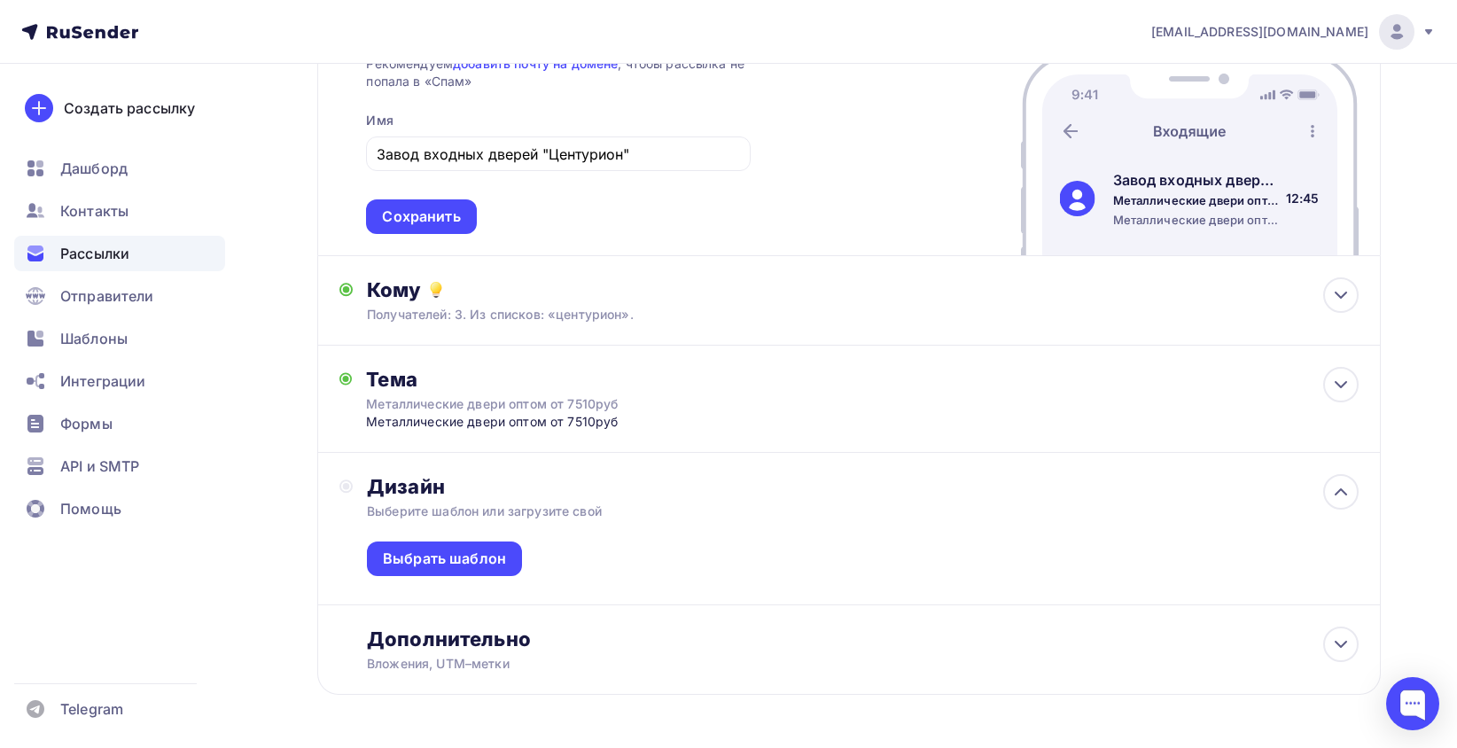
scroll to position [300, 0]
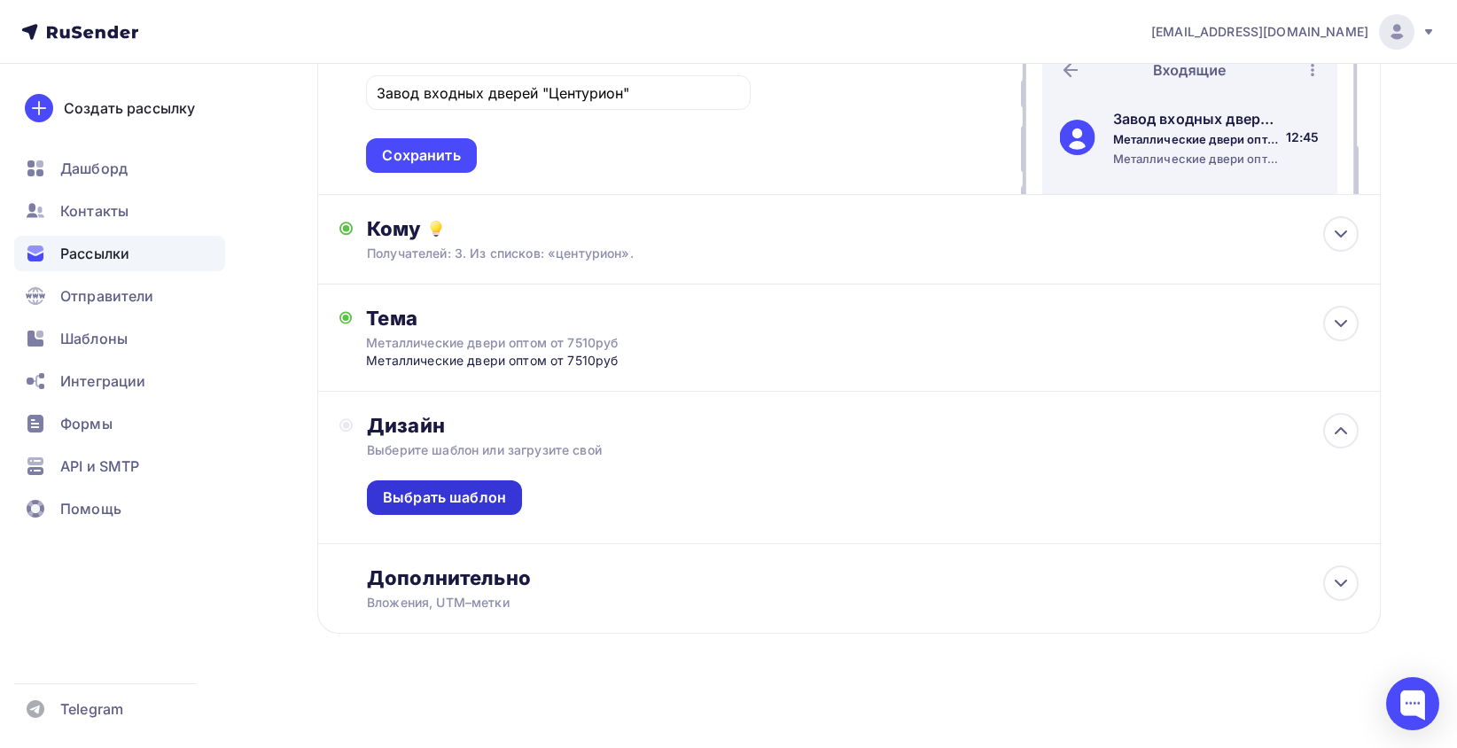
click at [453, 505] on div "Выбрать шаблон" at bounding box center [444, 497] width 123 height 20
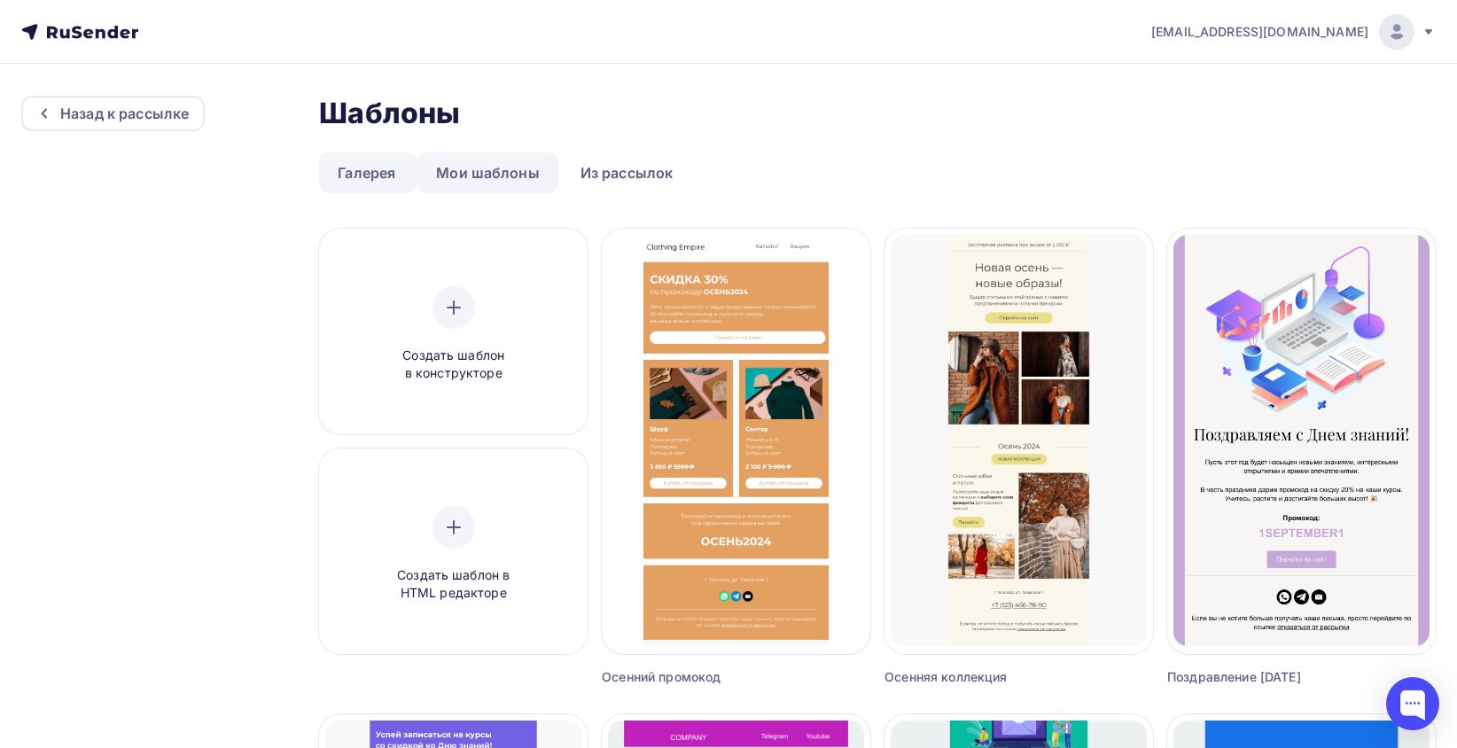
click at [496, 177] on link "Мои шаблоны" at bounding box center [487, 172] width 141 height 41
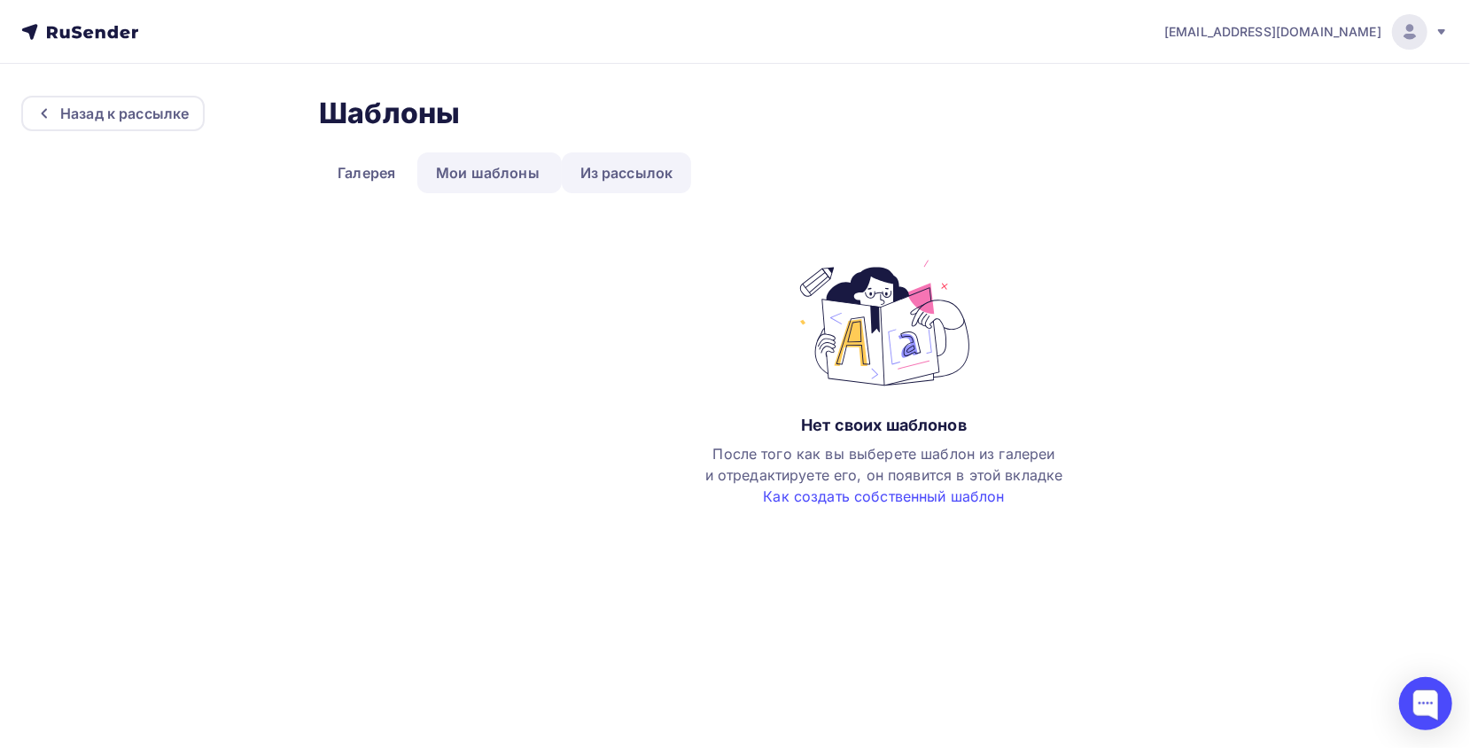
click at [603, 164] on link "Из рассылок" at bounding box center [627, 172] width 130 height 41
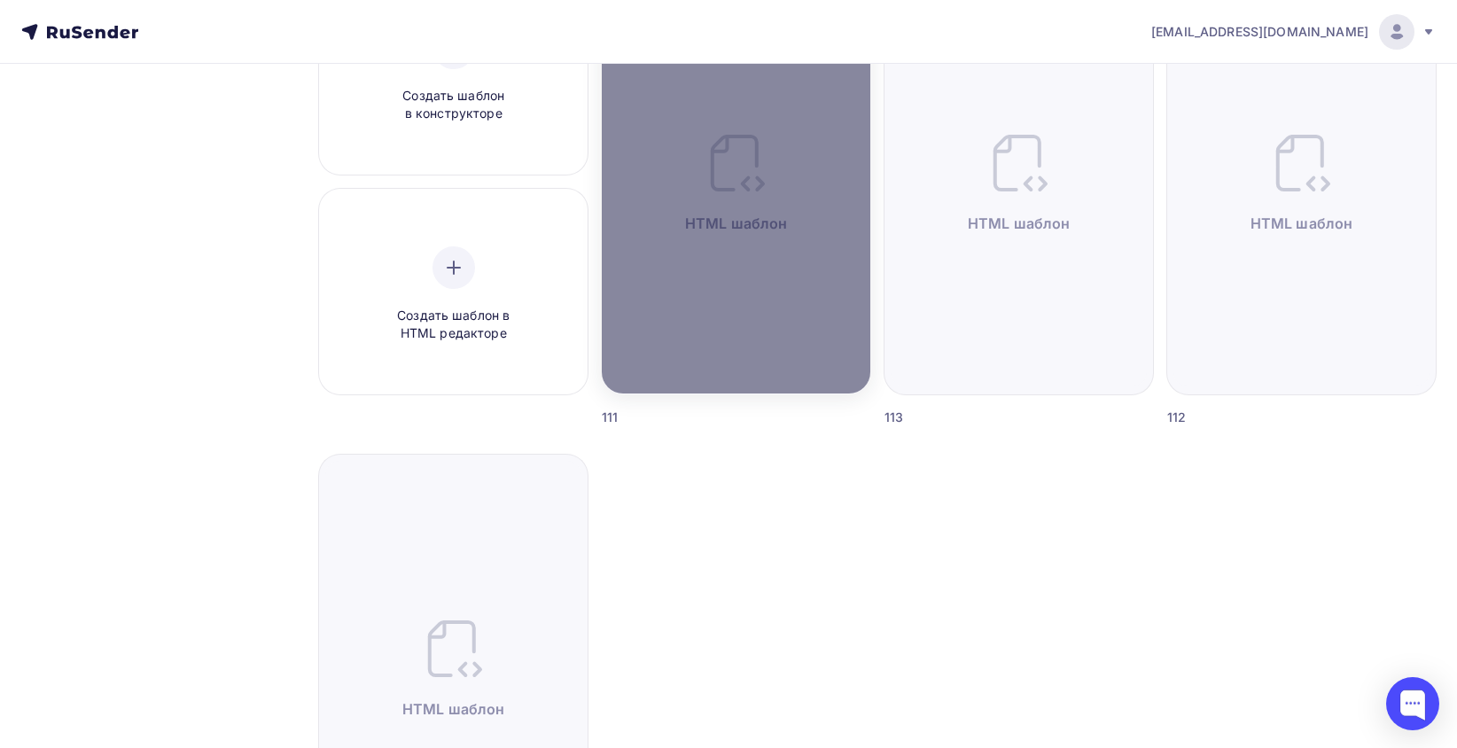
scroll to position [89, 0]
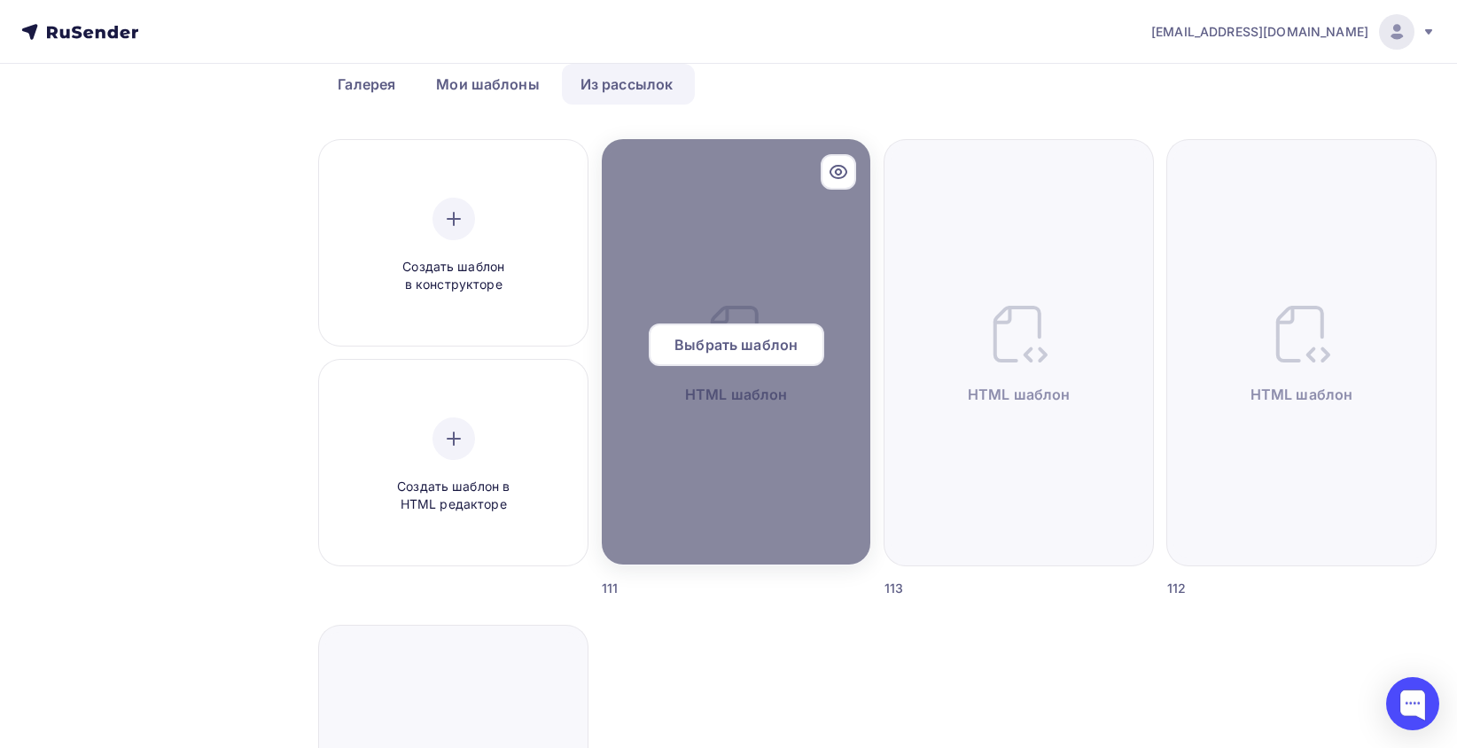
click at [760, 341] on span "Выбрать шаблон" at bounding box center [735, 344] width 123 height 21
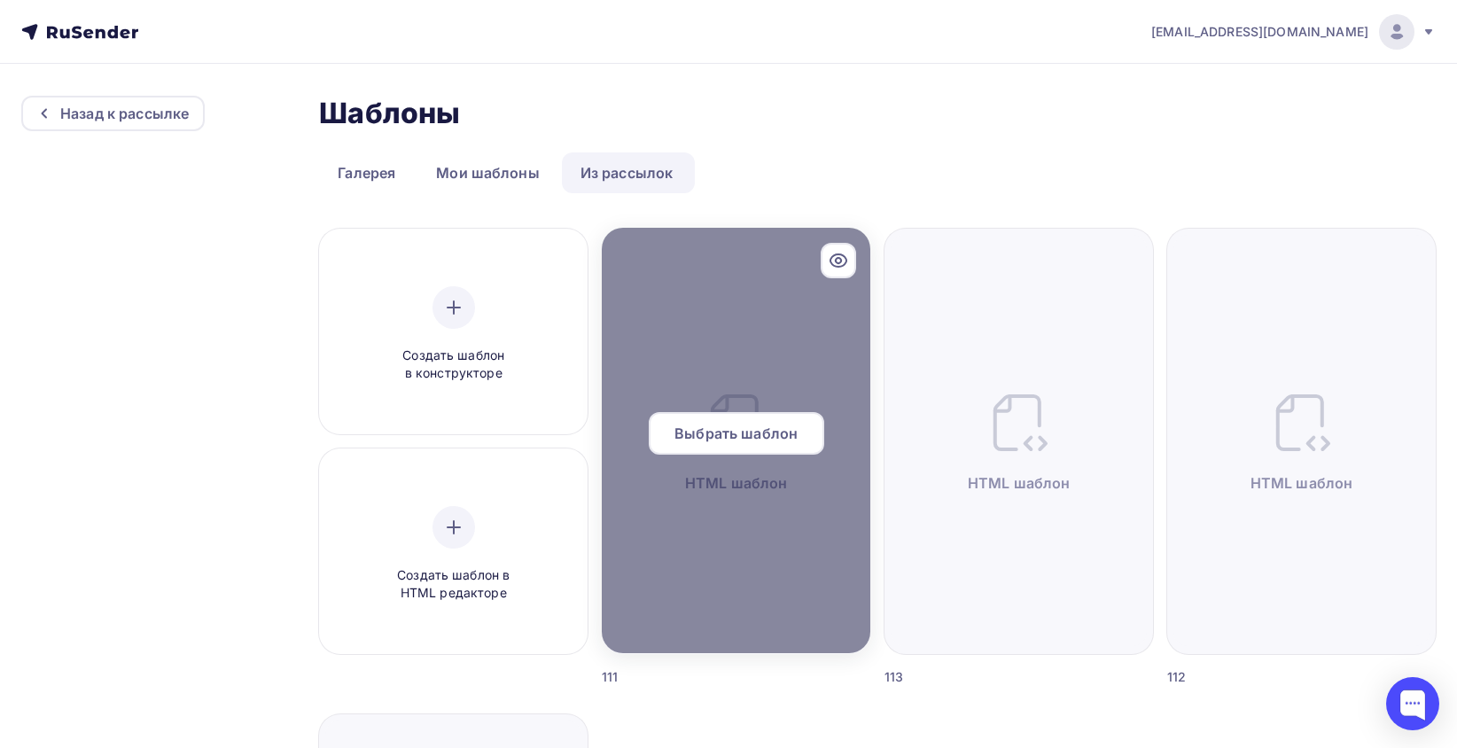
click at [747, 435] on span "Выбрать шаблон" at bounding box center [735, 433] width 123 height 21
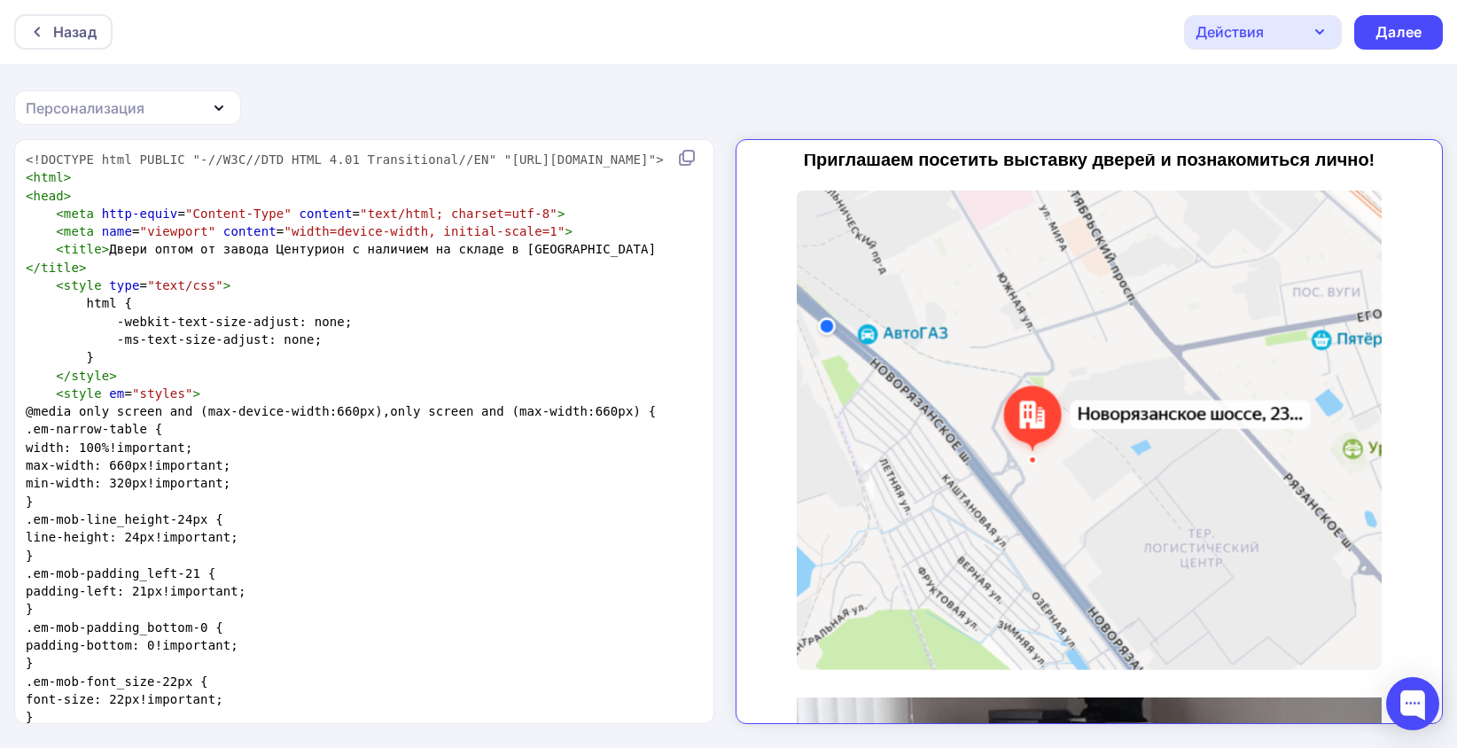
scroll to position [2303, 0]
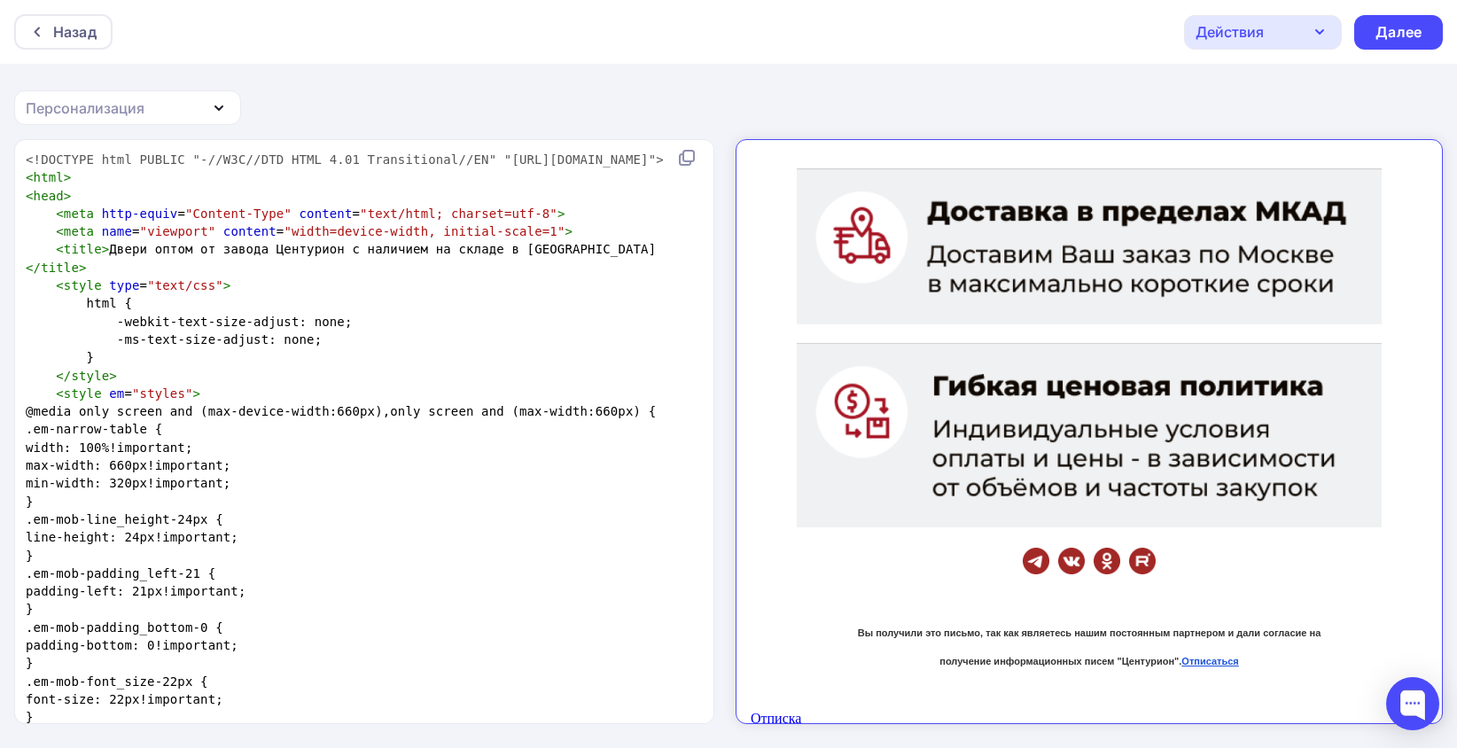
click at [1037, 457] on img at bounding box center [1074, 231] width 585 height 561
click at [940, 352] on img at bounding box center [1074, 231] width 585 height 561
click at [919, 414] on img at bounding box center [1074, 231] width 585 height 561
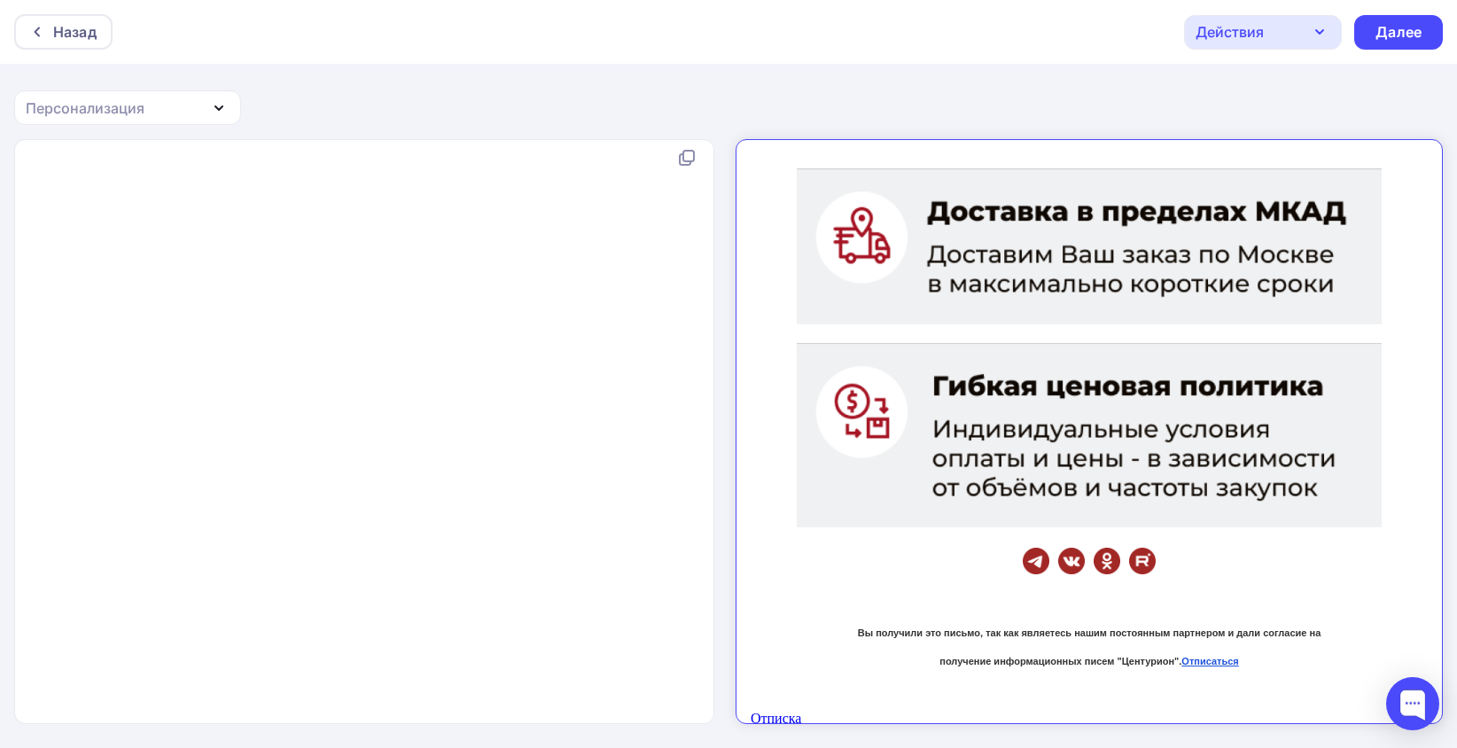
scroll to position [7476, 0]
click at [917, 386] on img at bounding box center [1074, 231] width 585 height 561
click at [798, 550] on td at bounding box center [1074, 546] width 585 height 27
click at [965, 436] on img at bounding box center [1074, 231] width 585 height 561
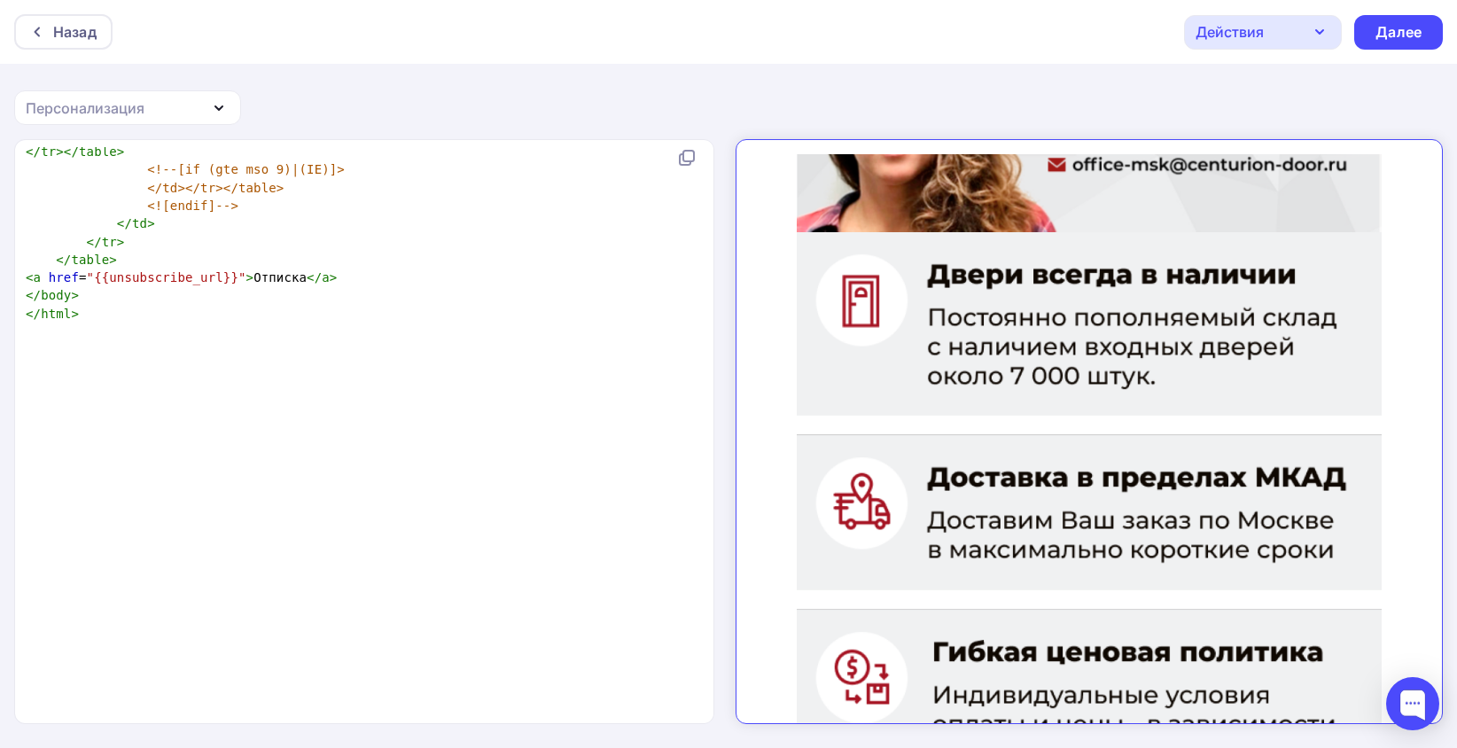
scroll to position [6856, 0]
click at [1413, 43] on div "Далее" at bounding box center [1398, 32] width 89 height 35
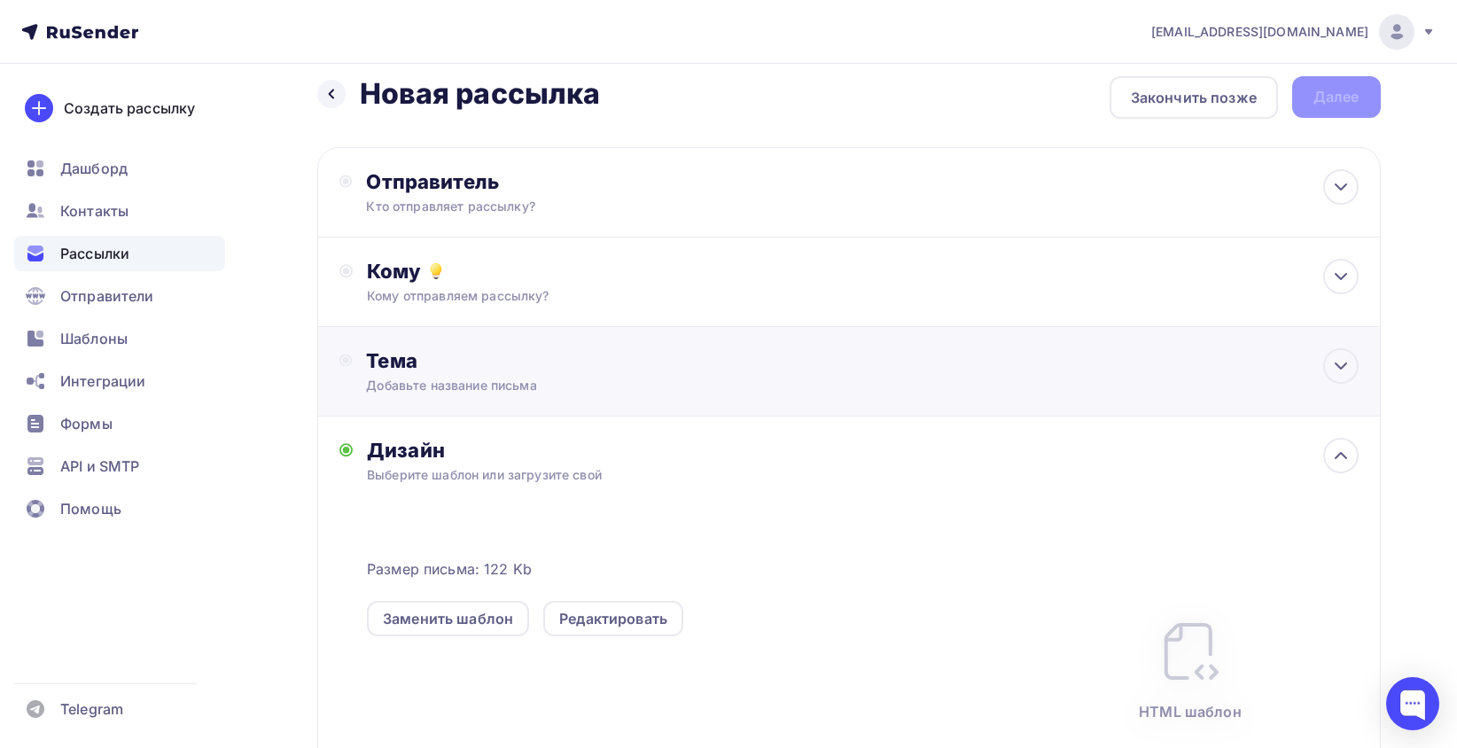
click at [822, 392] on div "Тема Добавьте название письма" at bounding box center [849, 372] width 1064 height 90
click at [1354, 361] on div at bounding box center [1340, 365] width 35 height 35
click at [585, 401] on div "Тема Добавьте название письма" at bounding box center [849, 372] width 1064 height 90
click at [555, 301] on div "Кому отправляем рассылку?" at bounding box center [813, 296] width 893 height 18
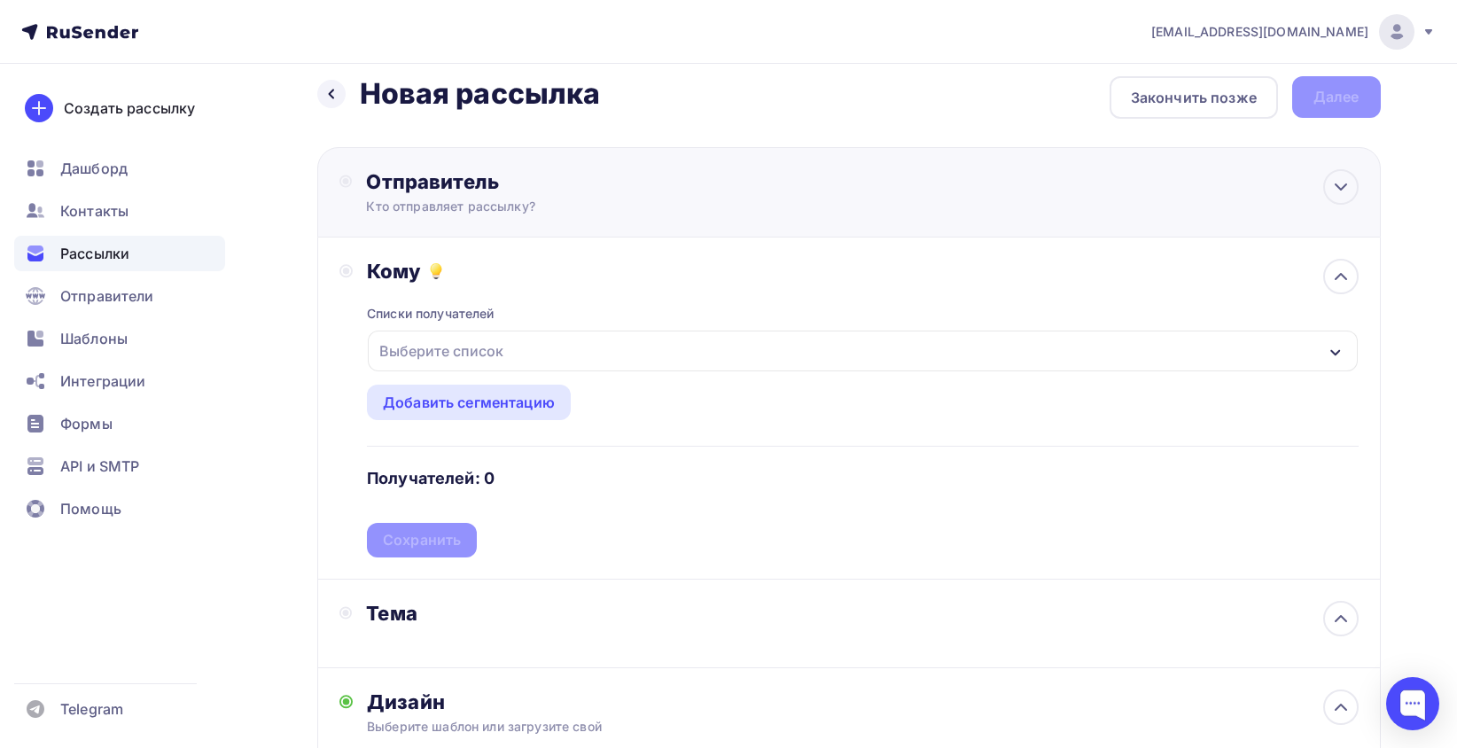
click at [514, 188] on div "Отправитель" at bounding box center [558, 181] width 384 height 25
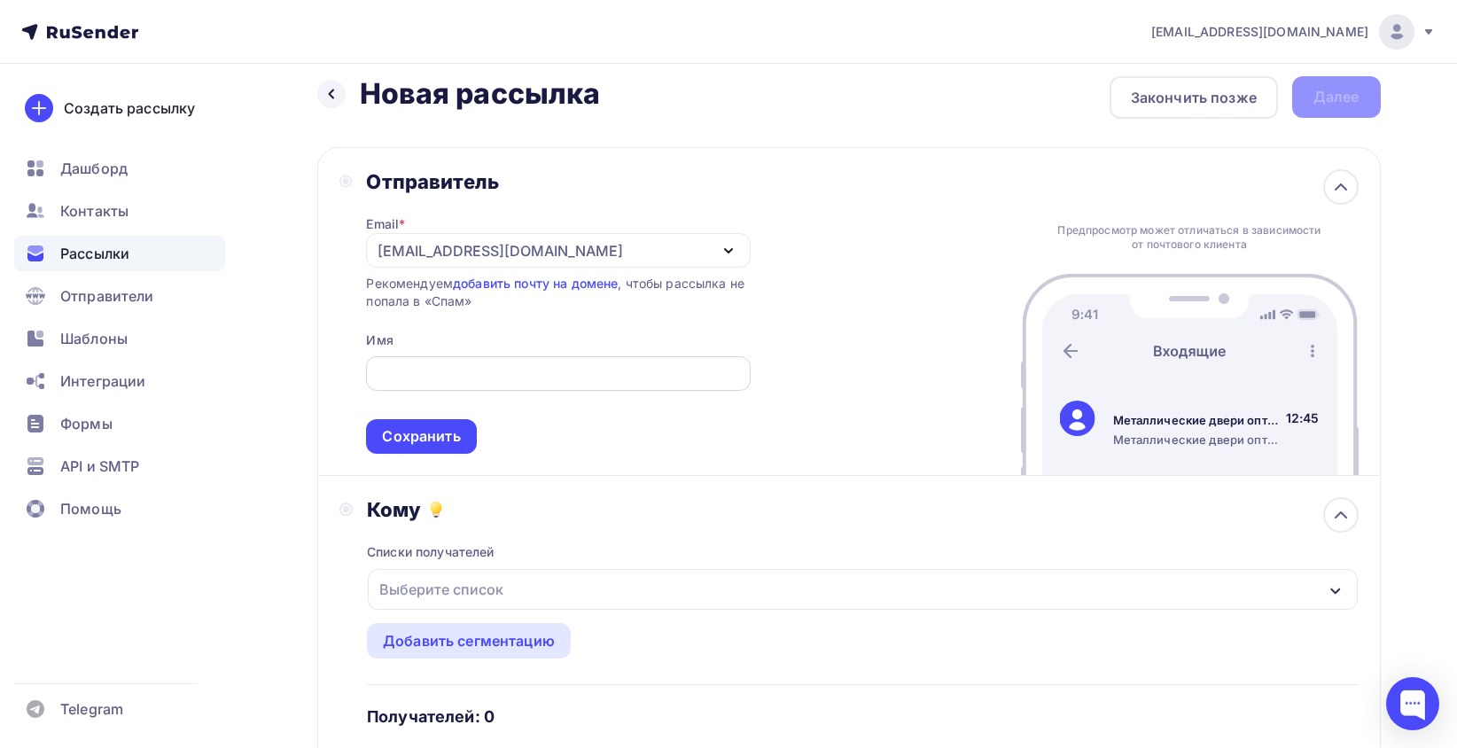
click at [410, 379] on input "text" at bounding box center [558, 373] width 363 height 21
paste input "Завод входных дверей "Центурион""
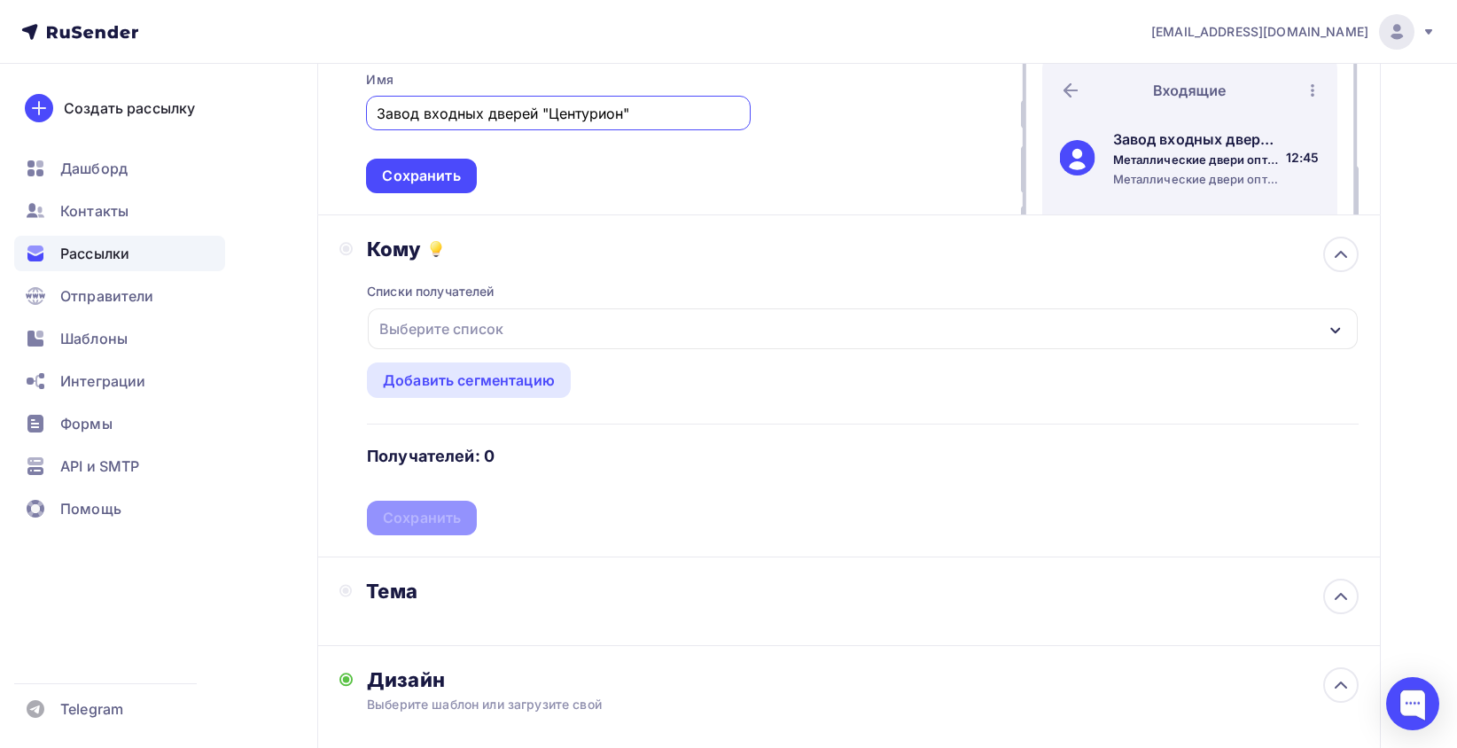
scroll to position [282, 0]
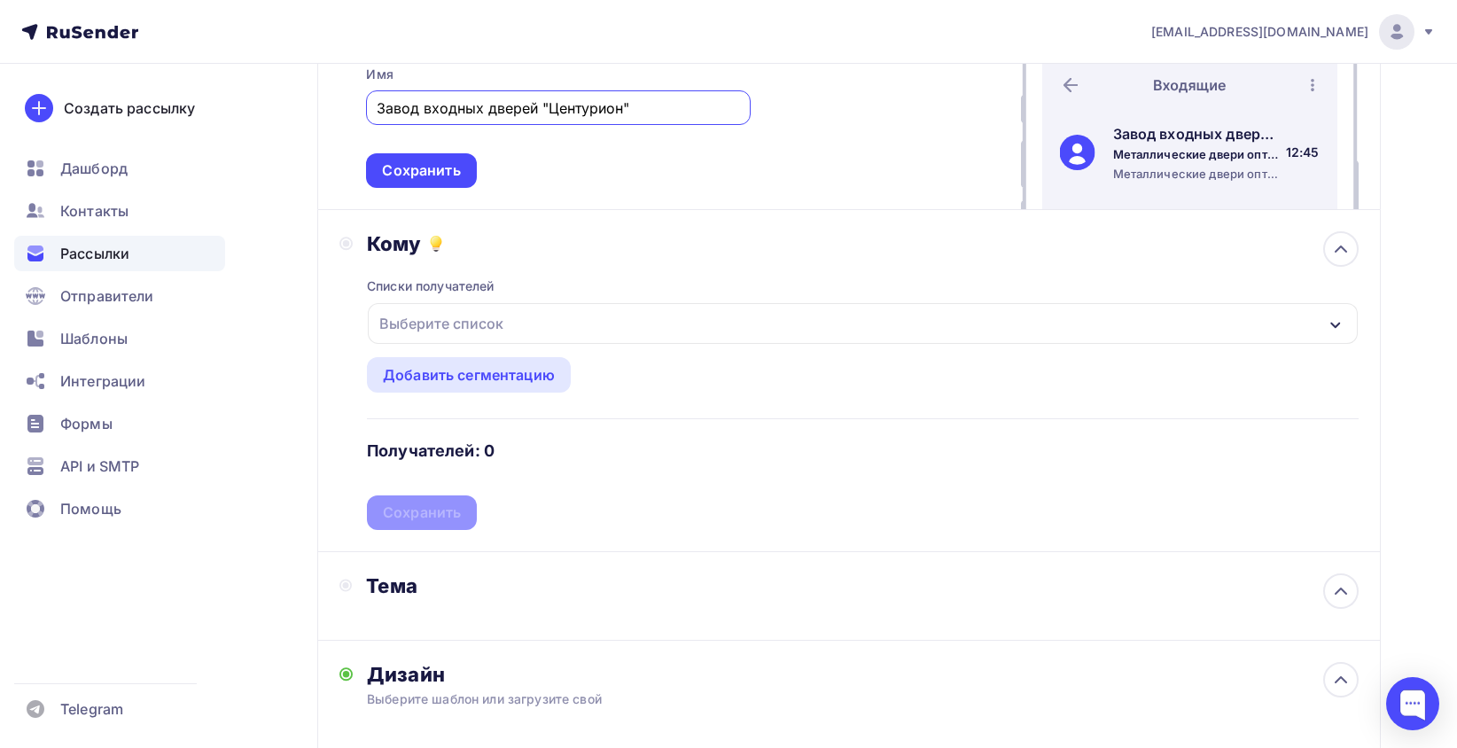
click at [526, 317] on div "Выберите список" at bounding box center [862, 323] width 989 height 41
type input "Завод входных дверей "Центурион""
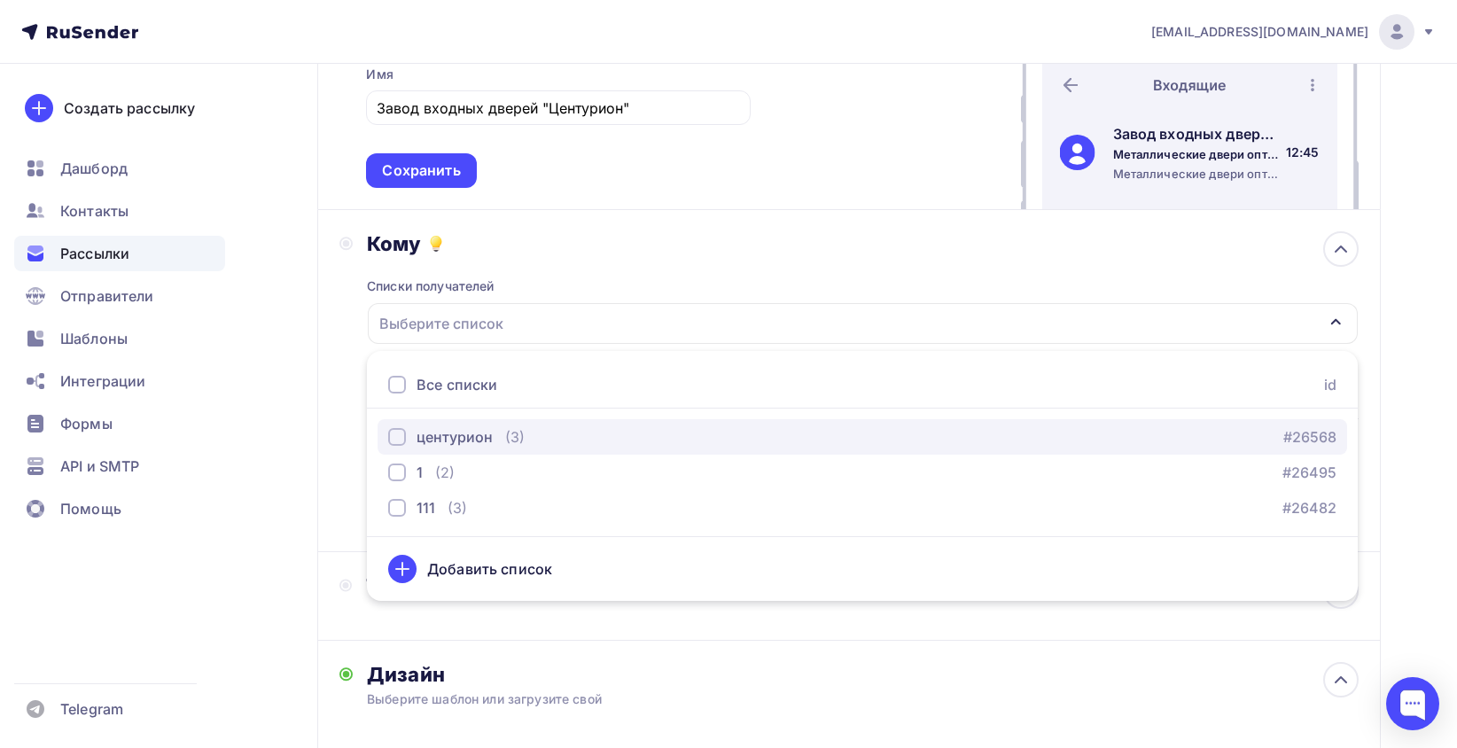
click at [476, 442] on div "центурион" at bounding box center [455, 436] width 76 height 21
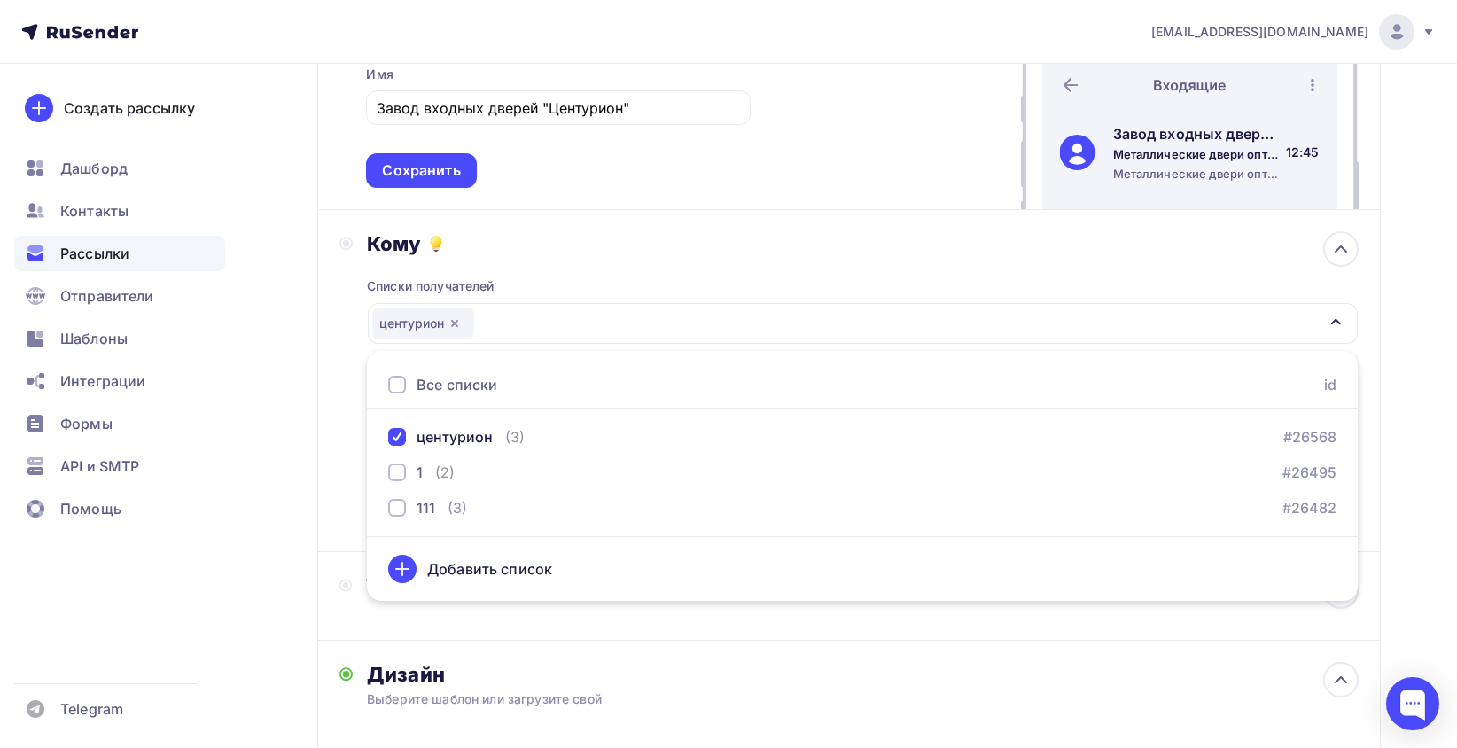
click at [356, 401] on div "Кому Списки получателей центурион Все списки id центурион (3) #26568 1 (2) #264…" at bounding box center [848, 380] width 1019 height 299
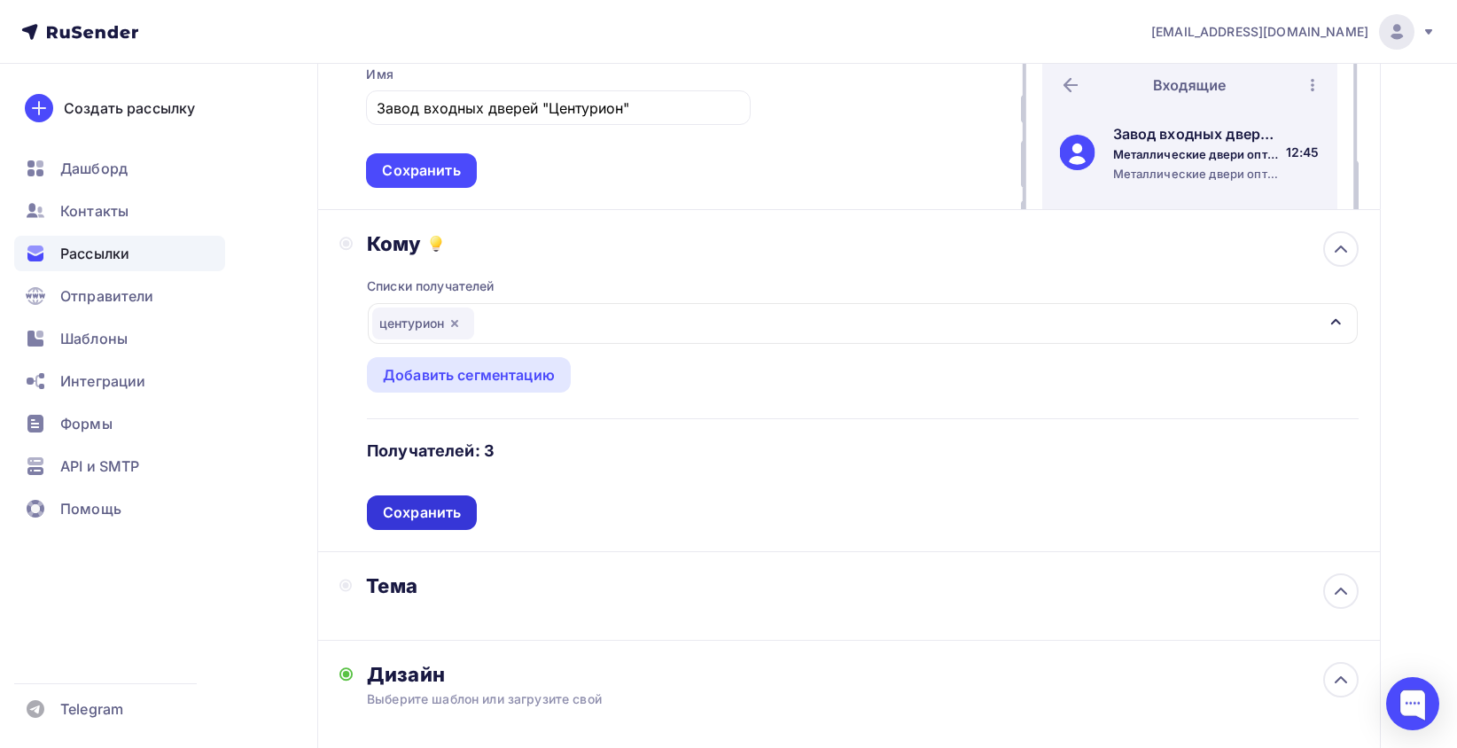
click at [425, 511] on div "Сохранить" at bounding box center [422, 513] width 78 height 20
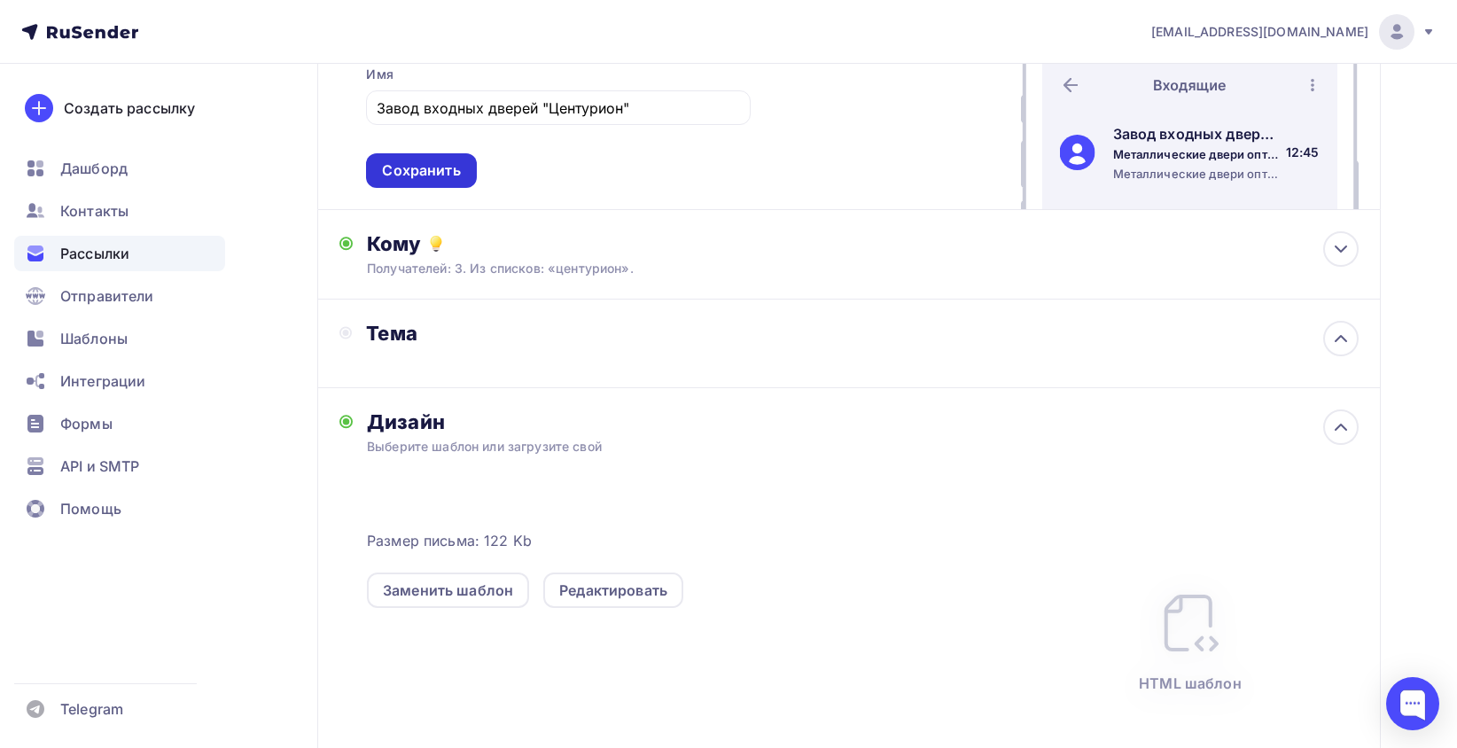
click at [447, 172] on div "Сохранить" at bounding box center [421, 170] width 78 height 20
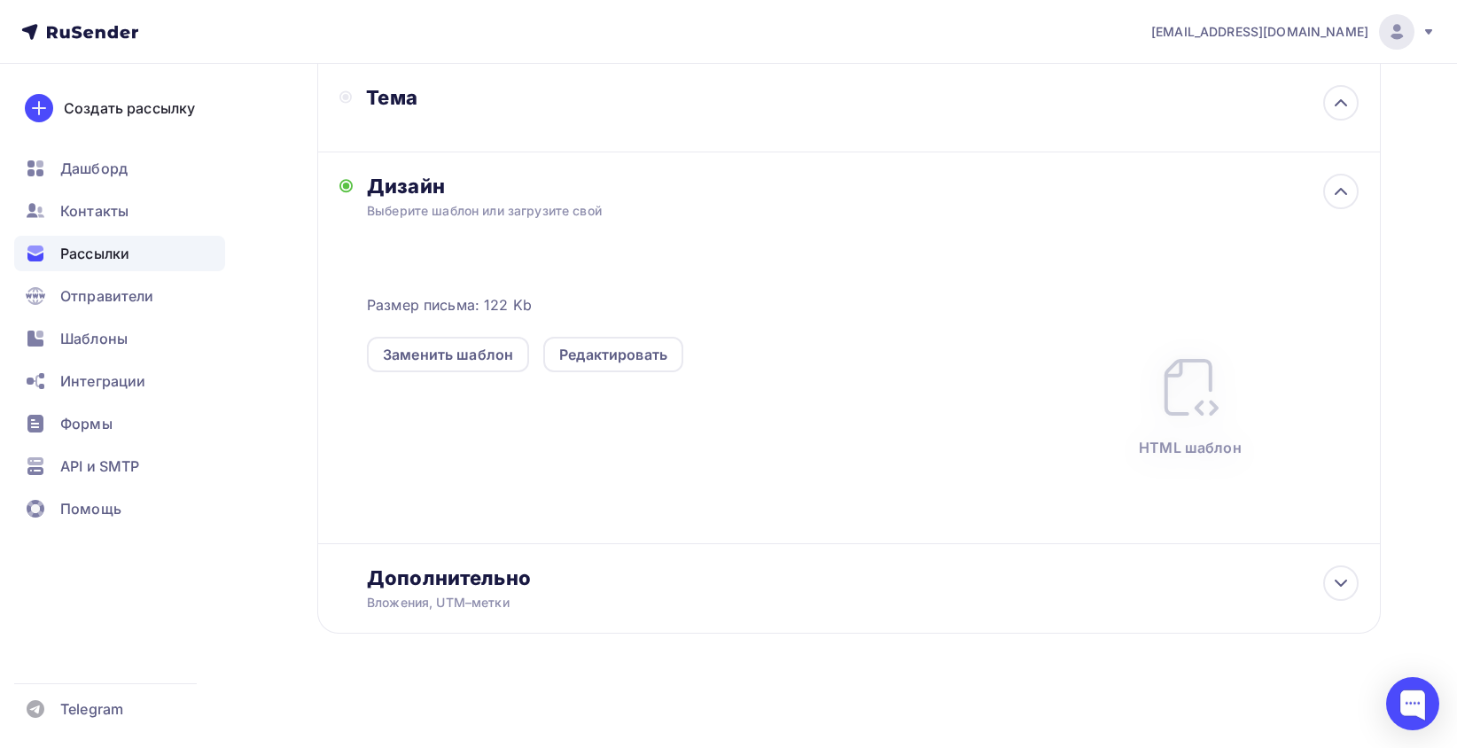
scroll to position [280, 0]
click at [465, 140] on div "Тема" at bounding box center [849, 108] width 1064 height 89
click at [359, 85] on div "Тема" at bounding box center [528, 97] width 378 height 25
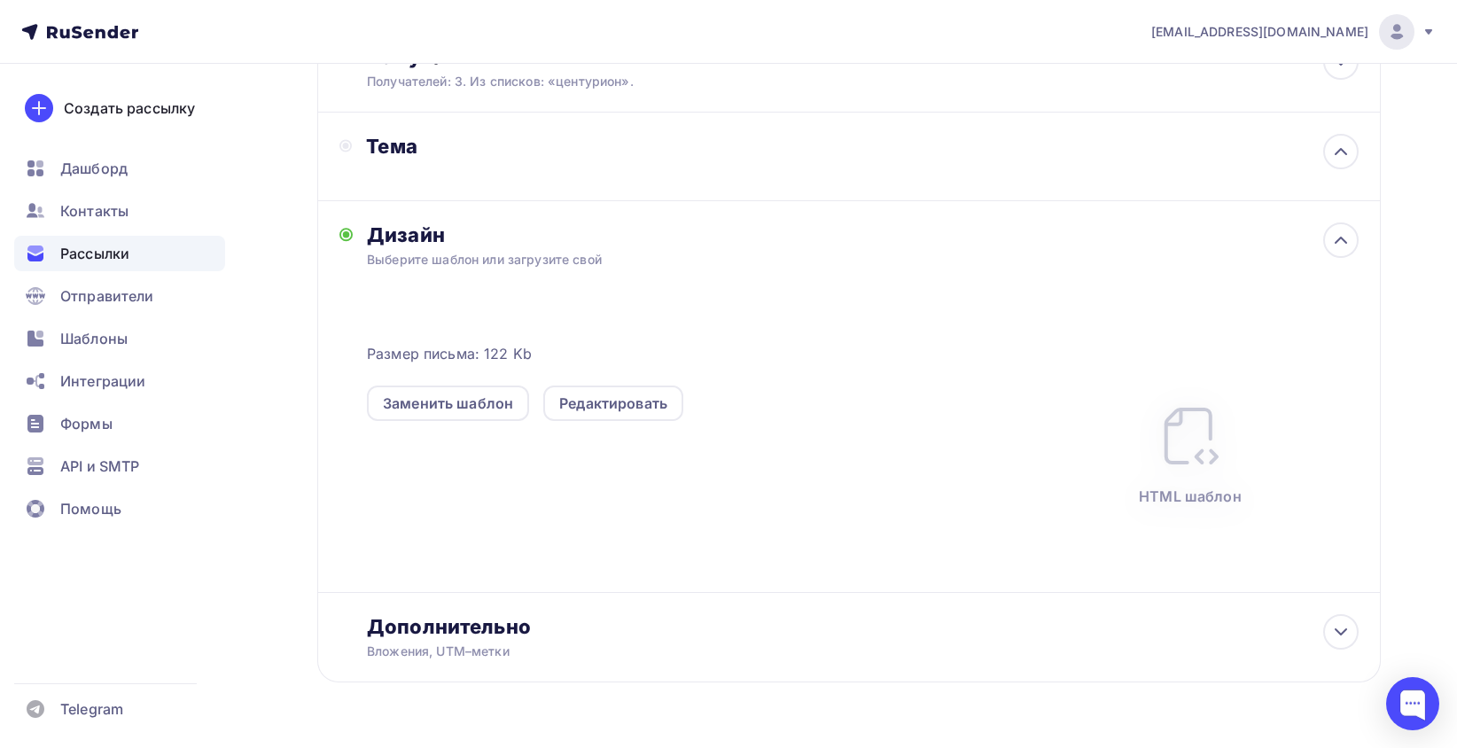
scroll to position [191, 0]
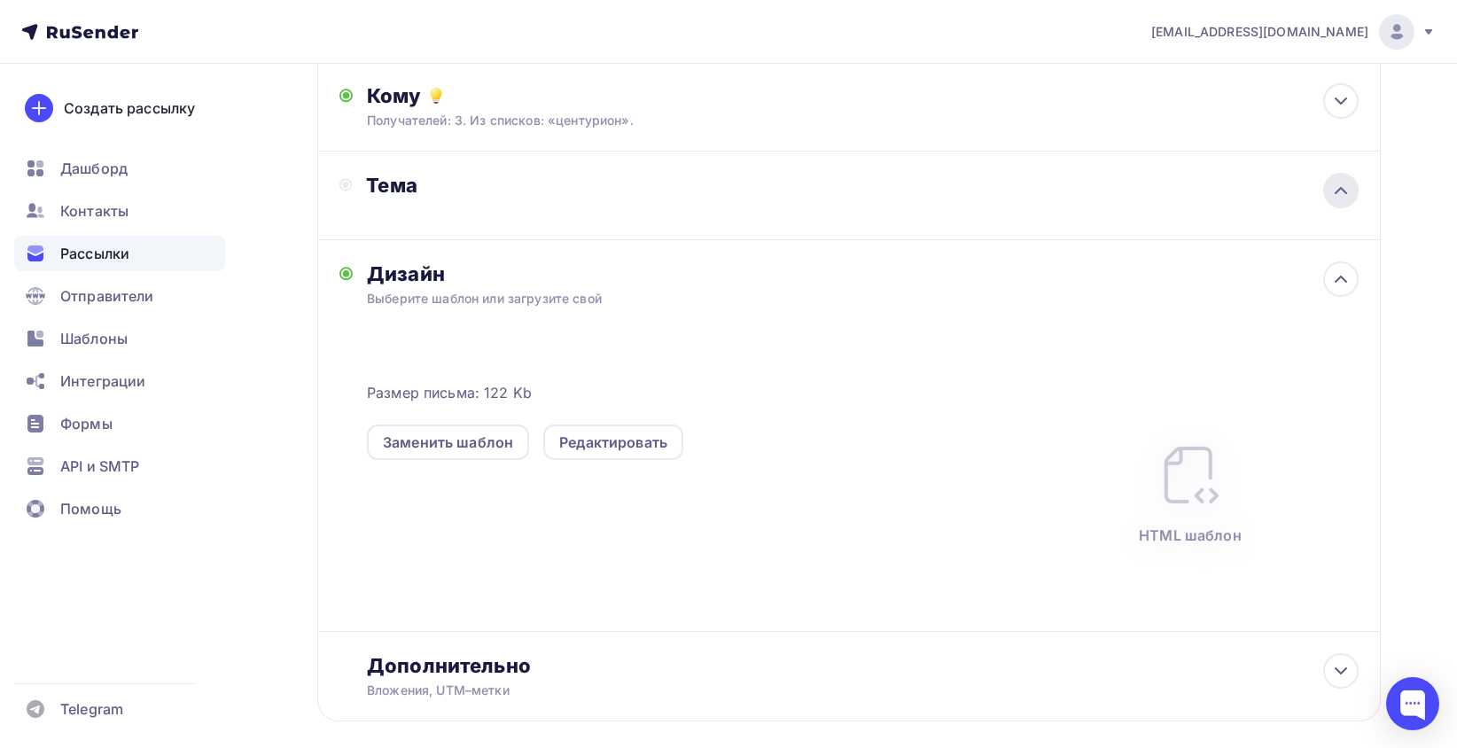
click at [1338, 197] on icon at bounding box center [1340, 190] width 21 height 21
click at [1337, 278] on icon at bounding box center [1341, 279] width 11 height 5
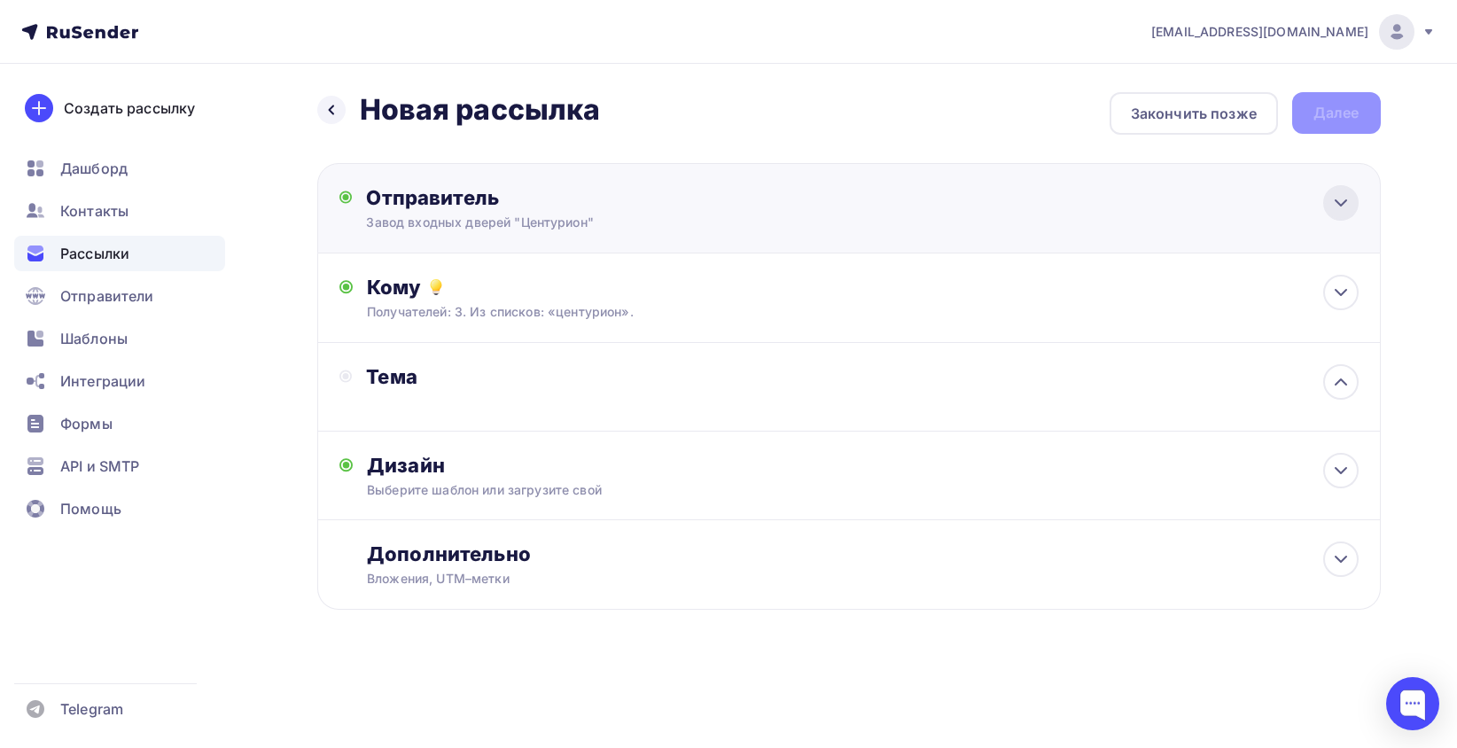
scroll to position [0, 0]
click at [1331, 388] on div at bounding box center [1346, 381] width 35 height 35
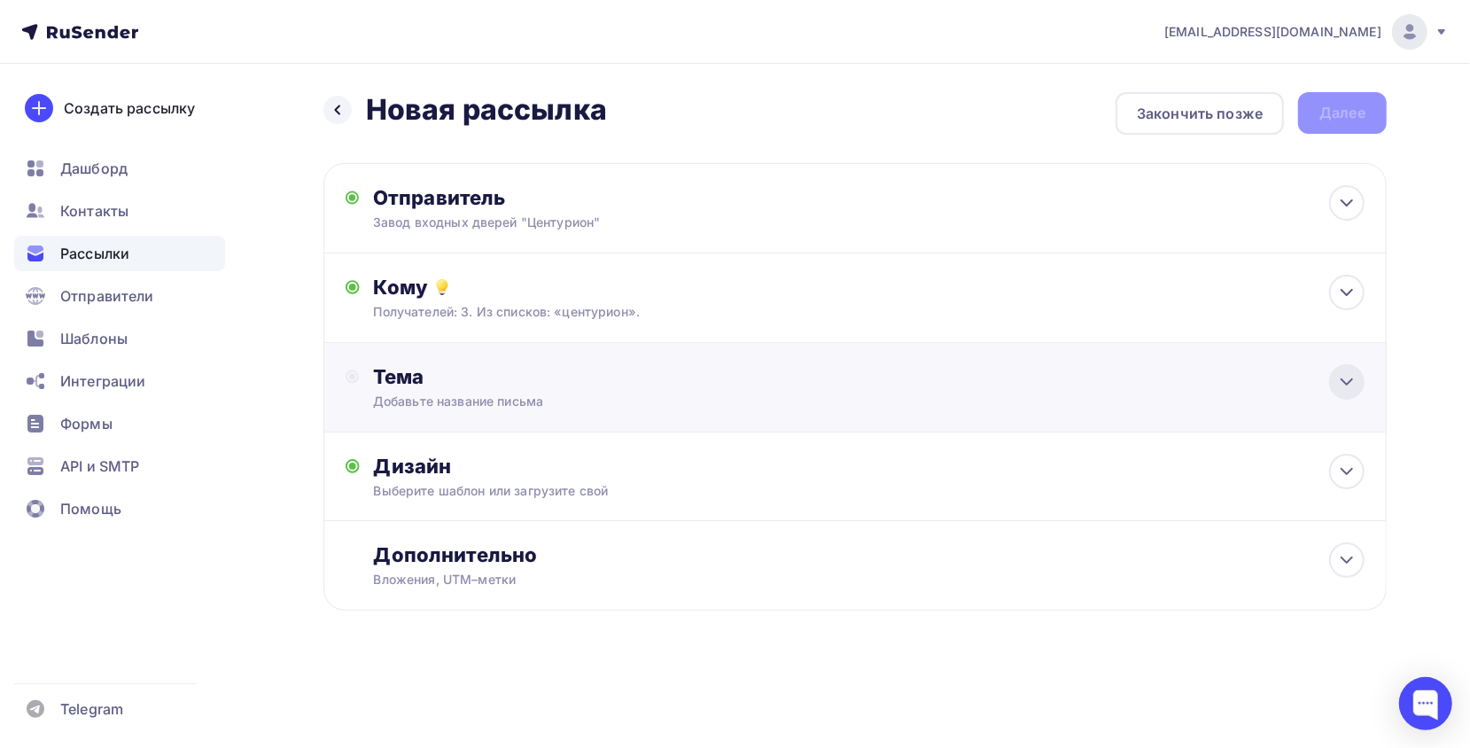
click at [1347, 377] on icon at bounding box center [1347, 381] width 21 height 21
click at [1231, 124] on div "Закончить позже" at bounding box center [1200, 113] width 168 height 43
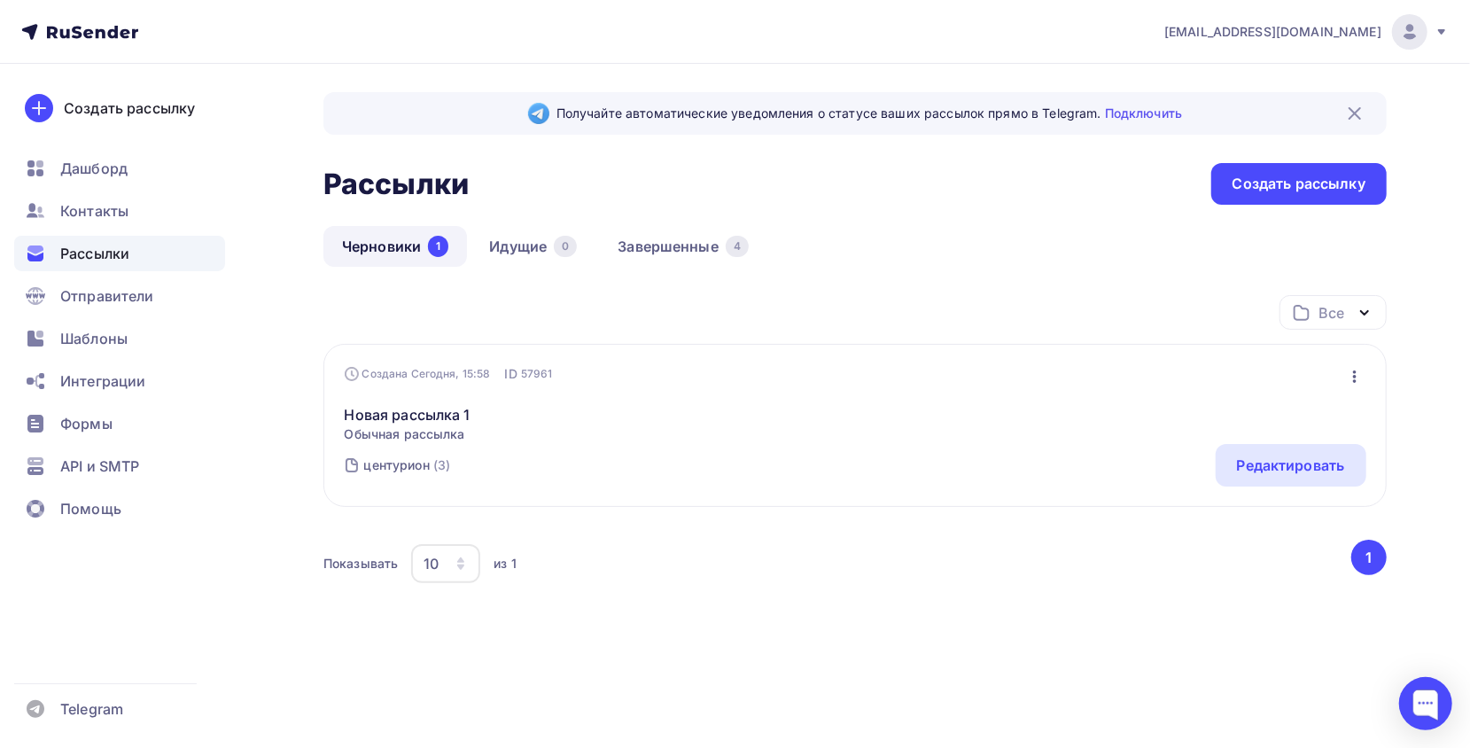
click at [430, 443] on span "Обычная рассылка" at bounding box center [408, 434] width 126 height 18
click at [440, 422] on link "Новая рассылка 1" at bounding box center [408, 414] width 126 height 21
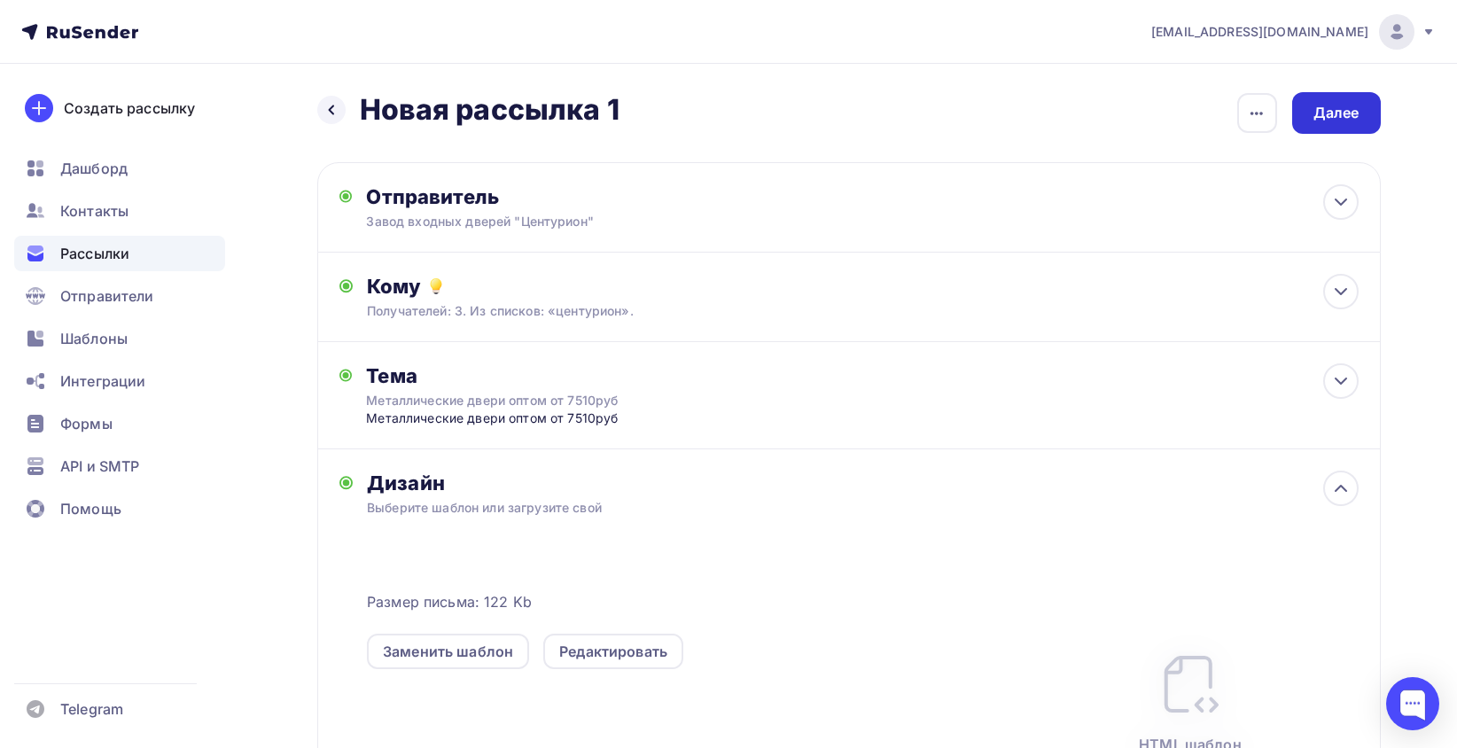
click at [1322, 130] on div "Далее" at bounding box center [1336, 113] width 89 height 42
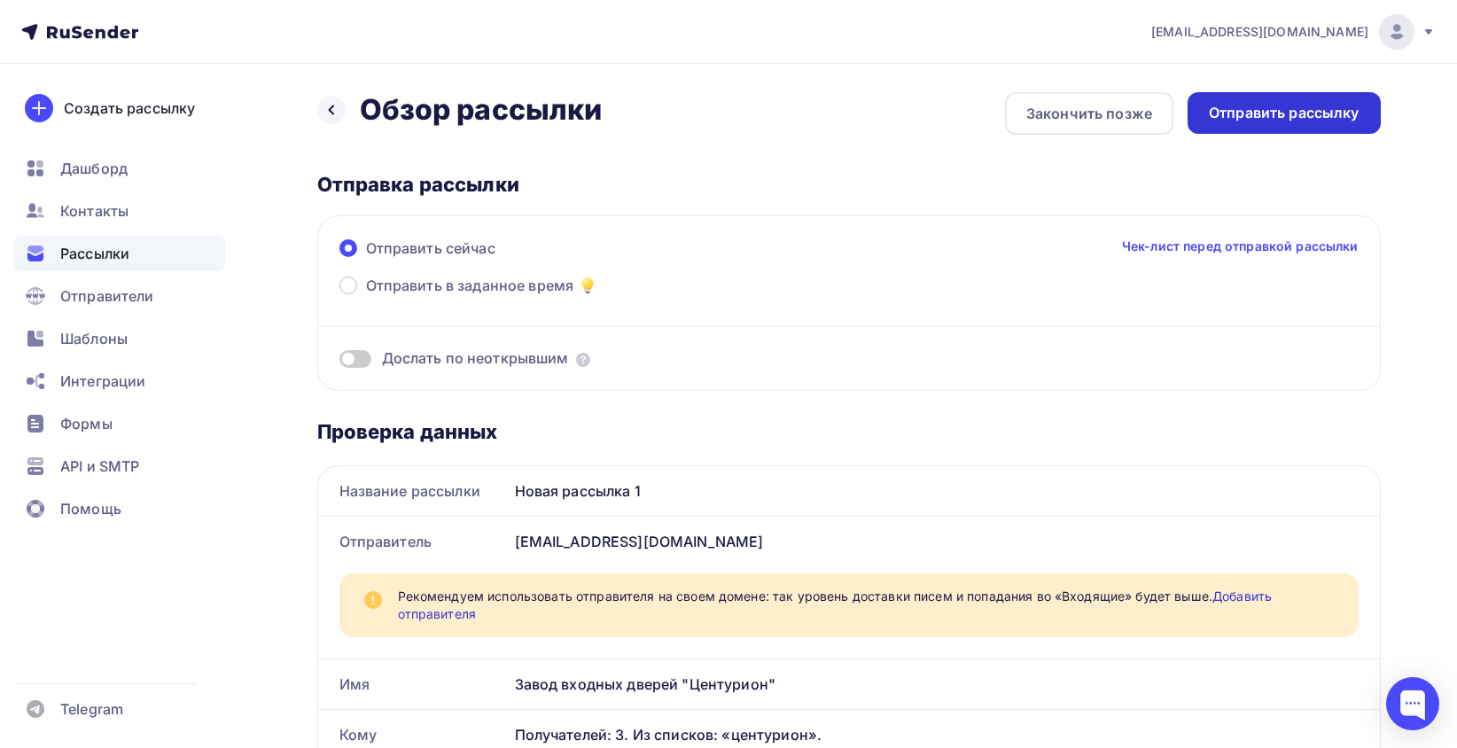
click at [1239, 121] on div "Отправить рассылку" at bounding box center [1284, 113] width 151 height 20
